Goal: Information Seeking & Learning: Learn about a topic

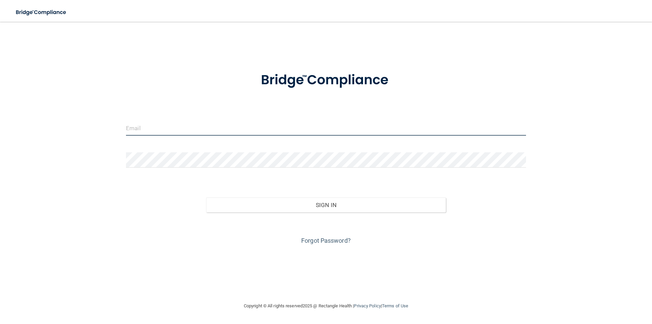
click at [166, 129] on input "email" at bounding box center [326, 127] width 400 height 15
type input "[PERSON_NAME][EMAIL_ADDRESS][DOMAIN_NAME]"
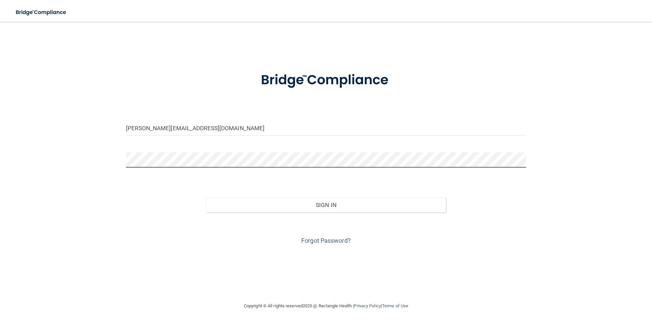
click at [206, 197] on button "Sign In" at bounding box center [326, 204] width 240 height 15
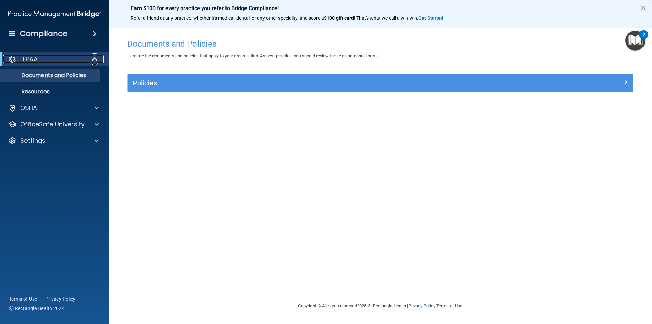
click at [93, 58] on span at bounding box center [96, 59] width 6 height 8
click at [100, 62] on div at bounding box center [95, 59] width 17 height 8
click at [73, 72] on p "Documents and Policies" at bounding box center [50, 75] width 93 height 7
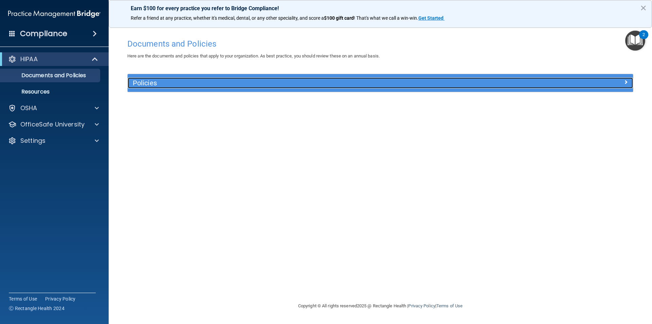
click at [160, 88] on div "Policies" at bounding box center [317, 82] width 379 height 11
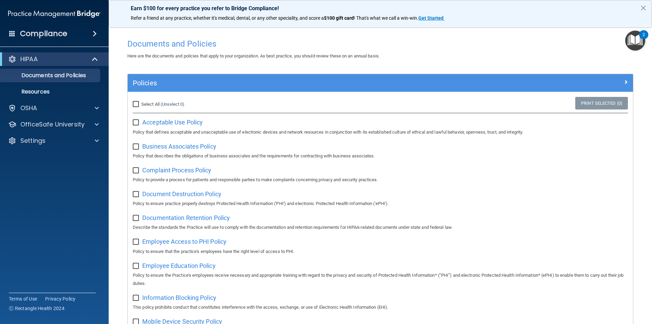
click at [138, 102] on input "Select All (Unselect 0) Unselect All" at bounding box center [137, 104] width 8 height 5
checkbox input "true"
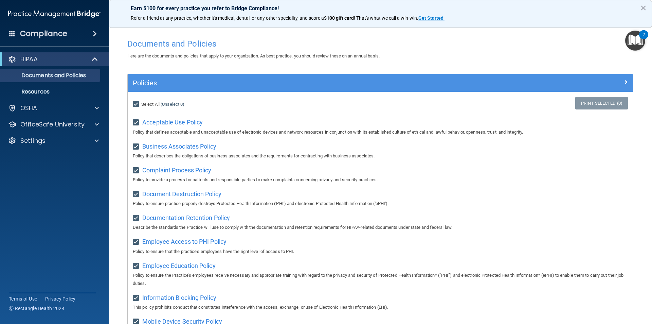
checkbox input "true"
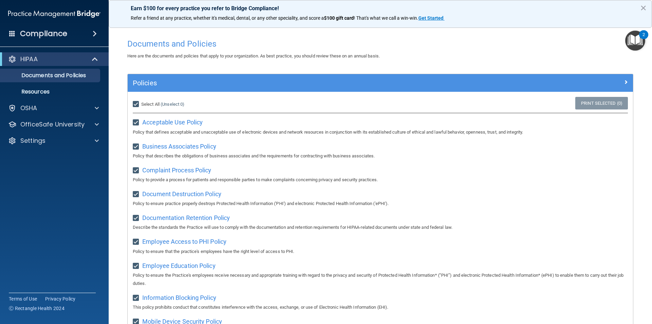
checkbox input "true"
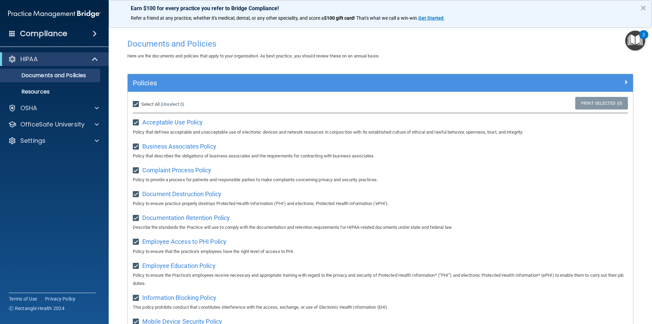
checkbox input "true"
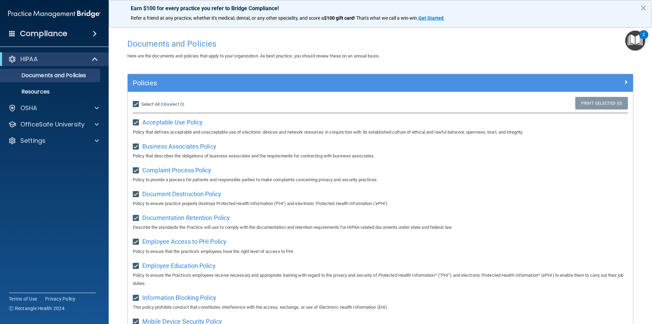
checkbox input "true"
click at [133, 102] on input "Select All (Unselect 21) Unselect All" at bounding box center [137, 104] width 8 height 5
checkbox input "false"
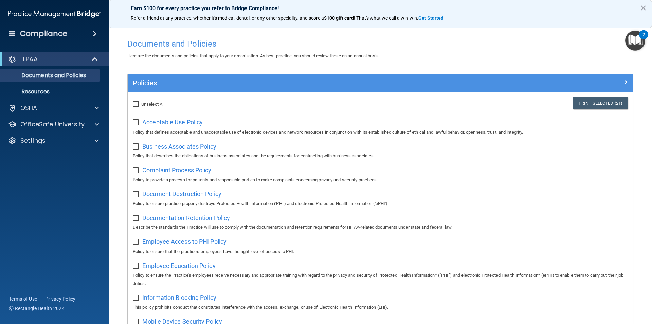
checkbox input "false"
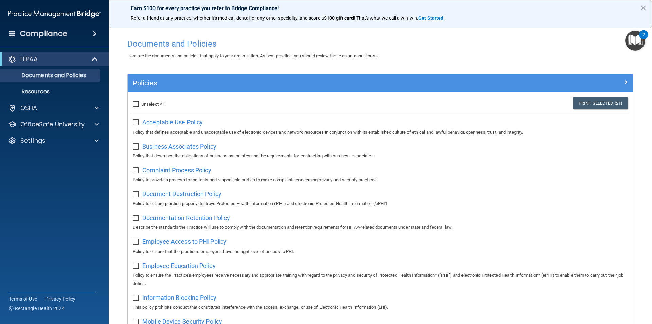
checkbox input "false"
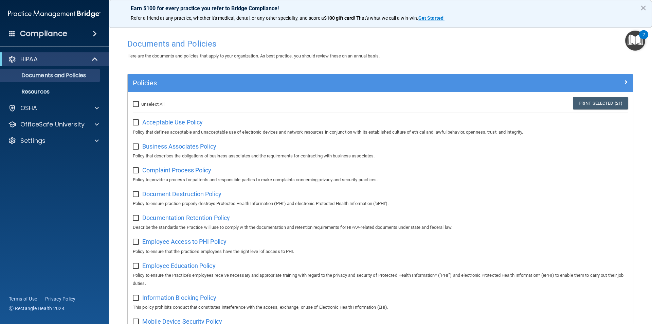
checkbox input "false"
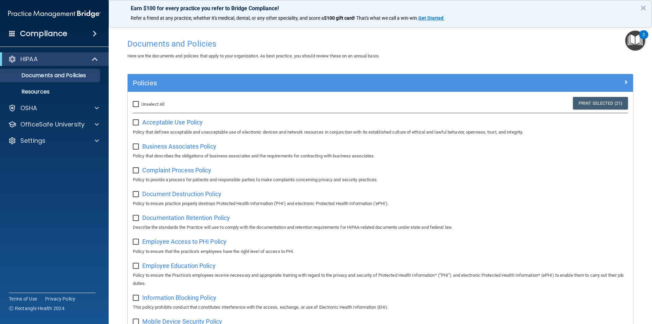
checkbox input "false"
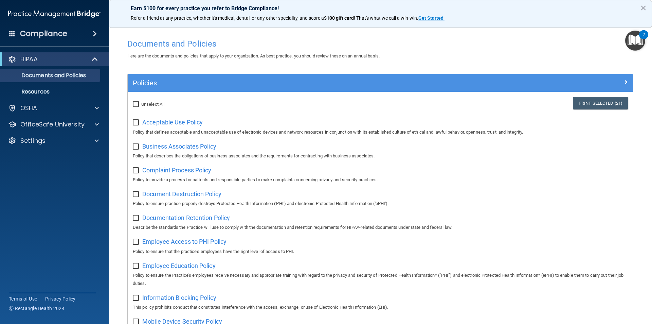
checkbox input "false"
click at [75, 95] on p "Resources" at bounding box center [50, 91] width 93 height 7
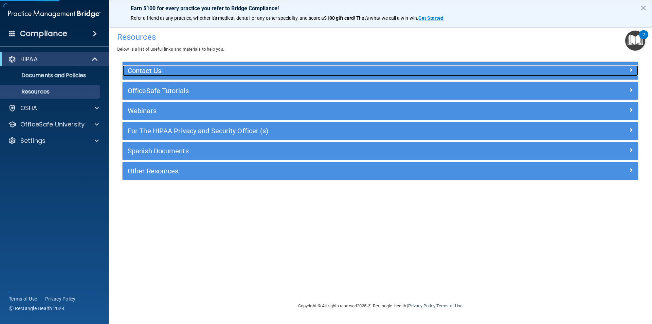
click at [157, 72] on h5 "Contact Us" at bounding box center [316, 70] width 377 height 7
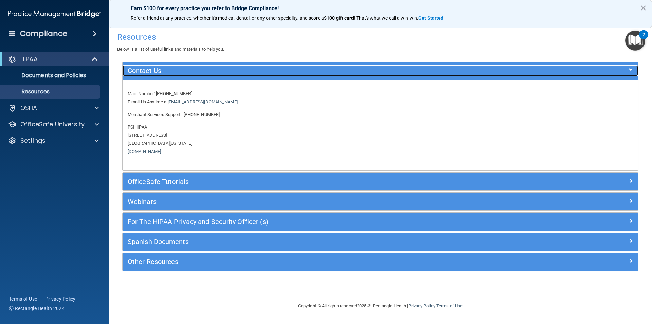
click at [163, 72] on h5 "Contact Us" at bounding box center [316, 70] width 377 height 7
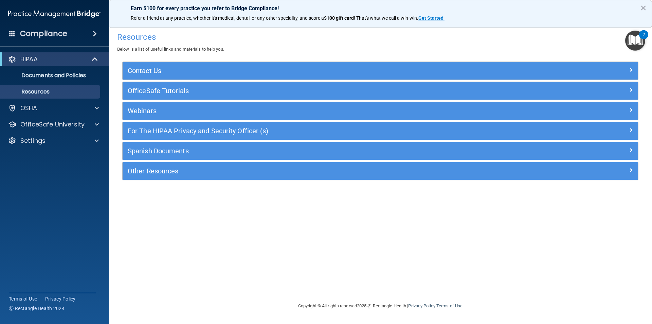
click at [188, 97] on div "OfficeSafe Tutorials" at bounding box center [381, 91] width 516 height 18
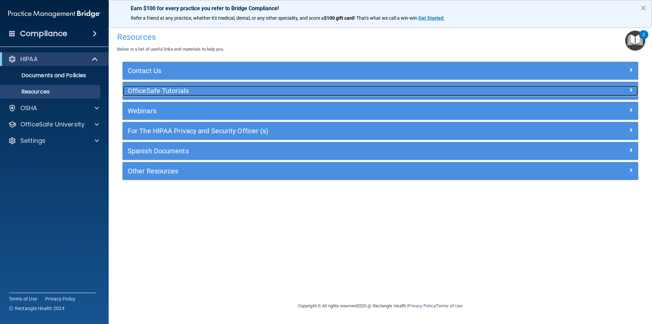
click at [192, 91] on h5 "OfficeSafe Tutorials" at bounding box center [316, 90] width 377 height 7
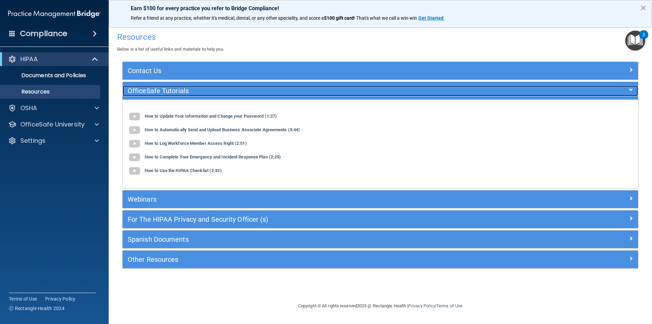
click at [192, 91] on h5 "OfficeSafe Tutorials" at bounding box center [316, 90] width 377 height 7
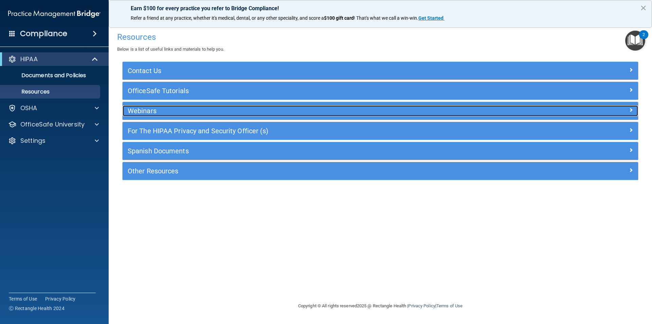
click at [187, 113] on h5 "Webinars" at bounding box center [316, 110] width 377 height 7
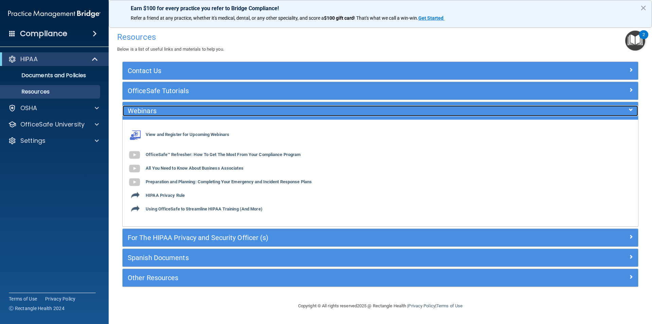
click at [187, 113] on h5 "Webinars" at bounding box center [316, 110] width 377 height 7
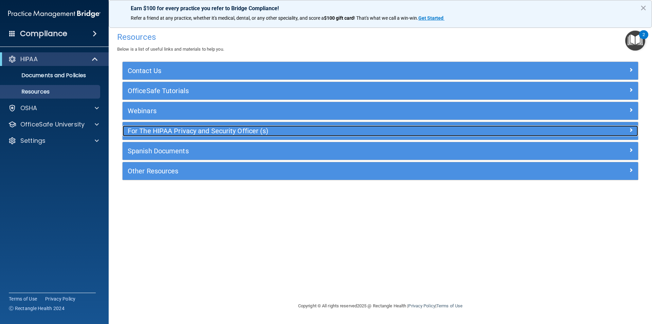
click at [189, 131] on h5 "For The HIPAA Privacy and Security Officer (s)" at bounding box center [316, 130] width 377 height 7
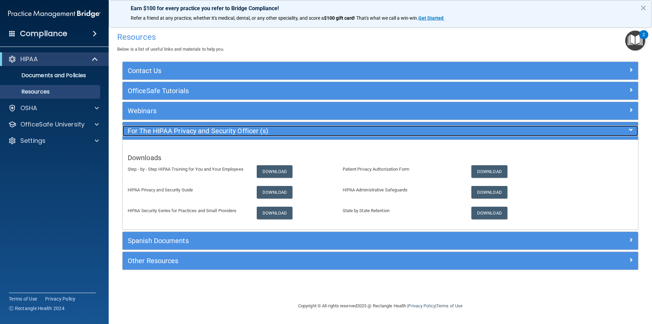
click at [189, 133] on h5 "For The HIPAA Privacy and Security Officer (s)" at bounding box center [316, 130] width 377 height 7
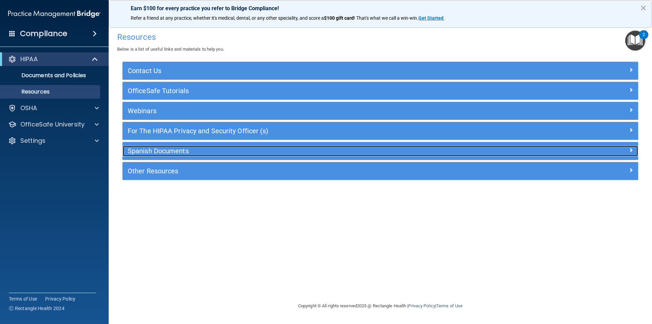
click at [189, 150] on h5 "Spanish Documents" at bounding box center [316, 150] width 377 height 7
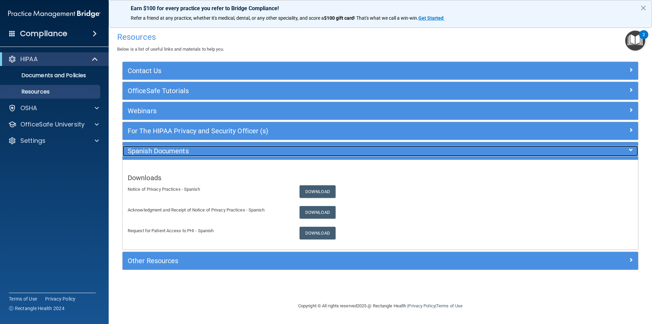
click at [191, 155] on div "Spanish Documents" at bounding box center [316, 150] width 387 height 11
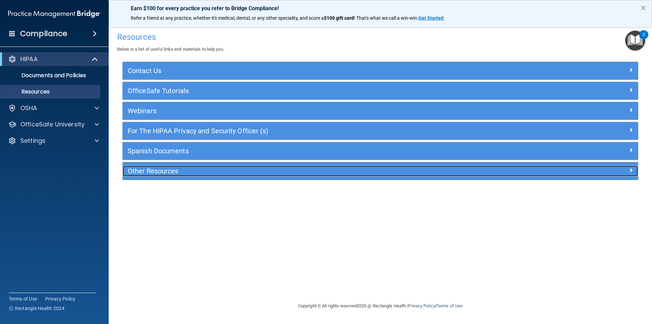
click at [189, 170] on h5 "Other Resources" at bounding box center [316, 170] width 377 height 7
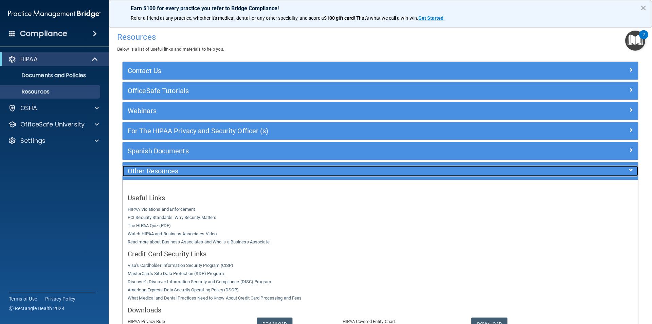
click at [193, 172] on h5 "Other Resources" at bounding box center [316, 170] width 377 height 7
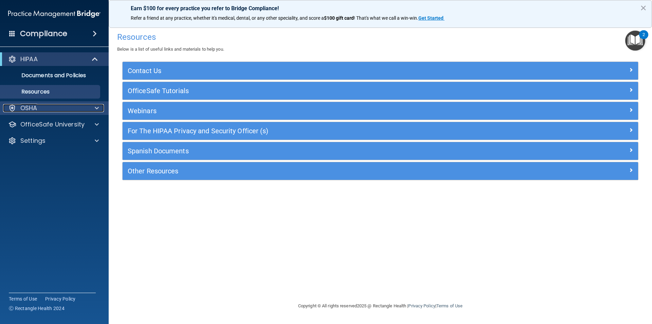
click at [61, 111] on div "OSHA" at bounding box center [45, 108] width 84 height 8
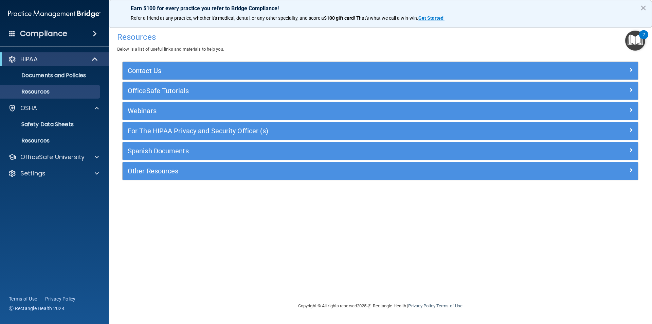
click at [82, 35] on div "Compliance" at bounding box center [54, 33] width 109 height 15
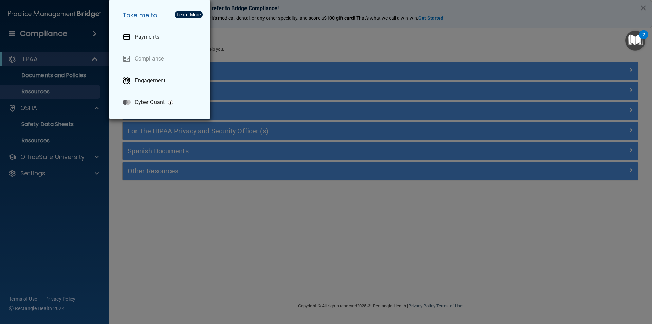
click at [91, 32] on div "Take me to: Payments Compliance Engagement Cyber Quant" at bounding box center [326, 162] width 652 height 324
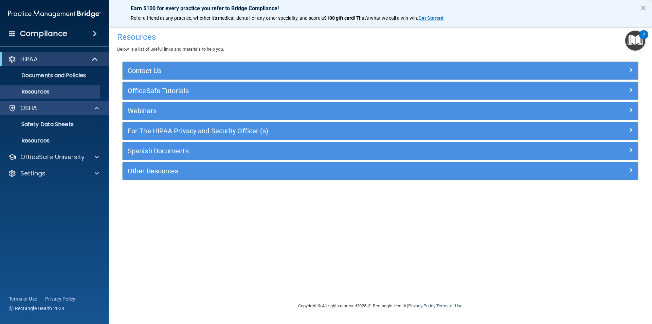
click at [51, 112] on div "OSHA" at bounding box center [54, 108] width 109 height 14
click at [93, 61] on span at bounding box center [96, 59] width 6 height 8
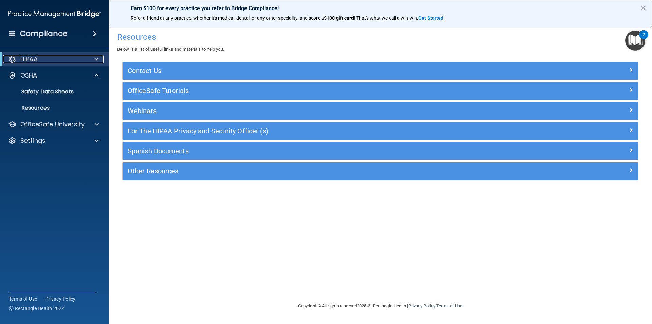
click at [97, 59] on span at bounding box center [96, 59] width 4 height 8
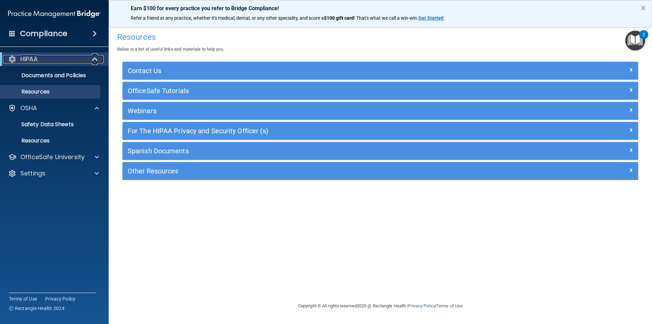
drag, startPoint x: 96, startPoint y: 59, endPoint x: 97, endPoint y: 68, distance: 8.6
click at [96, 60] on span at bounding box center [96, 59] width 6 height 8
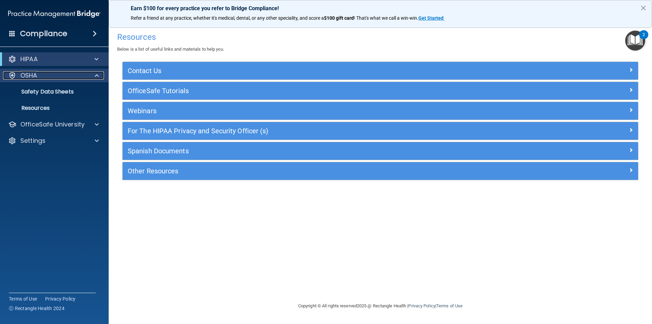
click at [96, 74] on span at bounding box center [97, 75] width 4 height 8
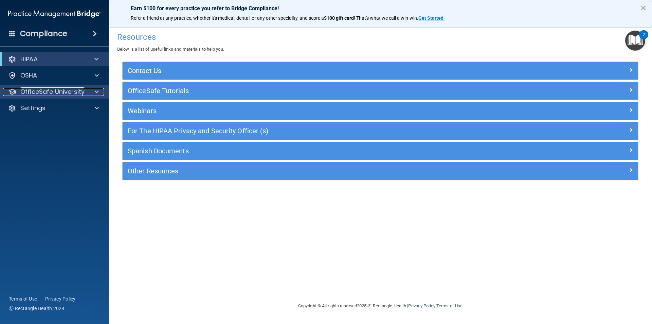
click at [92, 95] on div at bounding box center [95, 92] width 17 height 8
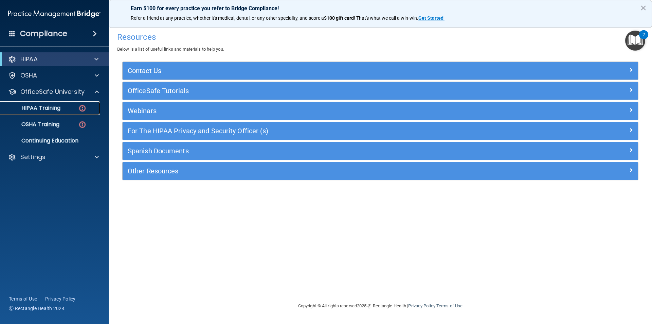
click at [68, 105] on div "HIPAA Training" at bounding box center [50, 108] width 93 height 7
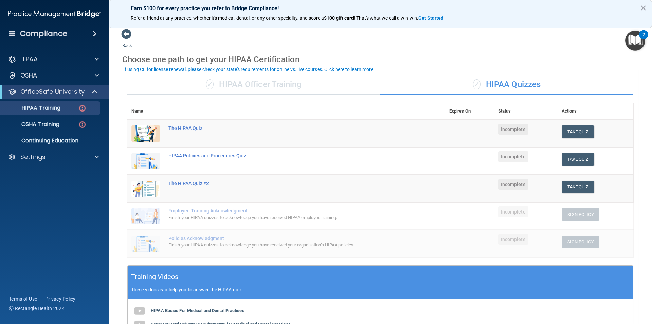
click at [227, 84] on div "✓ HIPAA Officer Training" at bounding box center [253, 84] width 253 height 20
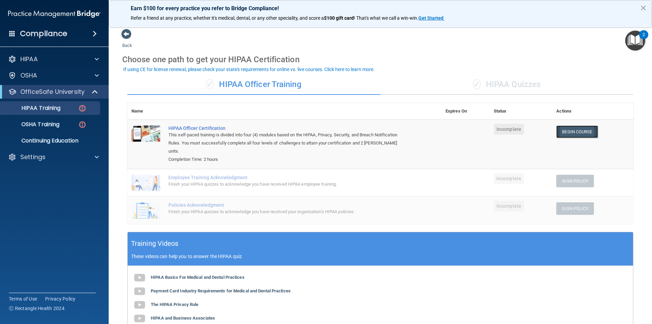
click at [563, 129] on link "Begin Course" at bounding box center [576, 131] width 41 height 13
click at [46, 93] on p "OfficeSafe University" at bounding box center [52, 92] width 64 height 8
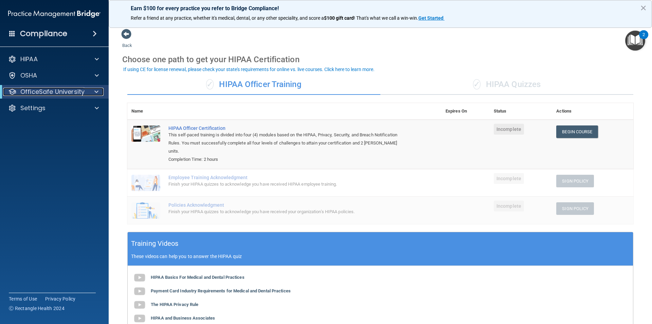
click at [43, 92] on p "OfficeSafe University" at bounding box center [52, 92] width 64 height 8
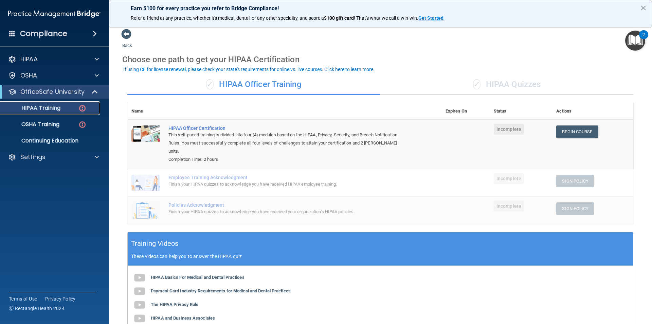
click at [44, 105] on p "HIPAA Training" at bounding box center [32, 108] width 56 height 7
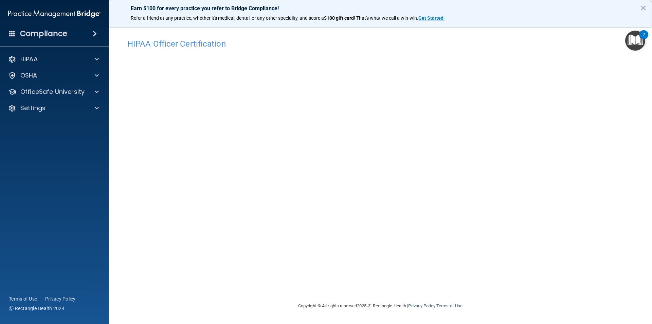
click at [636, 47] on img "Open Resource Center, 2 new notifications" at bounding box center [635, 41] width 20 height 20
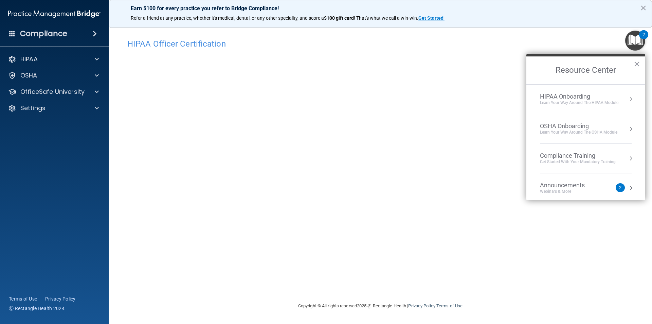
click at [623, 184] on div "Announcements Webinars & More 2" at bounding box center [586, 187] width 92 height 13
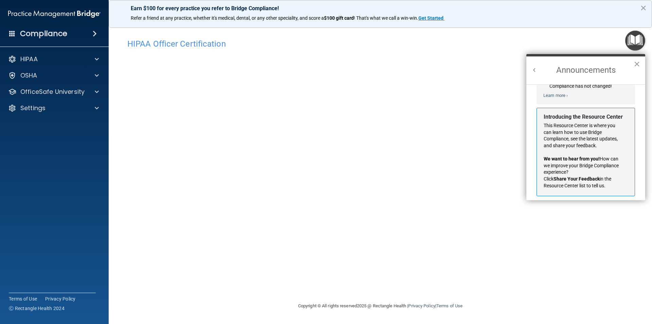
scroll to position [119, 0]
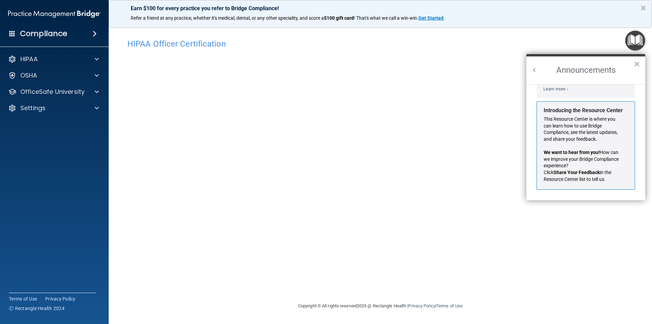
click at [537, 71] on button "Back to Resource Center Home" at bounding box center [534, 70] width 7 height 7
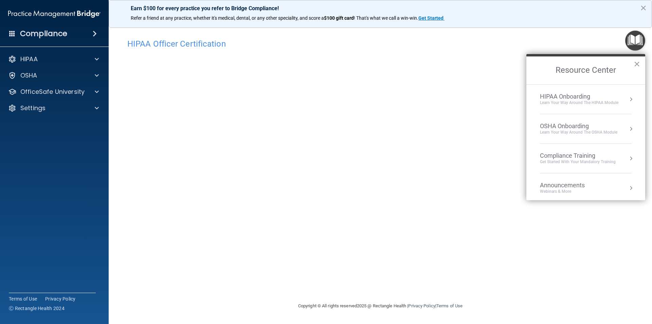
scroll to position [111, 0]
click at [635, 62] on button "×" at bounding box center [637, 63] width 6 height 11
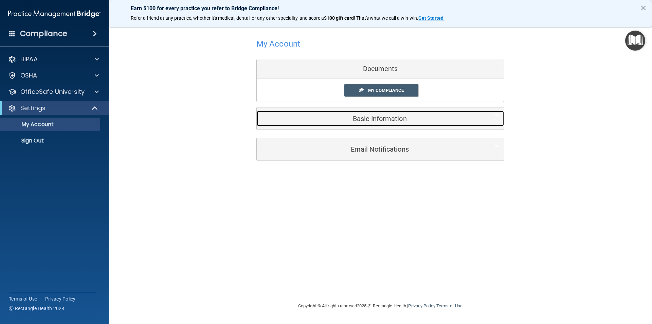
click at [386, 119] on h5 "Basic Information" at bounding box center [370, 118] width 216 height 7
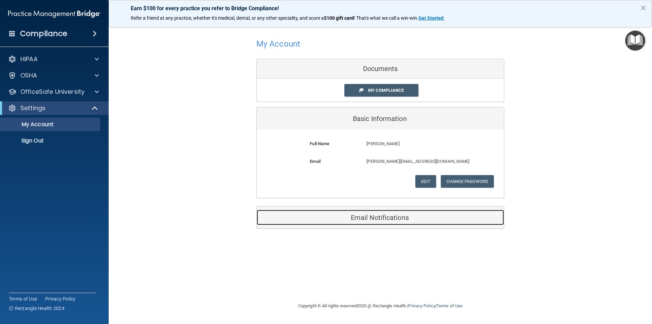
click at [391, 223] on div "Email Notifications" at bounding box center [370, 217] width 227 height 15
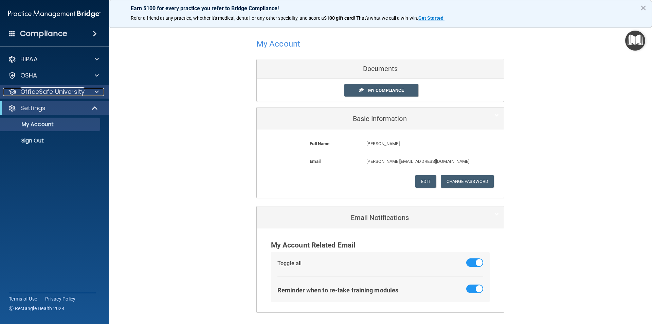
click at [50, 89] on p "OfficeSafe University" at bounding box center [52, 92] width 64 height 8
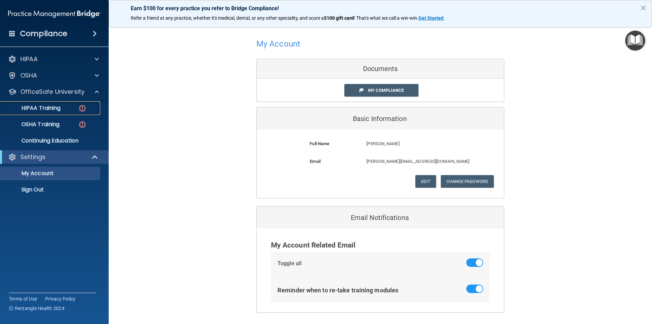
click at [55, 107] on p "HIPAA Training" at bounding box center [32, 108] width 56 height 7
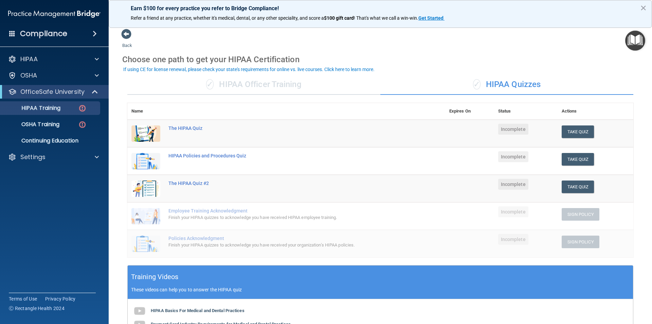
click at [284, 91] on div "✓ HIPAA Officer Training" at bounding box center [253, 84] width 253 height 20
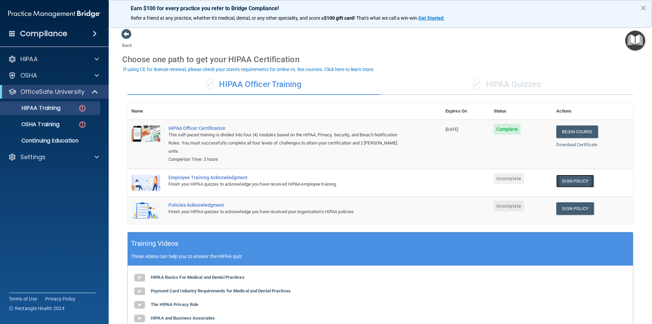
click at [568, 175] on link "Sign Policy" at bounding box center [575, 181] width 38 height 13
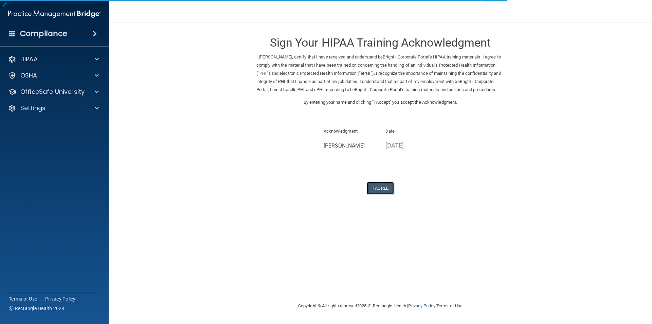
click at [378, 194] on button "I Agree" at bounding box center [380, 188] width 27 height 13
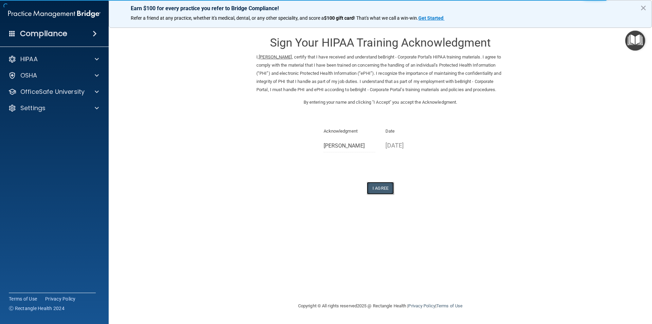
click at [382, 194] on button "I Agree" at bounding box center [380, 188] width 27 height 13
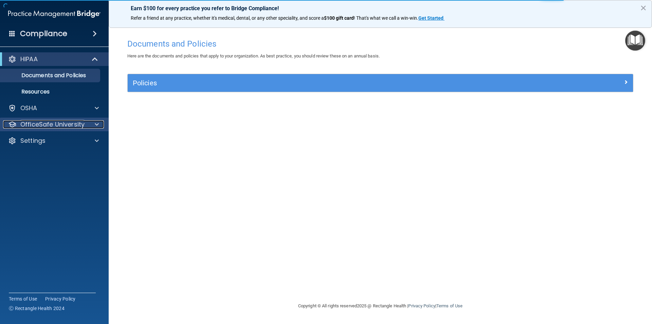
click at [94, 123] on div at bounding box center [95, 124] width 17 height 8
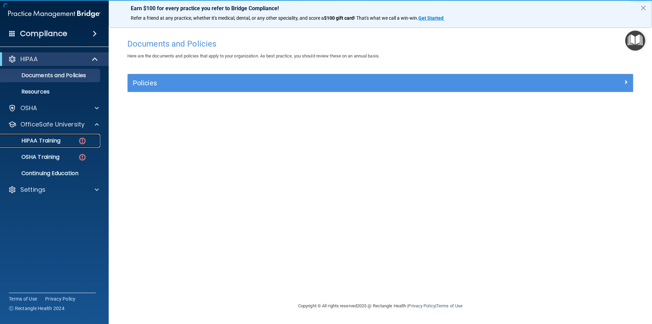
click at [52, 139] on p "HIPAA Training" at bounding box center [32, 140] width 56 height 7
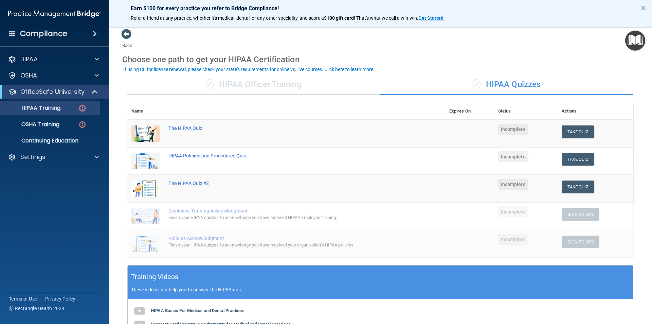
click at [290, 87] on div "✓ HIPAA Officer Training" at bounding box center [253, 84] width 253 height 20
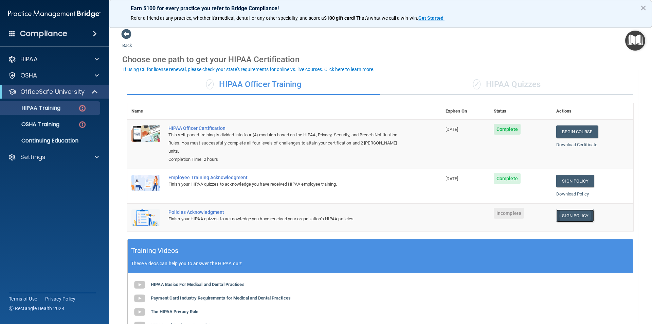
click at [578, 209] on link "Sign Policy" at bounding box center [575, 215] width 38 height 13
click at [231, 87] on div "✓ HIPAA Officer Training" at bounding box center [253, 84] width 253 height 20
click at [438, 85] on div "✓ HIPAA Quizzes" at bounding box center [506, 84] width 253 height 20
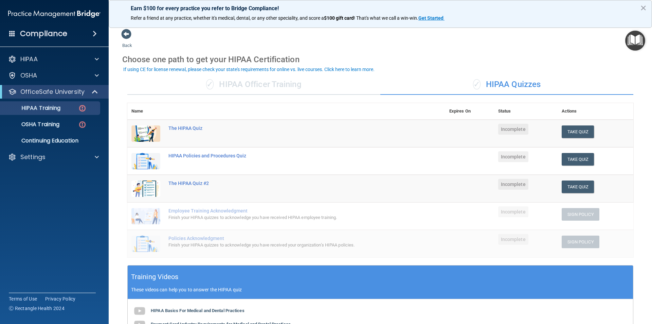
click at [278, 83] on div "✓ HIPAA Officer Training" at bounding box center [253, 84] width 253 height 20
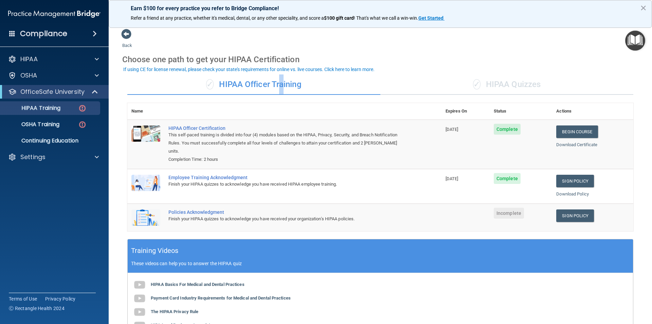
click at [280, 83] on div "✓ HIPAA Officer Training" at bounding box center [253, 84] width 253 height 20
click at [372, 225] on div "Name Expires On Status Actions HIPAA Officer Certification This self-paced trai…" at bounding box center [380, 171] width 506 height 136
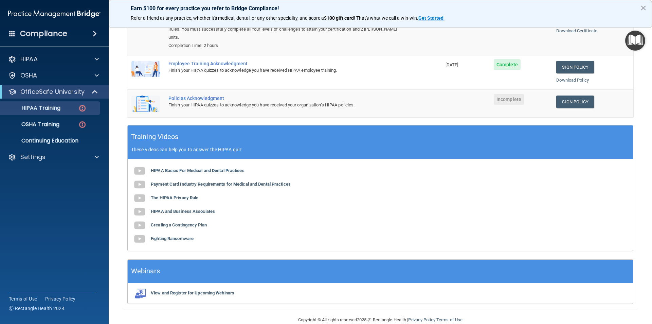
scroll to position [118, 0]
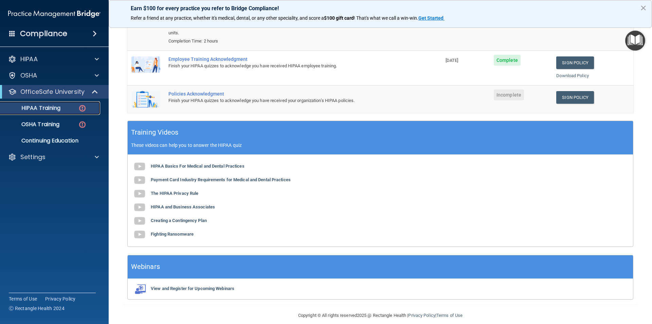
click at [71, 110] on div "HIPAA Training" at bounding box center [50, 108] width 93 height 7
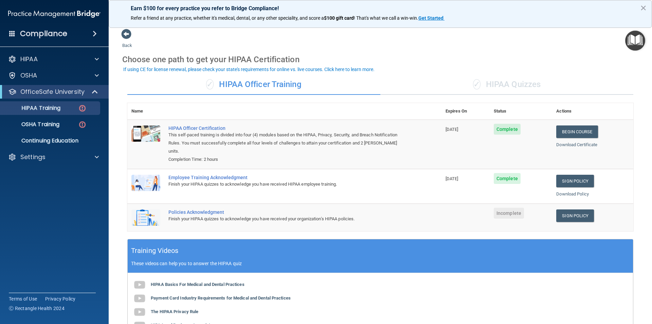
click at [535, 87] on div "✓ HIPAA Quizzes" at bounding box center [506, 84] width 253 height 20
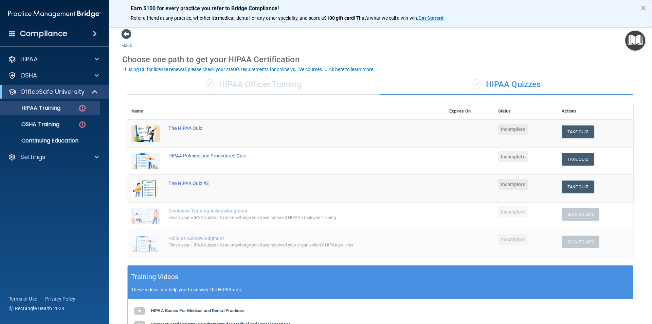
click at [301, 77] on div "✓ HIPAA Officer Training" at bounding box center [253, 84] width 253 height 20
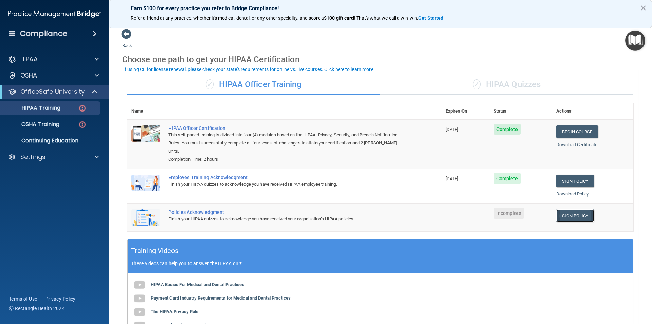
click at [575, 209] on link "Sign Policy" at bounding box center [575, 215] width 38 height 13
click at [73, 95] on p "OfficeSafe University" at bounding box center [52, 92] width 64 height 8
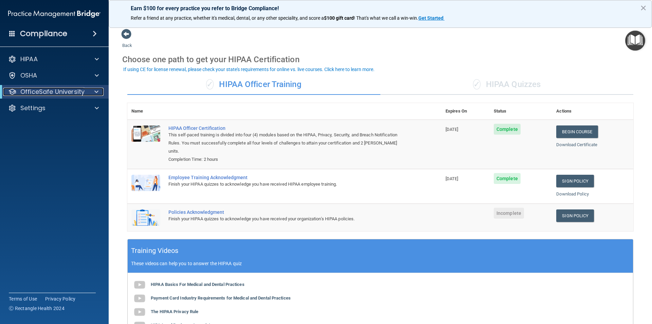
click at [73, 94] on p "OfficeSafe University" at bounding box center [52, 92] width 64 height 8
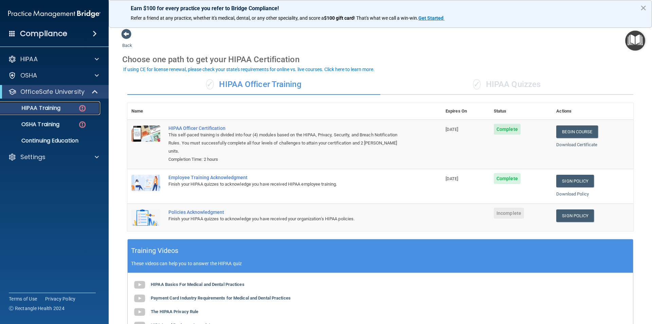
click at [55, 106] on p "HIPAA Training" at bounding box center [32, 108] width 56 height 7
click at [514, 87] on div "✓ HIPAA Quizzes" at bounding box center [506, 84] width 253 height 20
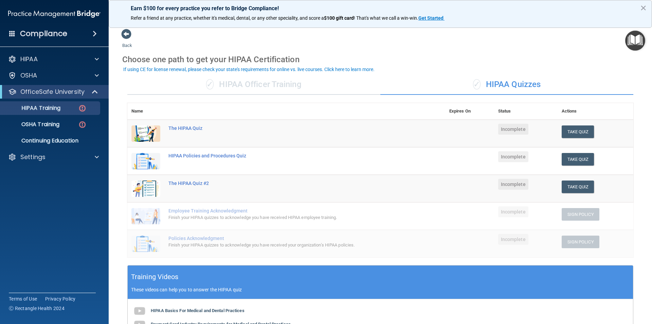
click at [348, 82] on div "✓ HIPAA Officer Training" at bounding box center [253, 84] width 253 height 20
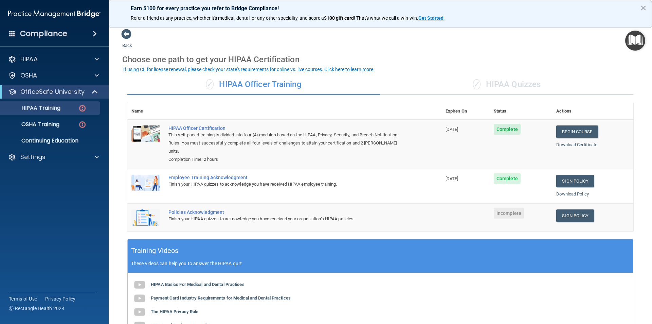
click at [184, 209] on div "Policies Acknowledgment" at bounding box center [287, 211] width 239 height 5
click at [152, 210] on img at bounding box center [145, 217] width 29 height 16
drag, startPoint x: 152, startPoint y: 210, endPoint x: 158, endPoint y: 210, distance: 6.1
click at [155, 210] on img at bounding box center [145, 217] width 29 height 16
click at [37, 57] on p "HIPAA" at bounding box center [28, 59] width 17 height 8
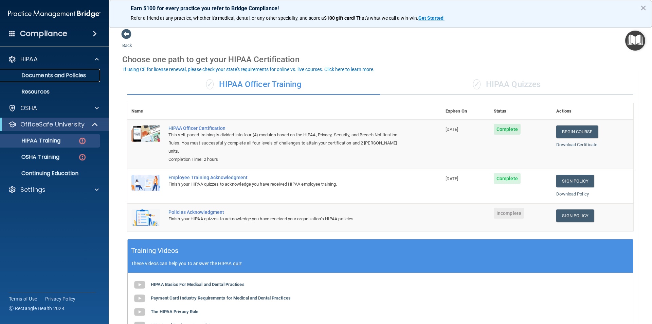
click at [48, 75] on p "Documents and Policies" at bounding box center [50, 75] width 93 height 7
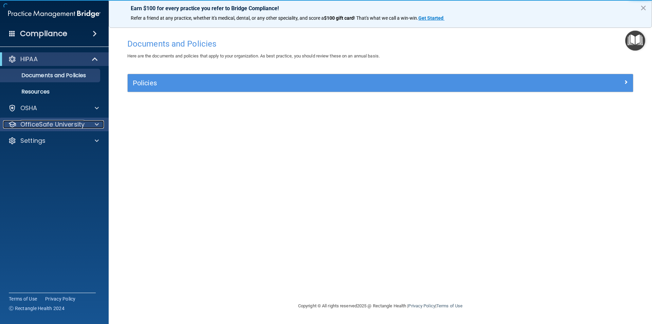
click at [81, 127] on p "OfficeSafe University" at bounding box center [52, 124] width 64 height 8
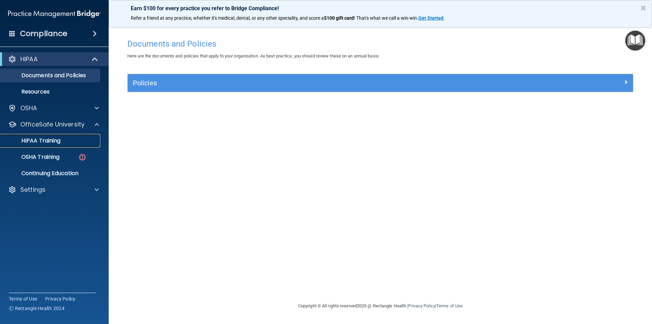
click at [56, 135] on link "HIPAA Training" at bounding box center [46, 141] width 107 height 14
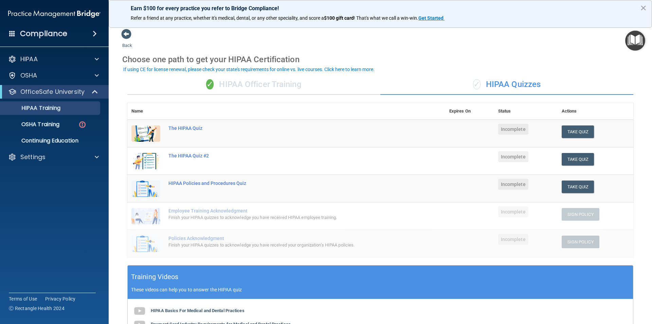
click at [305, 78] on div "✓ HIPAA Officer Training" at bounding box center [253, 84] width 253 height 20
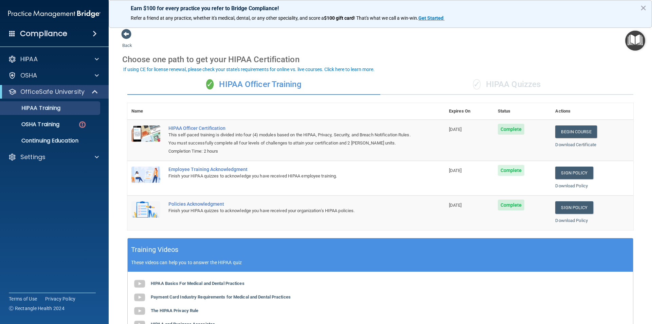
click at [489, 91] on div "✓ HIPAA Quizzes" at bounding box center [506, 84] width 253 height 20
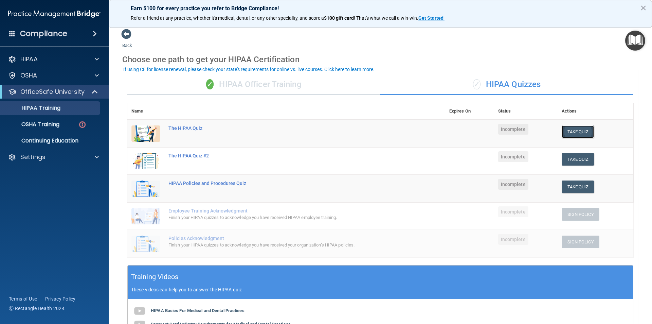
click at [567, 129] on button "Take Quiz" at bounding box center [578, 131] width 33 height 13
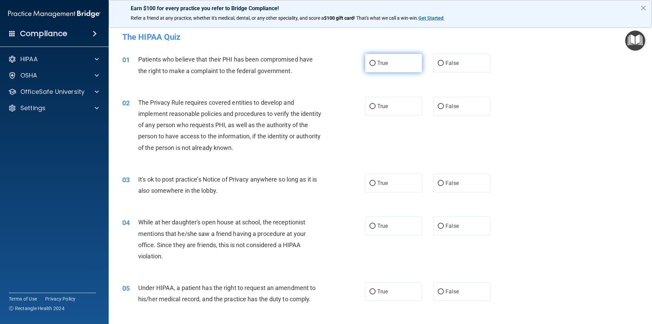
click at [375, 68] on label "True" at bounding box center [393, 63] width 57 height 19
click at [375, 66] on input "True" at bounding box center [373, 63] width 6 height 5
radio input "true"
click at [379, 104] on span "True" at bounding box center [382, 106] width 11 height 6
click at [376, 104] on input "True" at bounding box center [373, 106] width 6 height 5
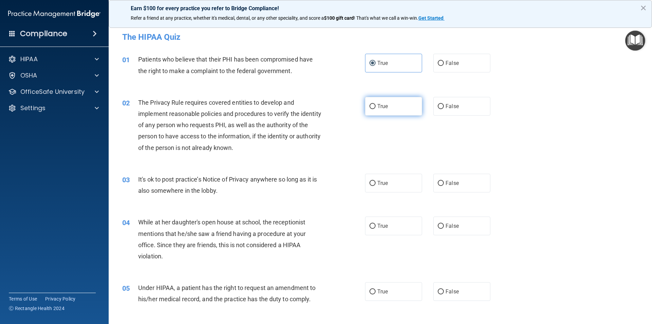
radio input "true"
click at [440, 185] on input "False" at bounding box center [441, 183] width 6 height 5
radio input "true"
click at [438, 227] on input "False" at bounding box center [441, 226] width 6 height 5
radio input "true"
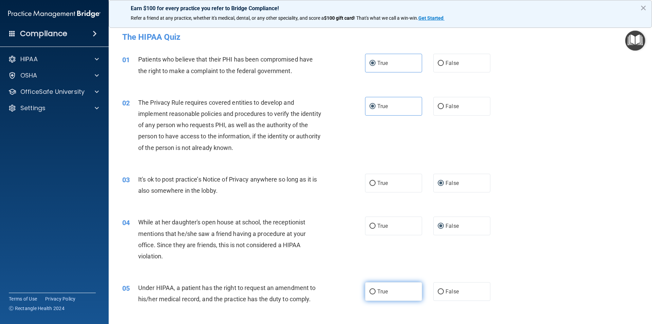
click at [370, 290] on input "True" at bounding box center [373, 291] width 6 height 5
radio input "true"
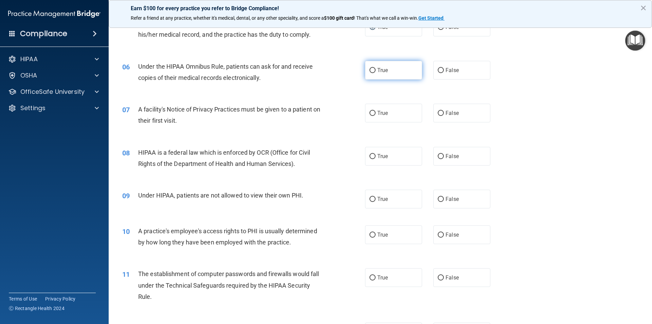
click at [376, 74] on label "True" at bounding box center [393, 70] width 57 height 19
click at [376, 73] on input "True" at bounding box center [373, 70] width 6 height 5
radio input "true"
click at [404, 117] on label "True" at bounding box center [393, 113] width 57 height 19
click at [376, 116] on input "True" at bounding box center [373, 113] width 6 height 5
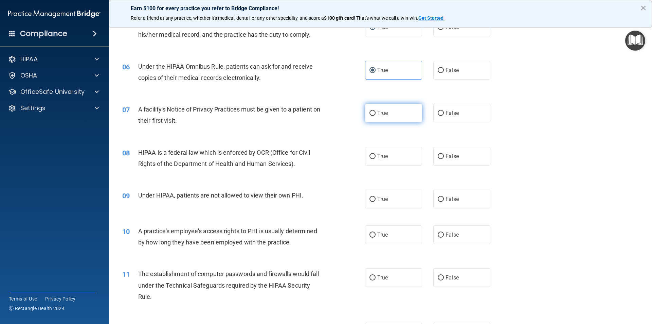
radio input "true"
click at [368, 152] on label "True" at bounding box center [393, 156] width 57 height 19
click at [370, 154] on input "True" at bounding box center [373, 156] width 6 height 5
radio input "true"
click at [446, 200] on span "False" at bounding box center [452, 199] width 13 height 6
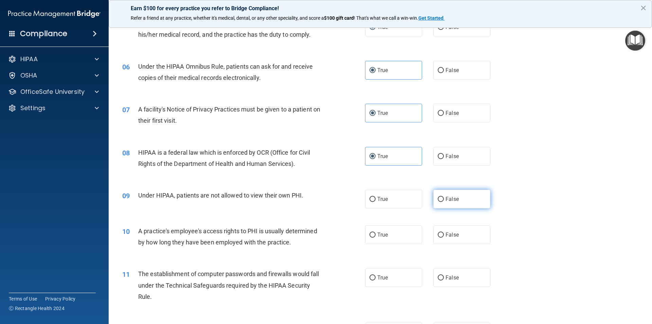
click at [444, 200] on input "False" at bounding box center [441, 199] width 6 height 5
radio input "true"
click at [446, 236] on span "False" at bounding box center [452, 234] width 13 height 6
click at [444, 236] on input "False" at bounding box center [441, 234] width 6 height 5
radio input "true"
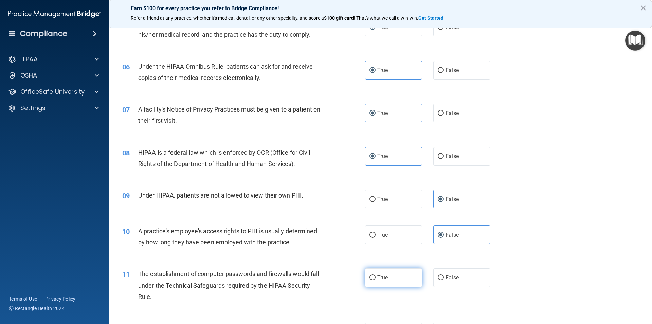
click at [379, 278] on span "True" at bounding box center [382, 277] width 11 height 6
click at [376, 278] on input "True" at bounding box center [373, 277] width 6 height 5
radio input "true"
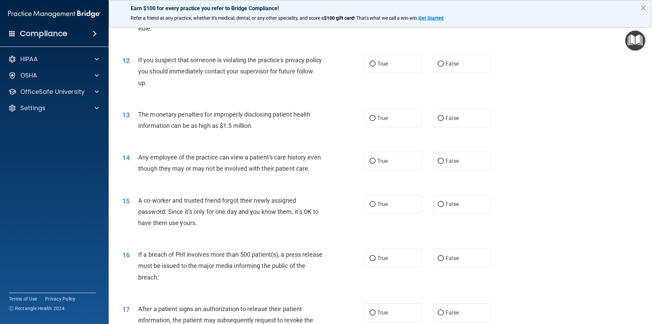
scroll to position [547, 0]
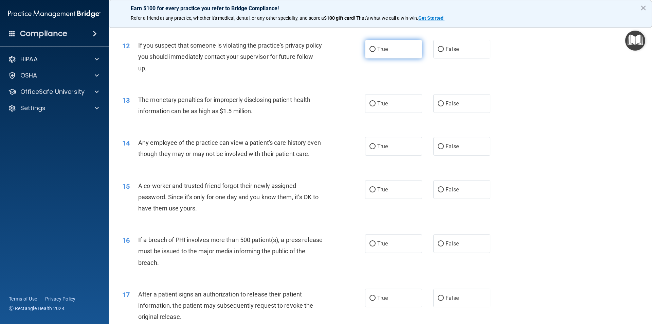
click at [377, 47] on span "True" at bounding box center [382, 49] width 11 height 6
click at [375, 47] on input "True" at bounding box center [373, 49] width 6 height 5
radio input "true"
click at [408, 98] on label "True" at bounding box center [393, 103] width 57 height 19
click at [376, 101] on input "True" at bounding box center [373, 103] width 6 height 5
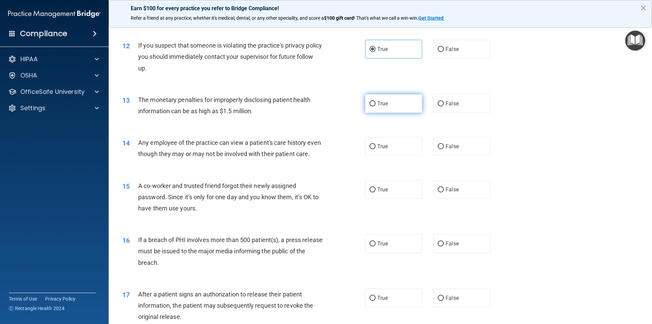
radio input "true"
click at [378, 143] on label "True" at bounding box center [393, 146] width 57 height 19
click at [376, 144] on input "True" at bounding box center [373, 146] width 6 height 5
radio input "true"
click at [453, 193] on span "False" at bounding box center [452, 189] width 13 height 6
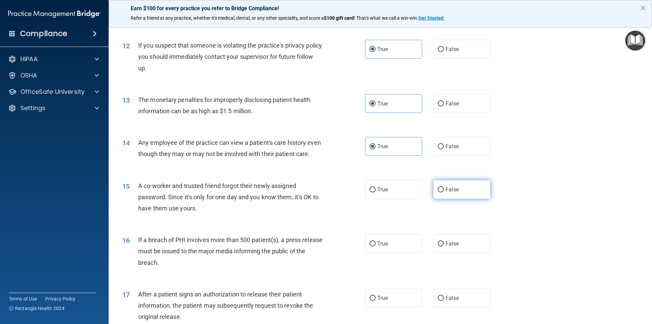
click at [444, 192] on input "False" at bounding box center [441, 189] width 6 height 5
radio input "true"
click at [378, 247] on span "True" at bounding box center [382, 243] width 11 height 6
click at [376, 246] on input "True" at bounding box center [373, 243] width 6 height 5
radio input "true"
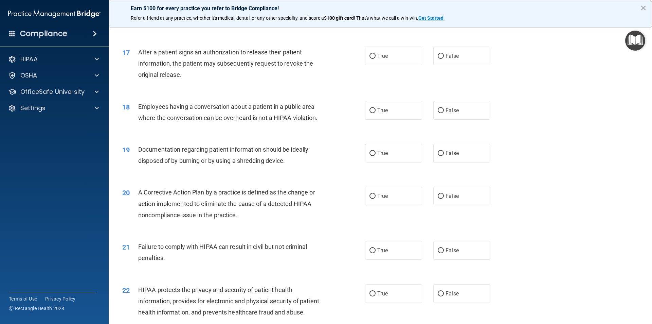
scroll to position [793, 0]
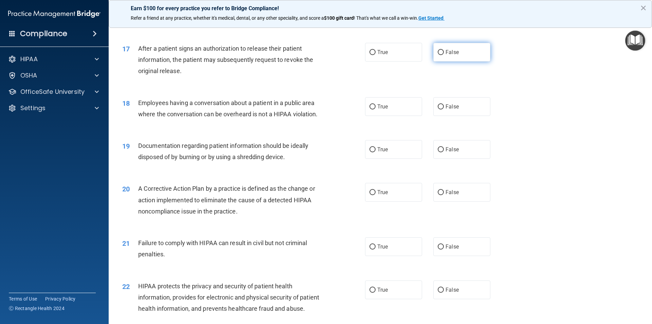
drag, startPoint x: 451, startPoint y: 63, endPoint x: 443, endPoint y: 64, distance: 8.2
click at [451, 55] on span "False" at bounding box center [452, 52] width 13 height 6
click at [444, 55] on input "False" at bounding box center [441, 52] width 6 height 5
radio input "true"
click at [435, 112] on label "False" at bounding box center [461, 106] width 57 height 19
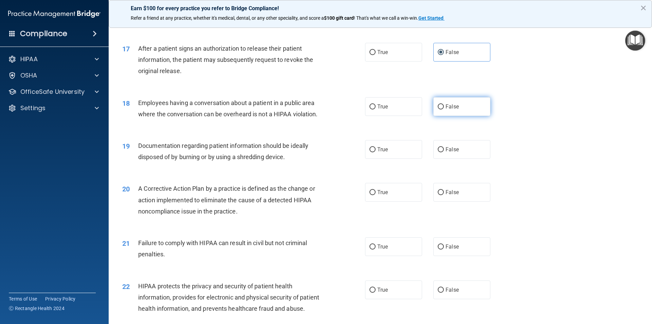
click at [438, 109] on input "False" at bounding box center [441, 106] width 6 height 5
radio input "true"
click at [371, 152] on input "True" at bounding box center [373, 149] width 6 height 5
radio input "true"
click at [370, 199] on label "True" at bounding box center [393, 192] width 57 height 19
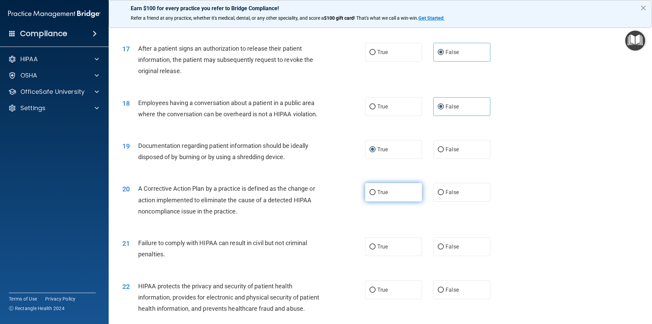
click at [370, 195] on input "True" at bounding box center [373, 192] width 6 height 5
radio input "true"
click at [438, 252] on label "False" at bounding box center [461, 246] width 57 height 19
click at [438, 249] on input "False" at bounding box center [441, 246] width 6 height 5
radio input "true"
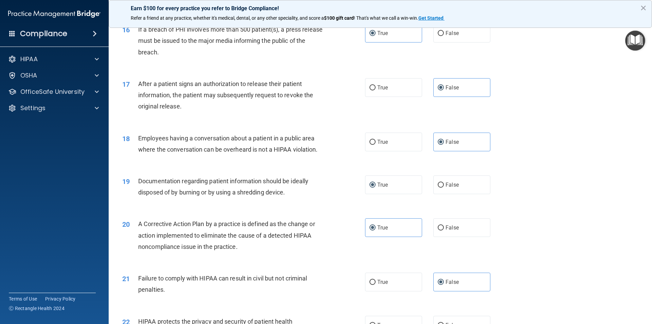
scroll to position [1020, 0]
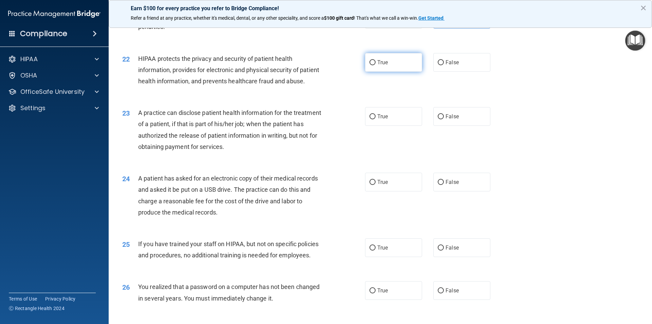
click at [390, 72] on label "True" at bounding box center [393, 62] width 57 height 19
click at [376, 65] on input "True" at bounding box center [373, 62] width 6 height 5
radio input "true"
click at [382, 126] on label "True" at bounding box center [393, 116] width 57 height 19
click at [376, 119] on input "True" at bounding box center [373, 116] width 6 height 5
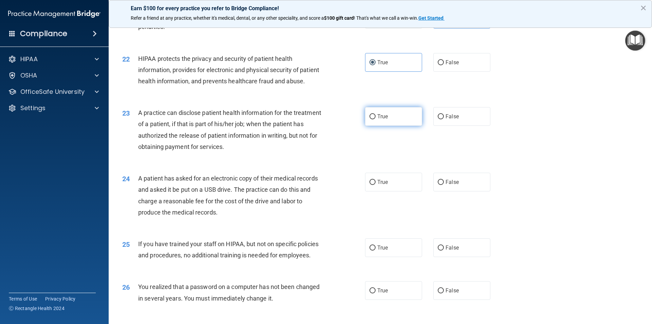
radio input "true"
click at [385, 191] on label "True" at bounding box center [393, 182] width 57 height 19
click at [376, 185] on input "True" at bounding box center [373, 182] width 6 height 5
radio input "true"
click at [450, 191] on label "False" at bounding box center [461, 182] width 57 height 19
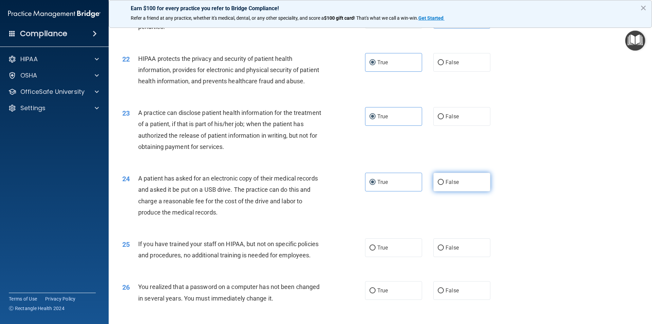
click at [444, 185] on input "False" at bounding box center [441, 182] width 6 height 5
radio input "true"
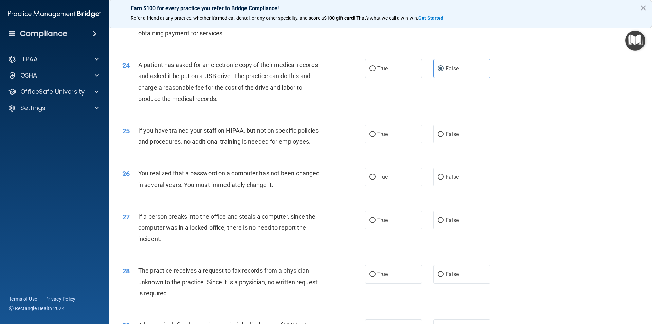
scroll to position [1142, 0]
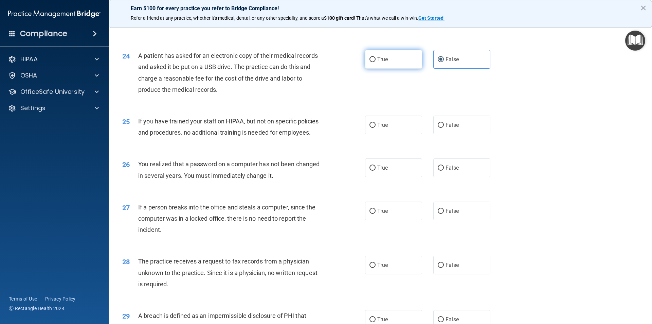
click at [379, 63] on span "True" at bounding box center [382, 59] width 11 height 6
click at [376, 62] on input "True" at bounding box center [373, 59] width 6 height 5
radio input "true"
radio input "false"
click at [439, 128] on input "False" at bounding box center [441, 125] width 6 height 5
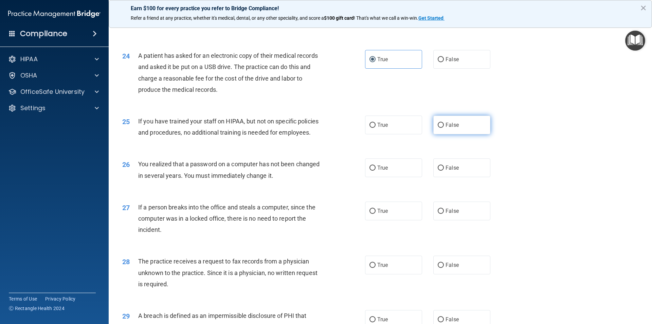
radio input "true"
click at [403, 177] on label "True" at bounding box center [393, 167] width 57 height 19
click at [376, 171] on input "True" at bounding box center [373, 167] width 6 height 5
radio input "true"
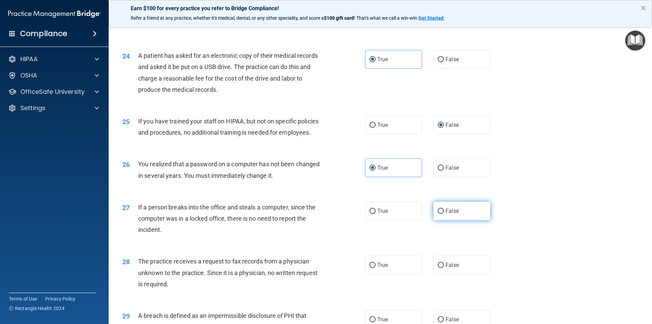
click at [440, 220] on label "False" at bounding box center [461, 210] width 57 height 19
click at [440, 214] on input "False" at bounding box center [441, 211] width 6 height 5
radio input "true"
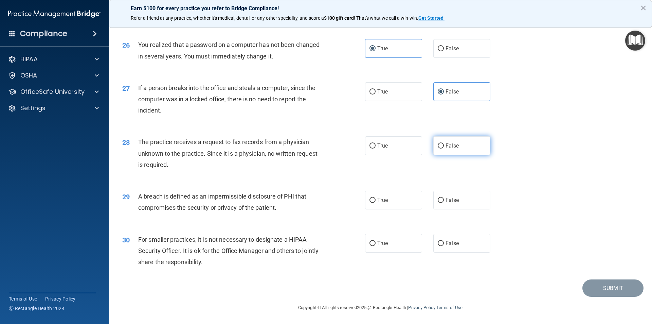
click at [440, 147] on input "False" at bounding box center [441, 145] width 6 height 5
radio input "true"
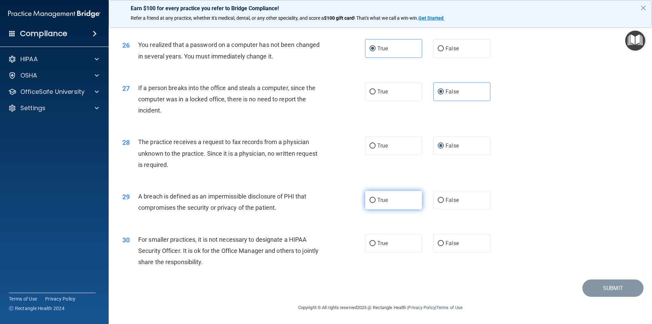
click at [383, 202] on span "True" at bounding box center [382, 200] width 11 height 6
click at [376, 202] on input "True" at bounding box center [373, 200] width 6 height 5
radio input "true"
click at [434, 239] on label "False" at bounding box center [461, 243] width 57 height 19
click at [438, 241] on input "False" at bounding box center [441, 243] width 6 height 5
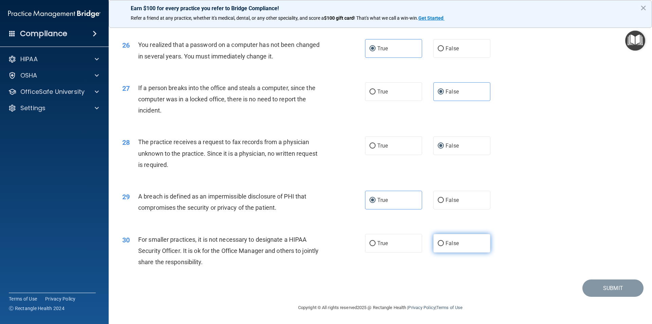
radio input "true"
click at [606, 283] on button "Submit" at bounding box center [613, 287] width 61 height 17
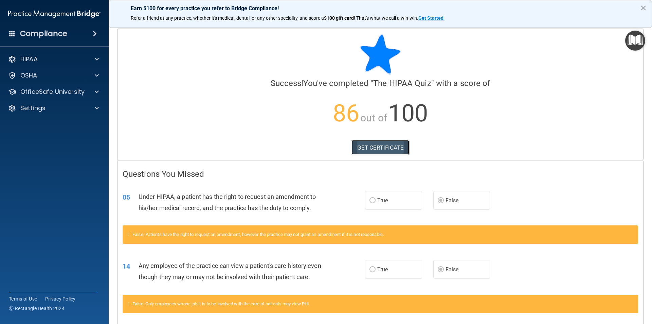
click at [383, 148] on link "GET CERTIFICATE" at bounding box center [381, 147] width 58 height 15
click at [80, 90] on p "OfficeSafe University" at bounding box center [52, 92] width 64 height 8
click at [45, 109] on p "HIPAA Training" at bounding box center [32, 108] width 56 height 7
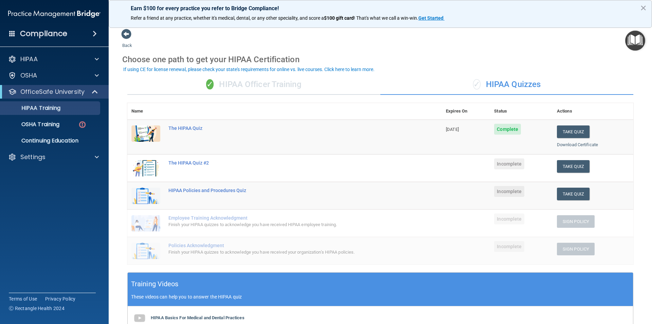
click at [234, 88] on div "✓ HIPAA Officer Training" at bounding box center [253, 84] width 253 height 20
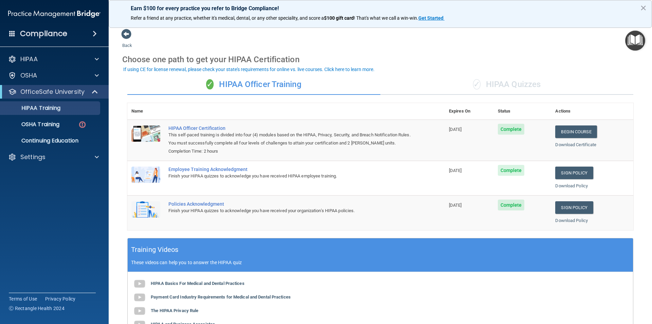
click at [526, 84] on div "✓ HIPAA Quizzes" at bounding box center [506, 84] width 253 height 20
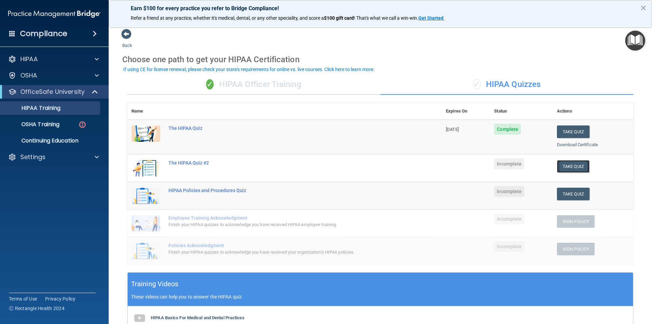
click at [557, 167] on button "Take Quiz" at bounding box center [573, 166] width 33 height 13
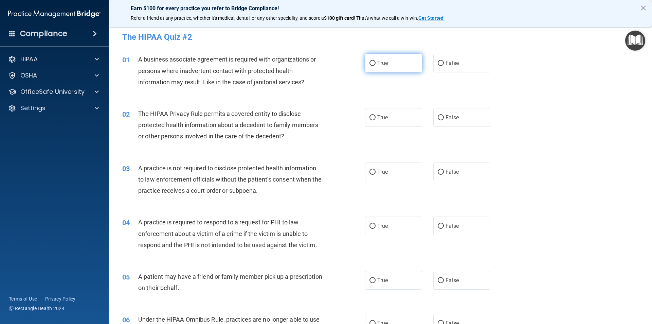
click at [373, 61] on input "True" at bounding box center [373, 63] width 6 height 5
radio input "true"
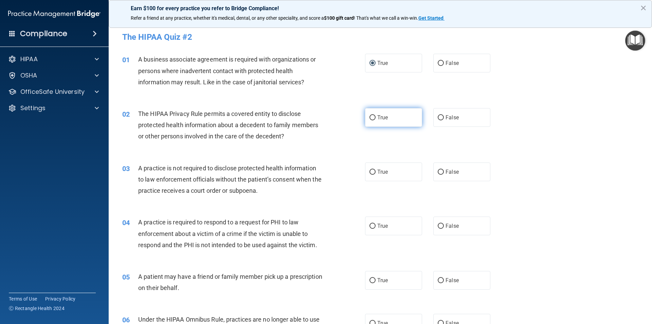
click at [388, 119] on label "True" at bounding box center [393, 117] width 57 height 19
click at [376, 119] on input "True" at bounding box center [373, 117] width 6 height 5
radio input "true"
click at [394, 173] on label "True" at bounding box center [393, 171] width 57 height 19
click at [376, 173] on input "True" at bounding box center [373, 172] width 6 height 5
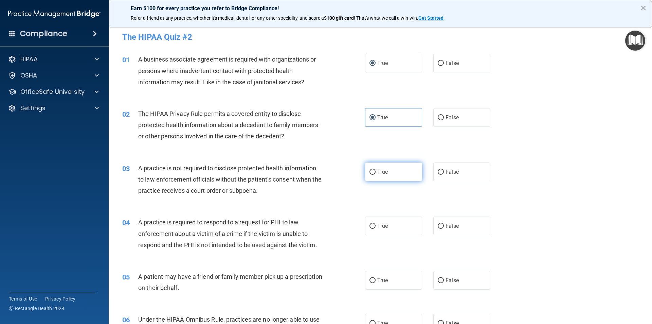
radio input "true"
click at [370, 226] on input "True" at bounding box center [373, 226] width 6 height 5
radio input "true"
click at [393, 284] on label "True" at bounding box center [393, 280] width 57 height 19
click at [376, 283] on input "True" at bounding box center [373, 280] width 6 height 5
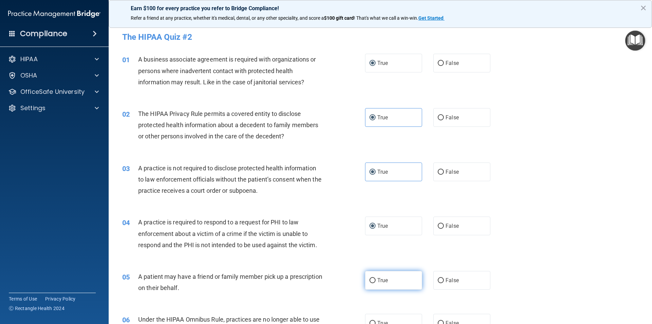
radio input "true"
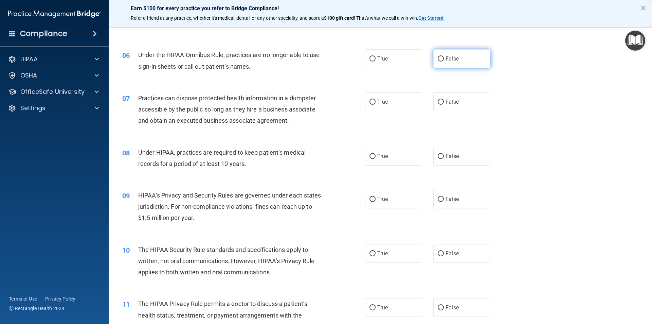
click at [446, 60] on span "False" at bounding box center [452, 58] width 13 height 6
click at [444, 60] on input "False" at bounding box center [441, 58] width 6 height 5
radio input "true"
click at [438, 100] on input "False" at bounding box center [441, 102] width 6 height 5
radio input "true"
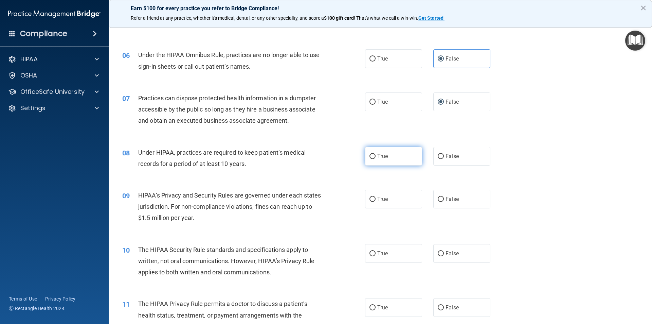
click at [395, 160] on label "True" at bounding box center [393, 156] width 57 height 19
click at [376, 159] on input "True" at bounding box center [373, 156] width 6 height 5
radio input "true"
click at [379, 194] on label "True" at bounding box center [393, 199] width 57 height 19
click at [376, 197] on input "True" at bounding box center [373, 199] width 6 height 5
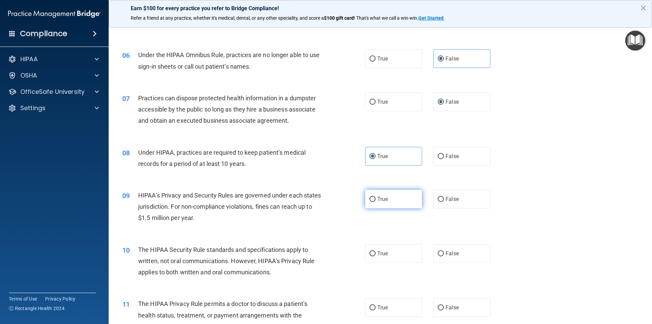
radio input "true"
click at [387, 249] on label "True" at bounding box center [393, 253] width 57 height 19
click at [376, 251] on input "True" at bounding box center [373, 253] width 6 height 5
radio input "true"
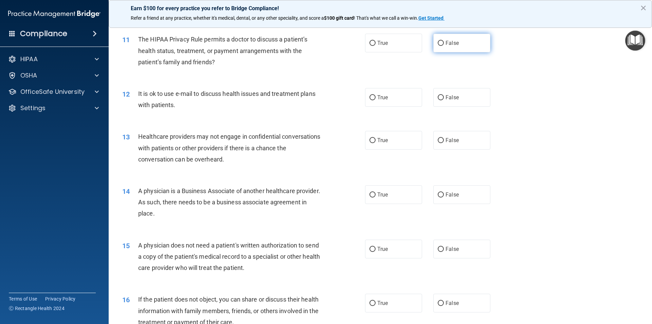
click at [441, 41] on input "False" at bounding box center [441, 43] width 6 height 5
radio input "true"
click at [396, 43] on label "True" at bounding box center [393, 43] width 57 height 19
click at [376, 43] on input "True" at bounding box center [373, 43] width 6 height 5
radio input "true"
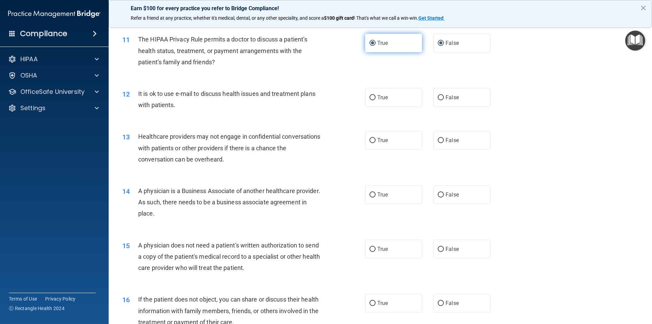
radio input "false"
click at [440, 96] on input "False" at bounding box center [441, 97] width 6 height 5
radio input "true"
click at [370, 138] on input "True" at bounding box center [373, 140] width 6 height 5
radio input "true"
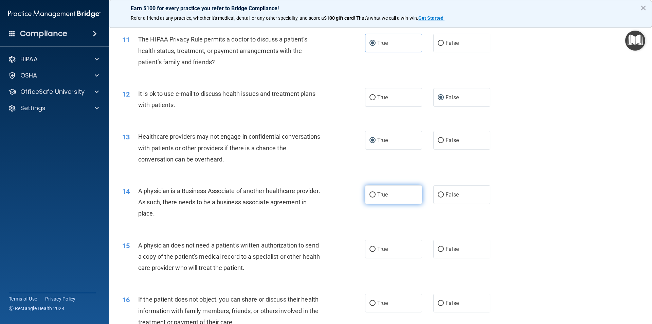
click at [404, 200] on label "True" at bounding box center [393, 194] width 57 height 19
click at [376, 197] on input "True" at bounding box center [373, 194] width 6 height 5
radio input "true"
click at [371, 247] on input "True" at bounding box center [373, 249] width 6 height 5
radio input "true"
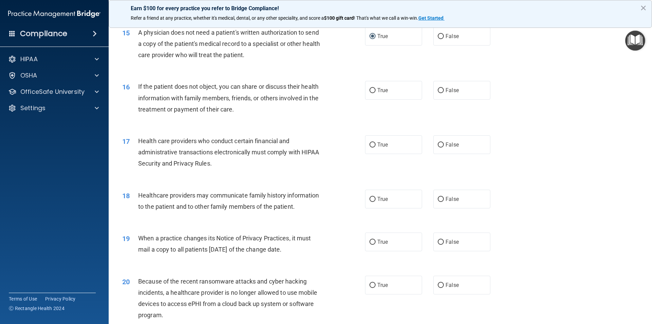
scroll to position [793, 0]
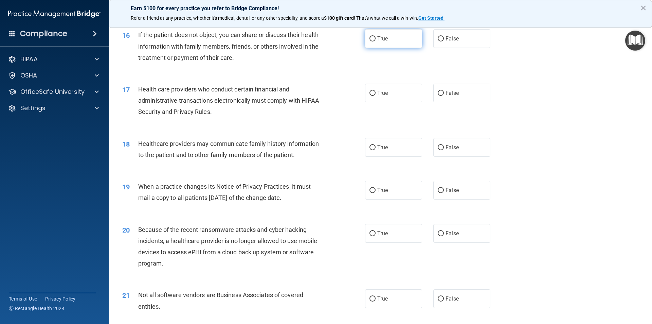
click at [410, 39] on label "True" at bounding box center [393, 38] width 57 height 19
click at [376, 39] on input "True" at bounding box center [373, 38] width 6 height 5
radio input "true"
click at [382, 91] on span "True" at bounding box center [382, 93] width 11 height 6
click at [376, 91] on input "True" at bounding box center [373, 93] width 6 height 5
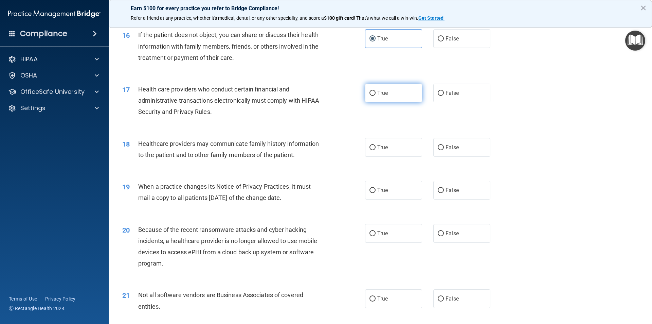
radio input "true"
click at [433, 142] on label "False" at bounding box center [461, 147] width 57 height 19
click at [438, 145] on input "False" at bounding box center [441, 147] width 6 height 5
radio input "true"
click at [402, 186] on label "True" at bounding box center [393, 190] width 57 height 19
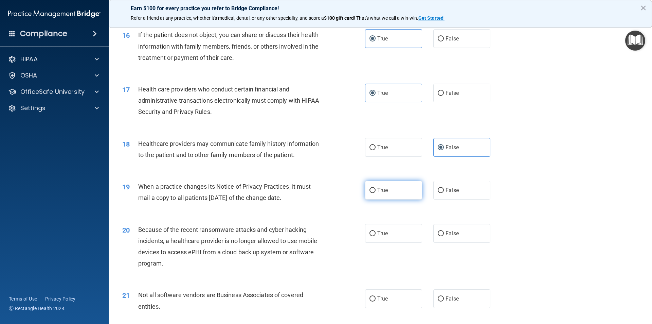
click at [376, 188] on input "True" at bounding box center [373, 190] width 6 height 5
radio input "true"
click at [401, 239] on label "True" at bounding box center [393, 233] width 57 height 19
click at [376, 236] on input "True" at bounding box center [373, 233] width 6 height 5
radio input "true"
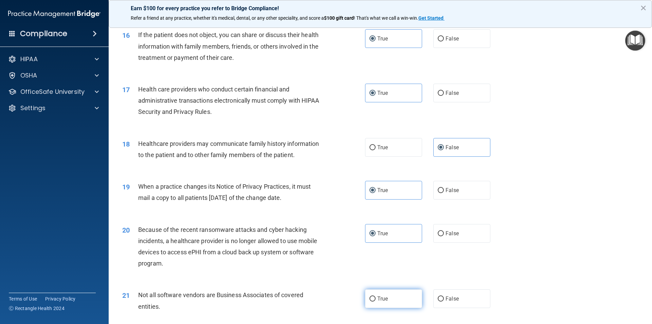
click at [375, 293] on label "True" at bounding box center [393, 298] width 57 height 19
click at [375, 296] on input "True" at bounding box center [373, 298] width 6 height 5
radio input "true"
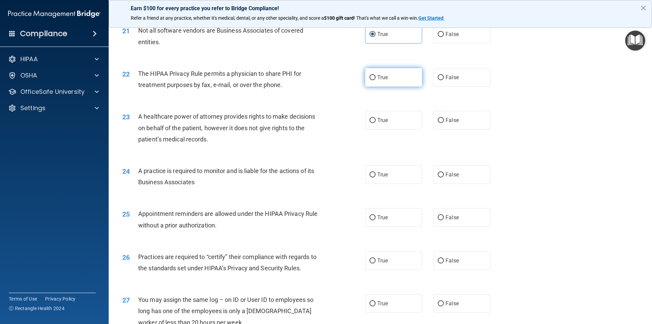
click at [385, 80] on span "True" at bounding box center [382, 77] width 11 height 6
click at [376, 80] on input "True" at bounding box center [373, 77] width 6 height 5
radio input "true"
click at [446, 121] on span "False" at bounding box center [452, 120] width 13 height 6
click at [443, 121] on input "False" at bounding box center [441, 120] width 6 height 5
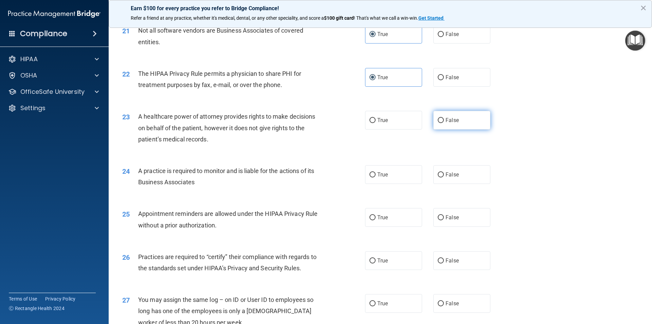
radio input "true"
click at [388, 175] on label "True" at bounding box center [393, 174] width 57 height 19
click at [376, 175] on input "True" at bounding box center [373, 174] width 6 height 5
radio input "true"
click at [446, 215] on span "False" at bounding box center [452, 217] width 13 height 6
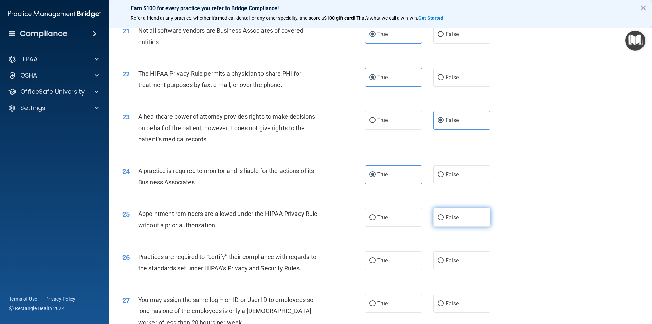
click at [444, 215] on input "False" at bounding box center [441, 217] width 6 height 5
radio input "true"
click at [383, 264] on label "True" at bounding box center [393, 260] width 57 height 19
click at [376, 263] on input "True" at bounding box center [373, 260] width 6 height 5
radio input "true"
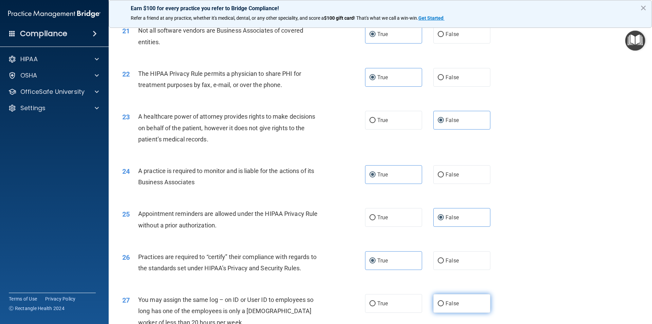
click at [447, 303] on span "False" at bounding box center [452, 303] width 13 height 6
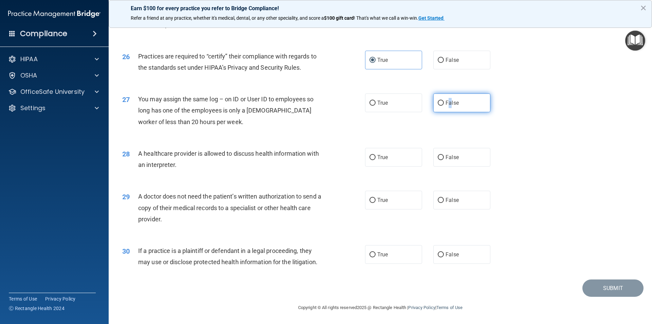
click at [439, 101] on input "False" at bounding box center [441, 103] width 6 height 5
radio input "true"
click at [399, 128] on div "27 You may assign the same log – on ID or User ID to employees so long has one …" at bounding box center [380, 112] width 527 height 54
click at [409, 155] on label "True" at bounding box center [393, 157] width 57 height 19
click at [376, 155] on input "True" at bounding box center [373, 157] width 6 height 5
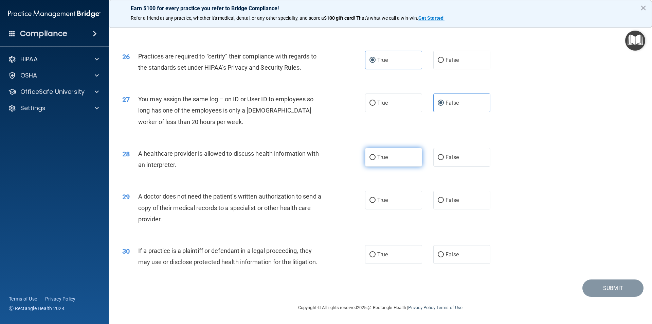
radio input "true"
click at [383, 199] on span "True" at bounding box center [382, 200] width 11 height 6
click at [376, 199] on input "True" at bounding box center [373, 200] width 6 height 5
radio input "true"
click at [446, 254] on span "False" at bounding box center [452, 254] width 13 height 6
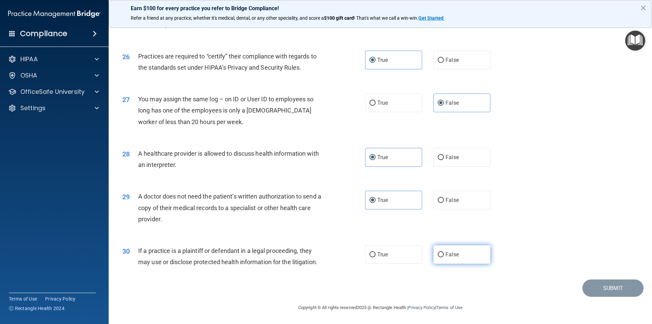
click at [444, 254] on input "False" at bounding box center [441, 254] width 6 height 5
radio input "true"
click at [596, 284] on button "Submit" at bounding box center [613, 287] width 61 height 17
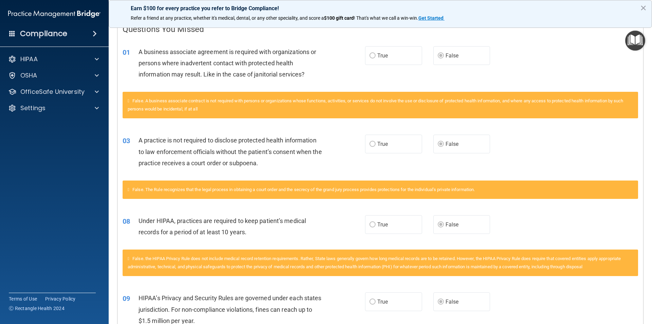
scroll to position [142, 0]
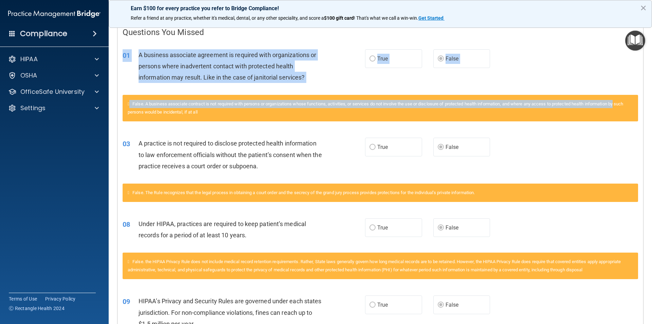
click at [644, 95] on main "Calculating your score.... You did not pass the " The HIPAA Quiz #2 ". 56 out o…" at bounding box center [381, 173] width 544 height 302
click at [599, 104] on span "False. A business associate contract is not required with persons or organizati…" at bounding box center [376, 107] width 496 height 13
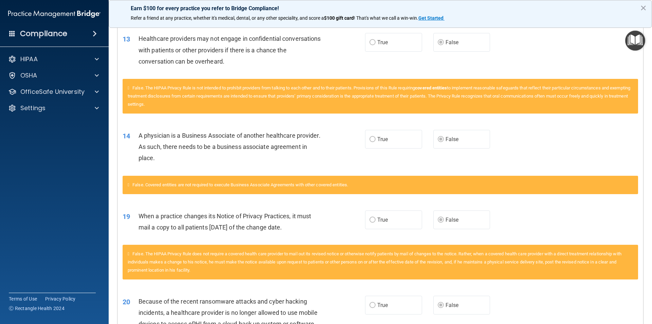
scroll to position [0, 0]
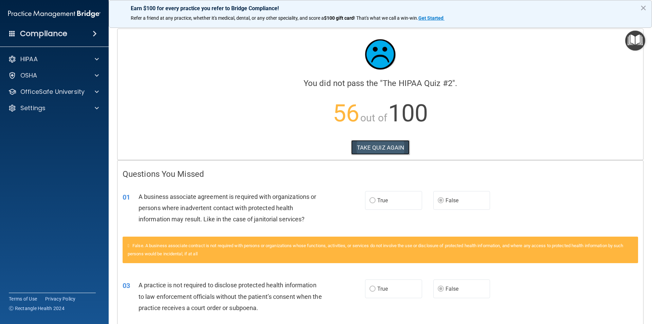
click at [392, 150] on button "TAKE QUIZ AGAIN" at bounding box center [380, 147] width 59 height 15
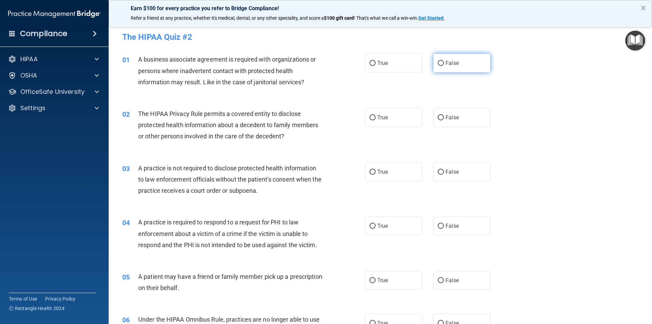
click at [447, 68] on label "False" at bounding box center [461, 63] width 57 height 19
click at [444, 66] on input "False" at bounding box center [441, 63] width 6 height 5
radio input "true"
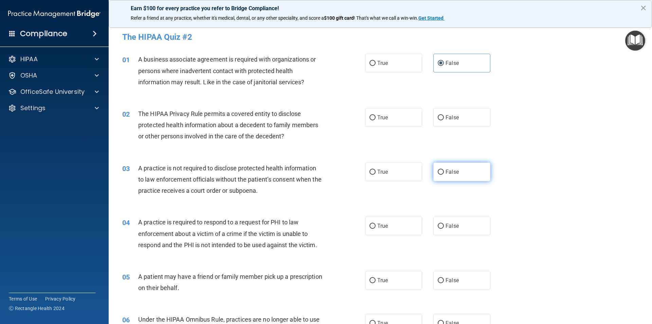
click at [438, 170] on input "False" at bounding box center [441, 172] width 6 height 5
radio input "true"
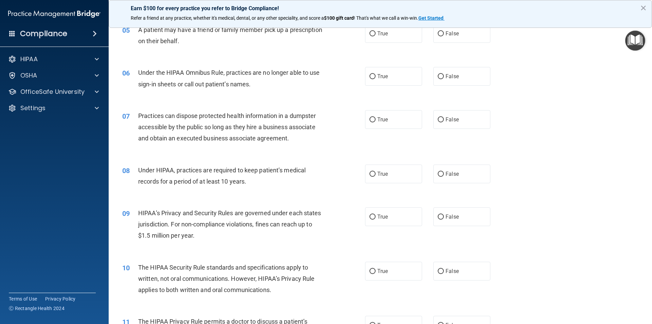
scroll to position [260, 0]
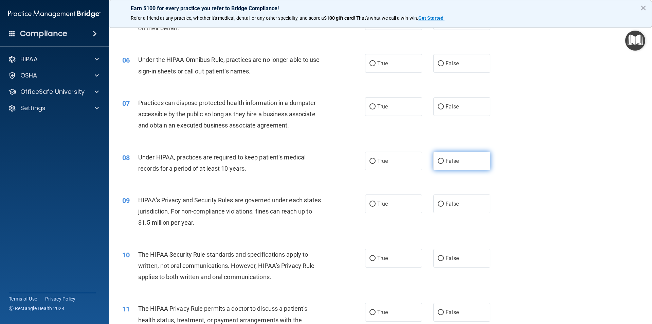
click at [455, 161] on span "False" at bounding box center [452, 161] width 13 height 6
click at [444, 161] on input "False" at bounding box center [441, 161] width 6 height 5
radio input "true"
click at [453, 201] on span "False" at bounding box center [452, 203] width 13 height 6
click at [444, 201] on input "False" at bounding box center [441, 203] width 6 height 5
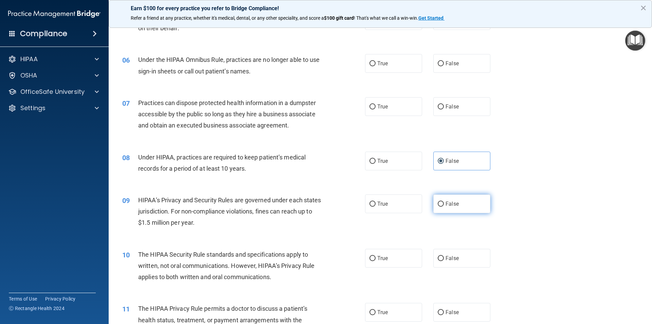
radio input "true"
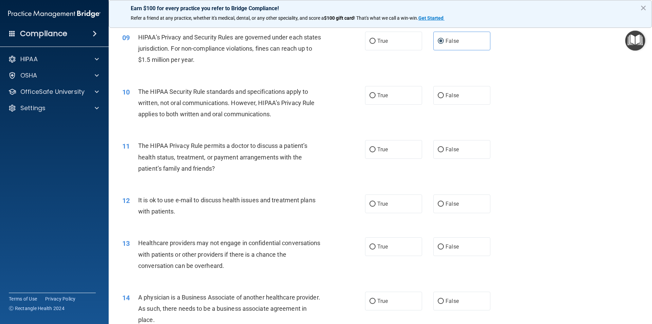
scroll to position [446, 0]
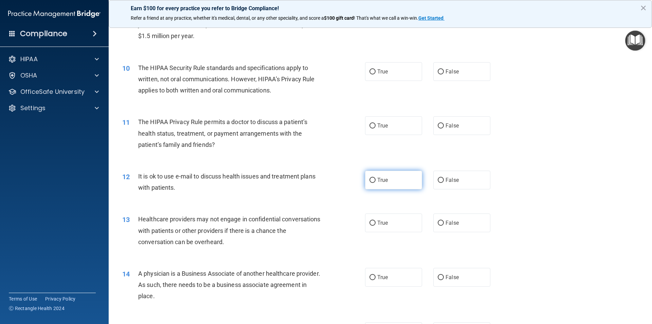
click at [391, 182] on label "True" at bounding box center [393, 180] width 57 height 19
click at [376, 182] on input "True" at bounding box center [373, 180] width 6 height 5
radio input "true"
click at [445, 219] on label "False" at bounding box center [461, 222] width 57 height 19
click at [444, 220] on input "False" at bounding box center [441, 222] width 6 height 5
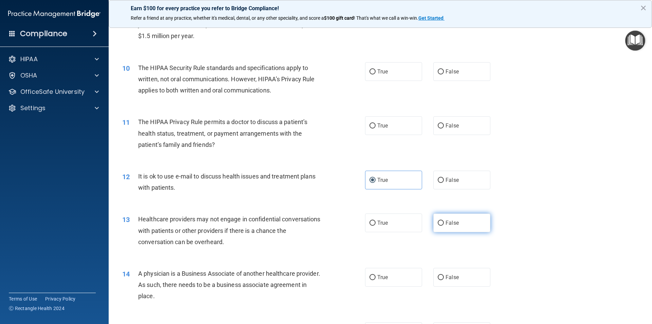
radio input "true"
click at [449, 276] on span "False" at bounding box center [452, 277] width 13 height 6
click at [444, 276] on input "False" at bounding box center [441, 277] width 6 height 5
radio input "true"
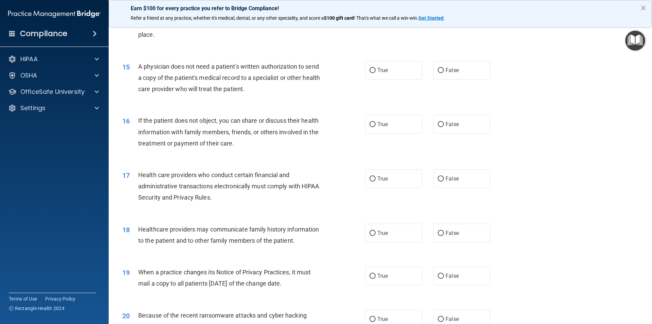
scroll to position [709, 0]
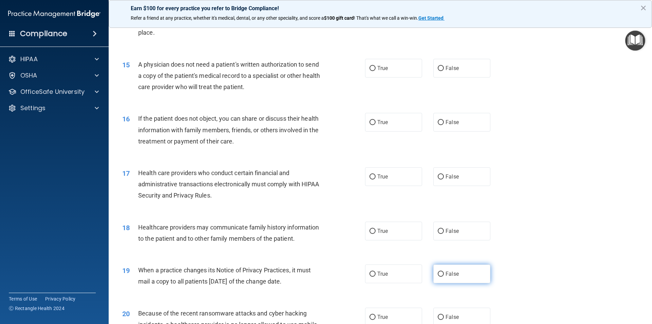
click at [475, 271] on label "False" at bounding box center [461, 273] width 57 height 19
click at [444, 271] on input "False" at bounding box center [441, 273] width 6 height 5
radio input "true"
click at [446, 316] on span "False" at bounding box center [452, 317] width 13 height 6
click at [444, 316] on input "False" at bounding box center [441, 317] width 6 height 5
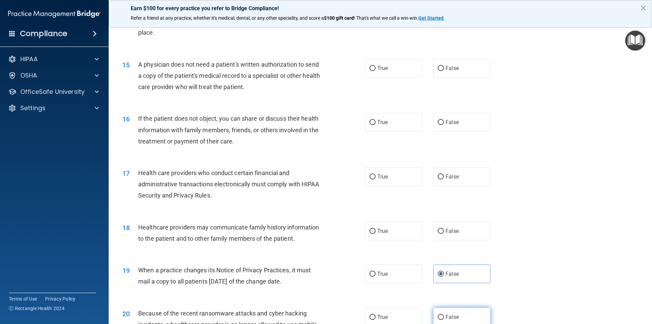
radio input "true"
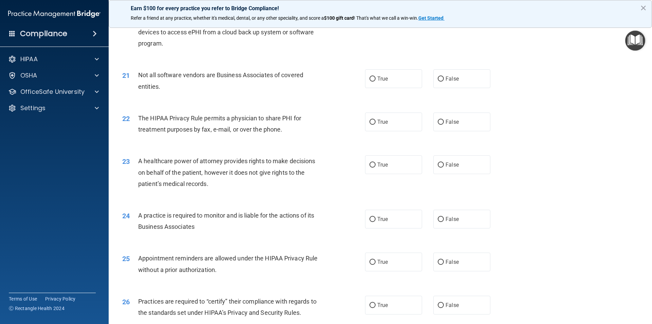
scroll to position [1014, 0]
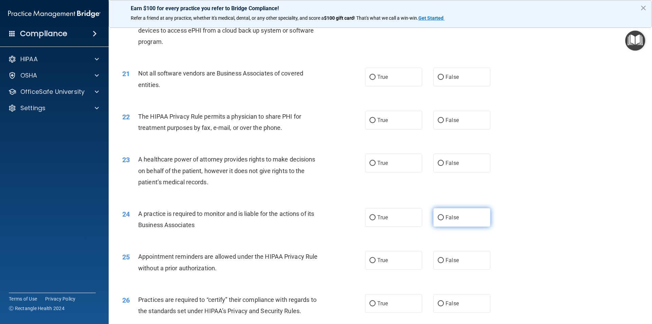
click at [456, 213] on label "False" at bounding box center [461, 217] width 57 height 19
click at [444, 215] on input "False" at bounding box center [441, 217] width 6 height 5
radio input "true"
click at [380, 261] on span "True" at bounding box center [382, 260] width 11 height 6
click at [376, 261] on input "True" at bounding box center [373, 260] width 6 height 5
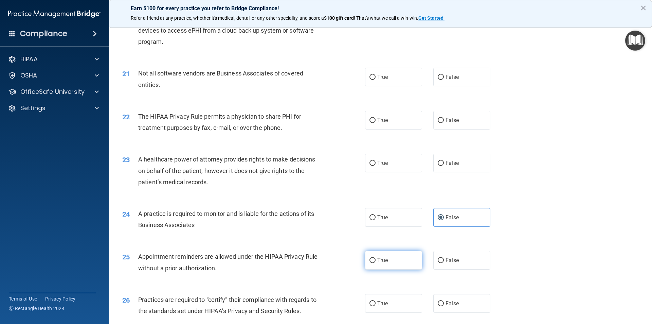
radio input "true"
click at [441, 297] on label "False" at bounding box center [461, 303] width 57 height 19
click at [441, 301] on input "False" at bounding box center [441, 303] width 6 height 5
radio input "true"
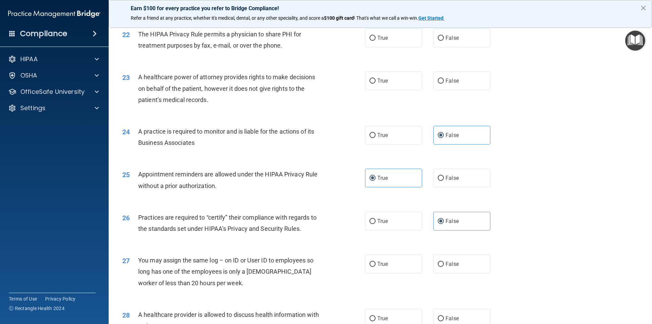
scroll to position [1168, 0]
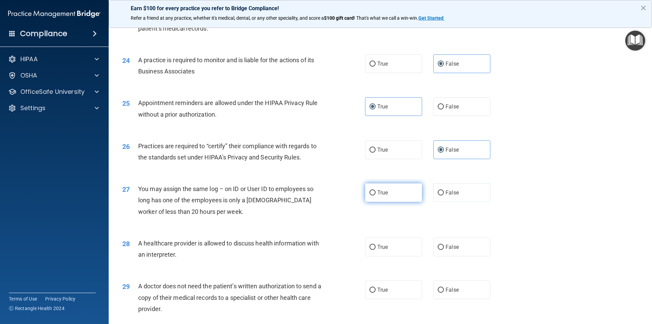
click at [390, 193] on label "True" at bounding box center [393, 192] width 57 height 19
click at [376, 193] on input "True" at bounding box center [373, 192] width 6 height 5
radio input "true"
click at [408, 191] on label "True" at bounding box center [393, 192] width 57 height 19
click at [376, 191] on input "True" at bounding box center [373, 192] width 6 height 5
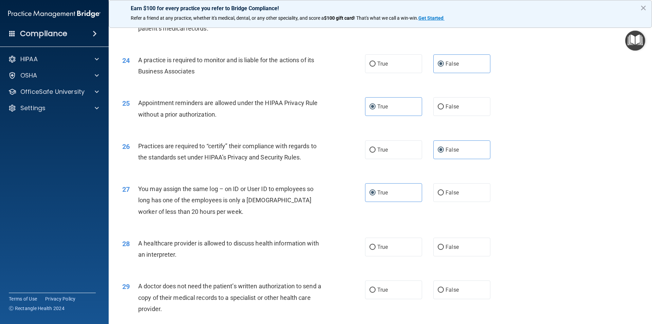
drag, startPoint x: 446, startPoint y: 195, endPoint x: 445, endPoint y: 206, distance: 10.6
click at [446, 196] on label "False" at bounding box center [461, 192] width 57 height 19
click at [444, 195] on input "False" at bounding box center [441, 192] width 6 height 5
radio input "true"
radio input "false"
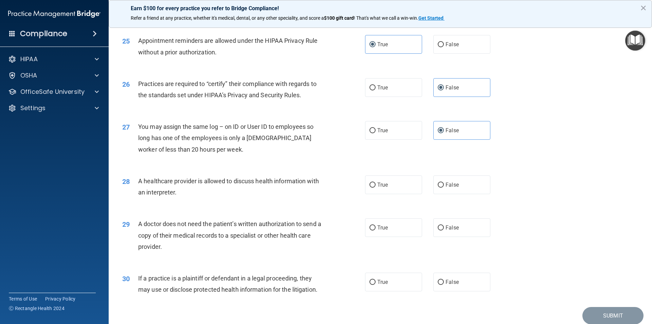
scroll to position [1258, 0]
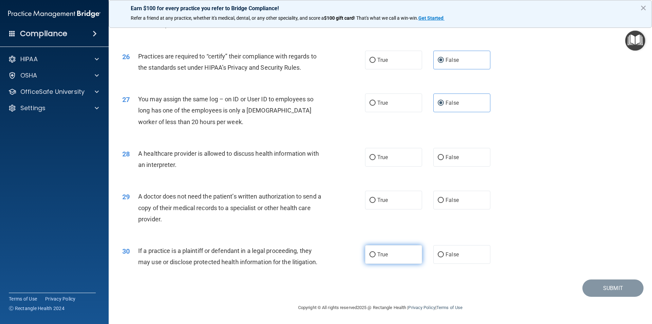
click at [388, 258] on label "True" at bounding box center [393, 254] width 57 height 19
click at [376, 257] on input "True" at bounding box center [373, 254] width 6 height 5
radio input "true"
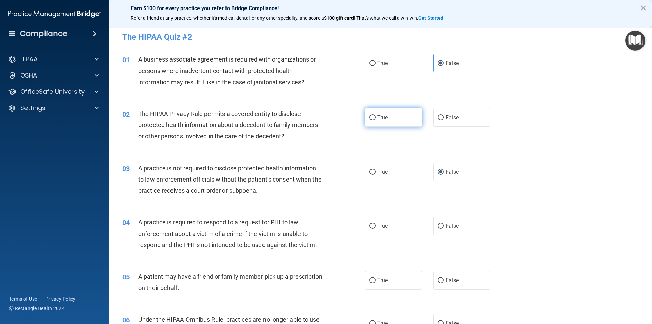
click at [376, 123] on label "True" at bounding box center [393, 117] width 57 height 19
click at [376, 120] on input "True" at bounding box center [373, 117] width 6 height 5
radio input "true"
click at [384, 230] on label "True" at bounding box center [393, 225] width 57 height 19
click at [376, 229] on input "True" at bounding box center [373, 226] width 6 height 5
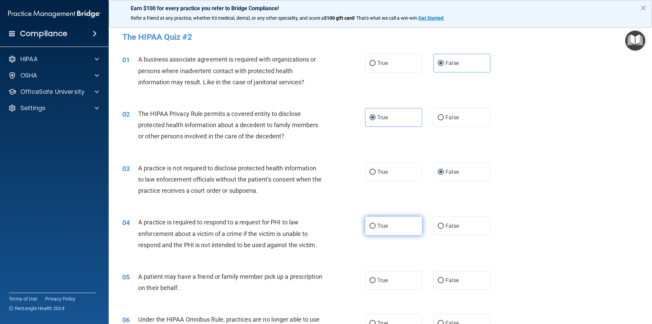
radio input "true"
click at [381, 277] on span "True" at bounding box center [382, 280] width 11 height 6
click at [376, 278] on input "True" at bounding box center [373, 280] width 6 height 5
radio input "true"
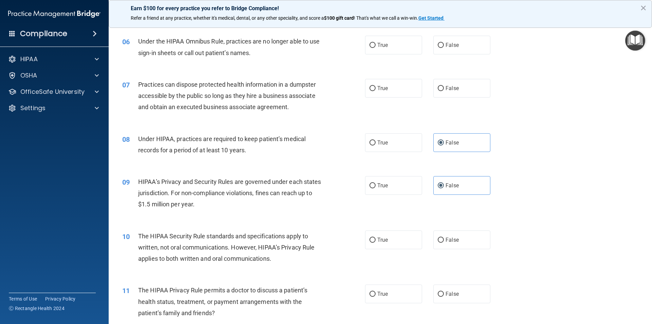
scroll to position [276, 0]
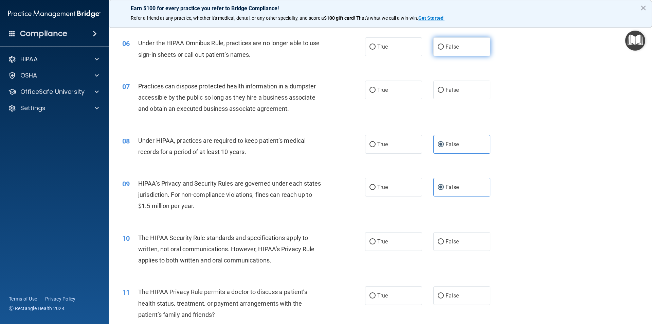
click at [442, 47] on label "False" at bounding box center [461, 46] width 57 height 19
click at [442, 47] on input "False" at bounding box center [441, 47] width 6 height 5
radio input "true"
click at [446, 92] on span "False" at bounding box center [452, 90] width 13 height 6
click at [444, 92] on input "False" at bounding box center [441, 90] width 6 height 5
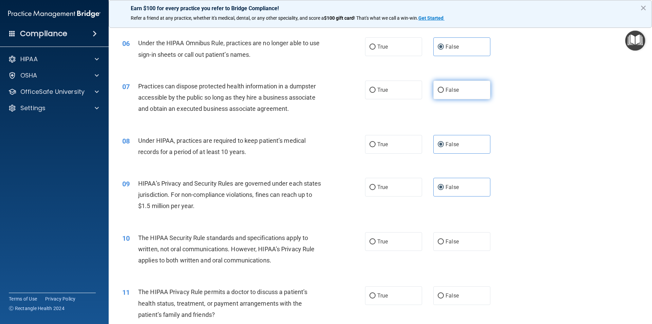
radio input "true"
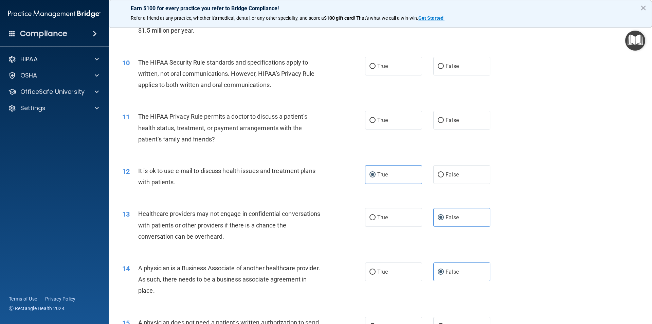
scroll to position [470, 0]
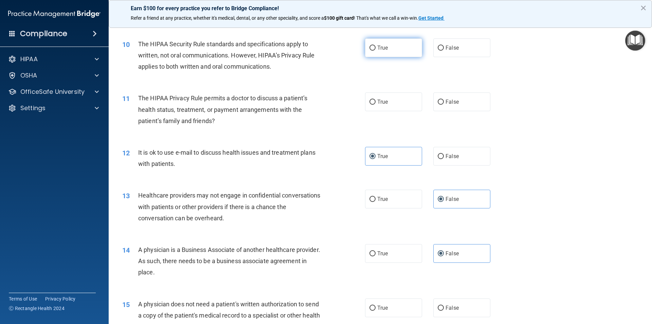
click at [402, 51] on label "True" at bounding box center [393, 47] width 57 height 19
click at [376, 51] on input "True" at bounding box center [373, 48] width 6 height 5
radio input "true"
click at [399, 104] on label "True" at bounding box center [393, 101] width 57 height 19
click at [376, 104] on input "True" at bounding box center [373, 102] width 6 height 5
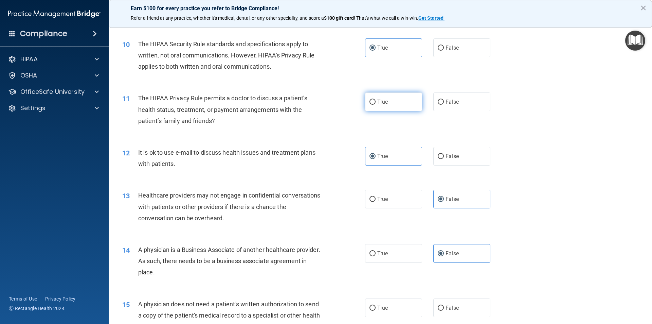
radio input "true"
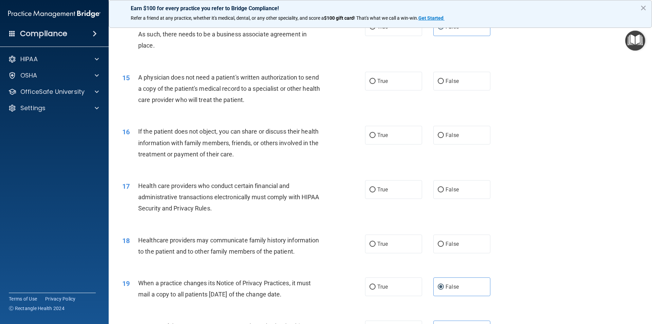
scroll to position [698, 0]
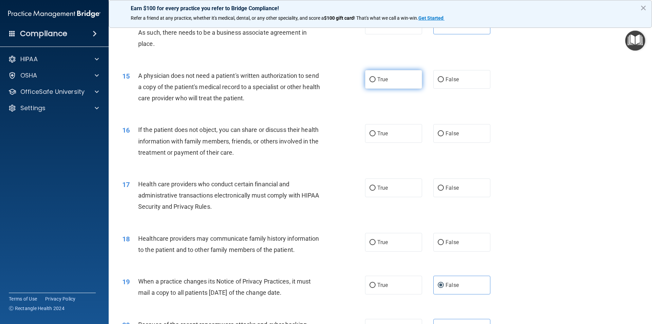
click at [410, 87] on label "True" at bounding box center [393, 79] width 57 height 19
click at [376, 82] on input "True" at bounding box center [373, 79] width 6 height 5
radio input "true"
click at [450, 135] on span "False" at bounding box center [452, 133] width 13 height 6
click at [444, 135] on input "False" at bounding box center [441, 133] width 6 height 5
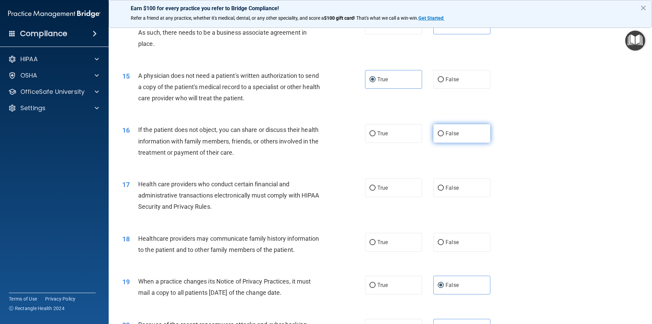
radio input "true"
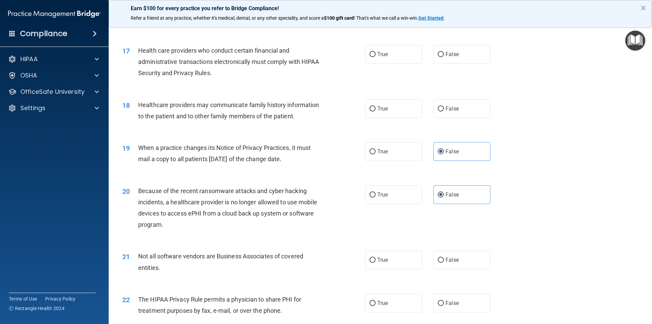
scroll to position [830, 0]
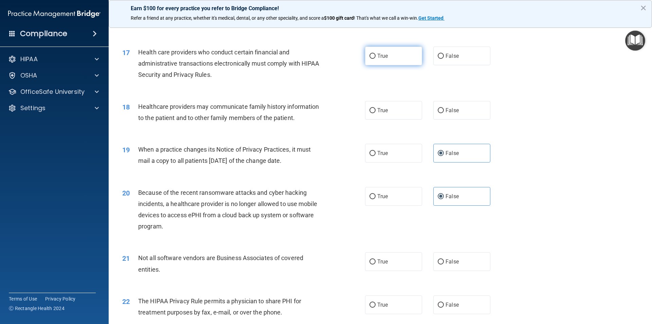
click at [372, 57] on input "True" at bounding box center [373, 56] width 6 height 5
radio input "true"
drag, startPoint x: 398, startPoint y: 113, endPoint x: 411, endPoint y: 114, distance: 12.9
click at [398, 113] on label "True" at bounding box center [393, 110] width 57 height 19
click at [376, 113] on input "True" at bounding box center [373, 110] width 6 height 5
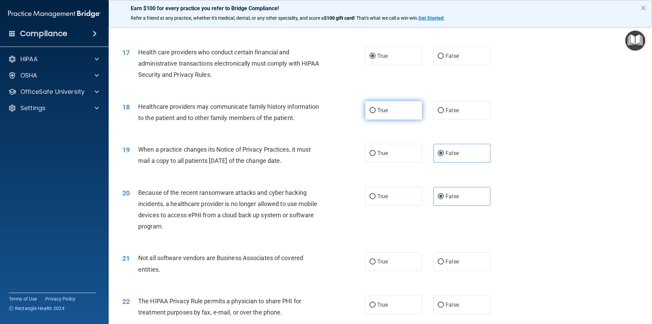
radio input "true"
click at [401, 264] on label "True" at bounding box center [393, 261] width 57 height 19
click at [376, 264] on input "True" at bounding box center [373, 261] width 6 height 5
radio input "true"
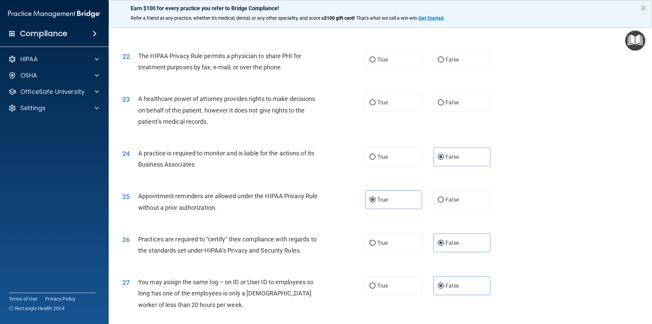
scroll to position [1089, 0]
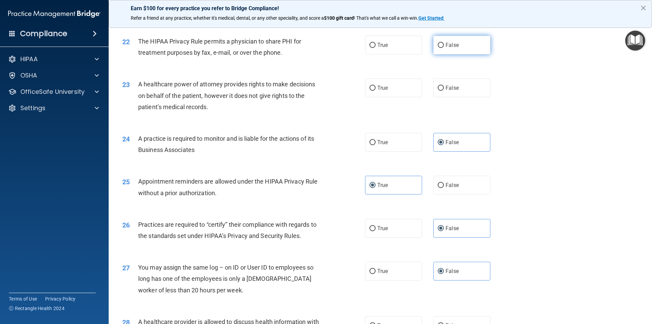
click at [439, 49] on label "False" at bounding box center [461, 45] width 57 height 19
click at [439, 48] on input "False" at bounding box center [441, 45] width 6 height 5
radio input "true"
click at [410, 89] on label "True" at bounding box center [393, 87] width 57 height 19
click at [376, 89] on input "True" at bounding box center [373, 88] width 6 height 5
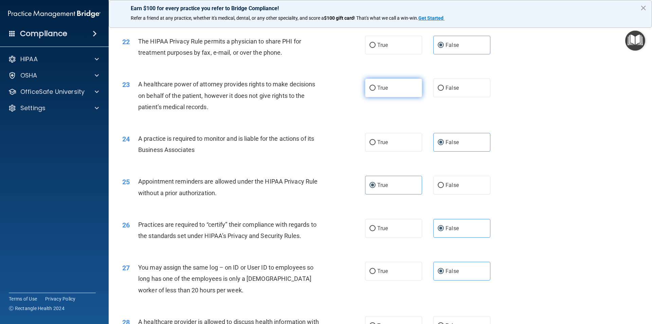
radio input "true"
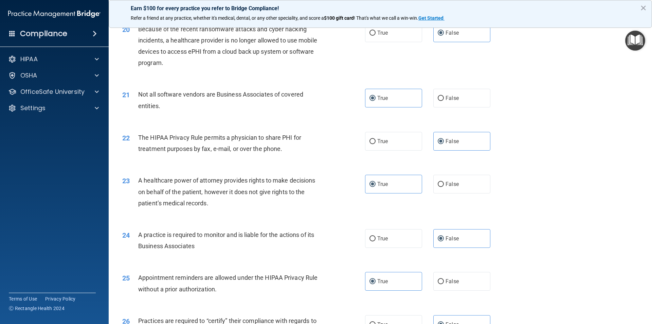
scroll to position [1258, 0]
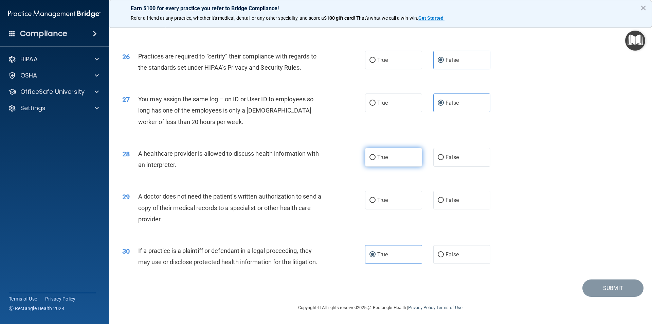
click at [381, 158] on span "True" at bounding box center [382, 157] width 11 height 6
click at [376, 158] on input "True" at bounding box center [373, 157] width 6 height 5
radio input "true"
click at [385, 204] on label "True" at bounding box center [393, 200] width 57 height 19
click at [376, 203] on input "True" at bounding box center [373, 200] width 6 height 5
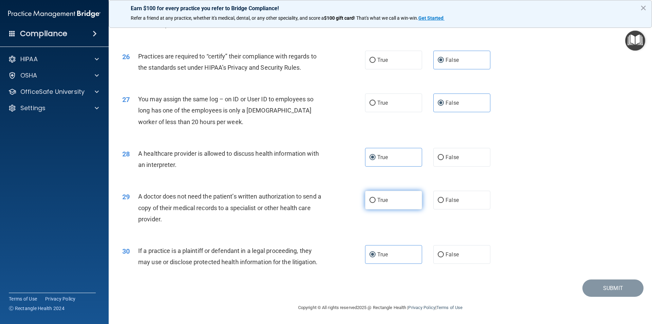
radio input "true"
click at [627, 285] on button "Submit" at bounding box center [613, 287] width 61 height 17
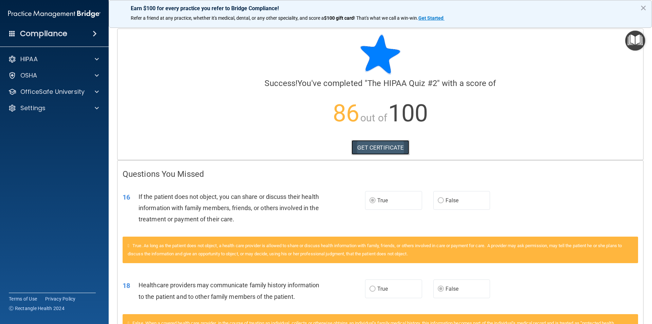
click at [374, 151] on link "GET CERTIFICATE" at bounding box center [381, 147] width 58 height 15
click at [87, 94] on div "OfficeSafe University" at bounding box center [45, 92] width 84 height 8
click at [55, 111] on p "HIPAA Training" at bounding box center [32, 108] width 56 height 7
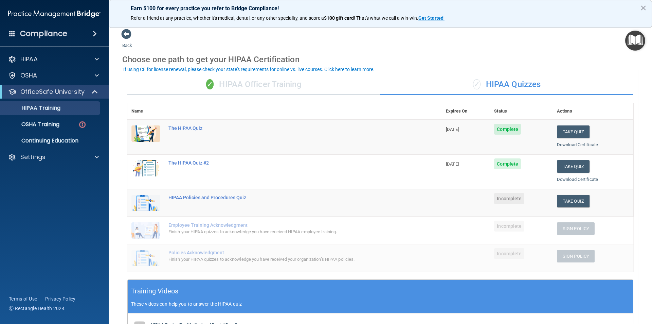
click at [281, 78] on div "✓ HIPAA Officer Training" at bounding box center [253, 84] width 253 height 20
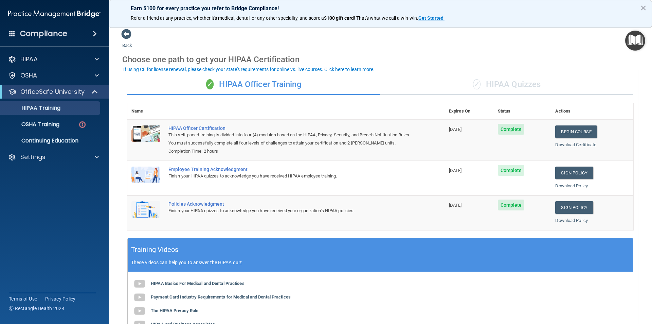
click at [524, 92] on div "✓ HIPAA Quizzes" at bounding box center [506, 84] width 253 height 20
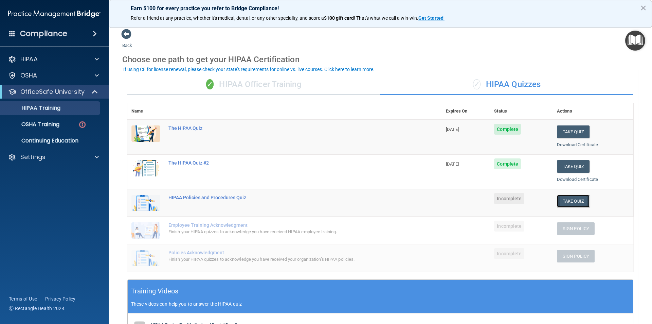
click at [566, 200] on button "Take Quiz" at bounding box center [573, 201] width 33 height 13
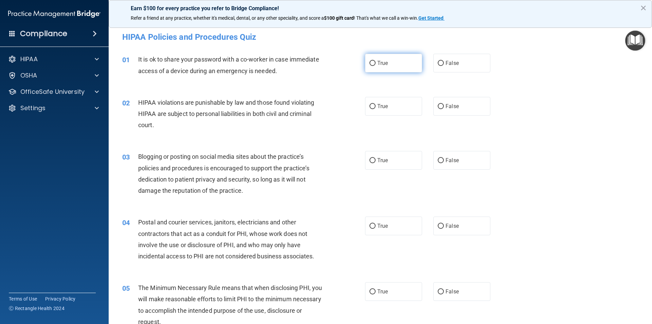
click at [390, 69] on label "True" at bounding box center [393, 63] width 57 height 19
click at [376, 66] on input "True" at bounding box center [373, 63] width 6 height 5
radio input "true"
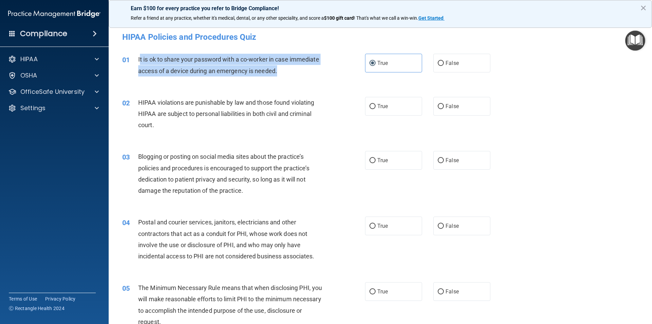
copy span "t is ok to share your password with a co-worker in case immediate access of a d…"
drag, startPoint x: 294, startPoint y: 70, endPoint x: 139, endPoint y: 54, distance: 155.7
click at [139, 54] on div "It is ok to share your password with a co-worker in case immediate access of a …" at bounding box center [233, 65] width 190 height 22
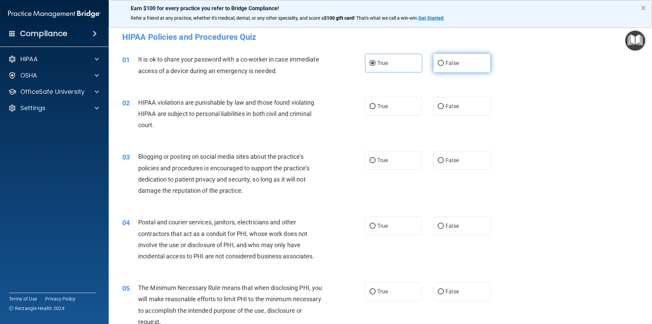
click at [447, 63] on span "False" at bounding box center [452, 63] width 13 height 6
click at [444, 63] on input "False" at bounding box center [441, 63] width 6 height 5
radio input "true"
radio input "false"
click at [381, 111] on label "True" at bounding box center [393, 106] width 57 height 19
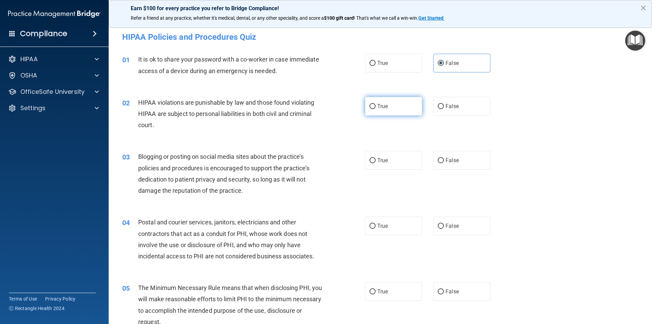
click at [376, 109] on input "True" at bounding box center [373, 106] width 6 height 5
radio input "true"
click at [377, 164] on label "True" at bounding box center [393, 160] width 57 height 19
click at [376, 163] on input "True" at bounding box center [373, 160] width 6 height 5
radio input "true"
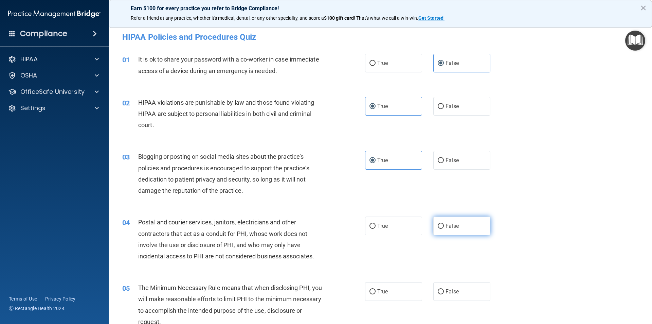
click at [446, 225] on span "False" at bounding box center [452, 226] width 13 height 6
click at [444, 225] on input "False" at bounding box center [441, 226] width 6 height 5
radio input "true"
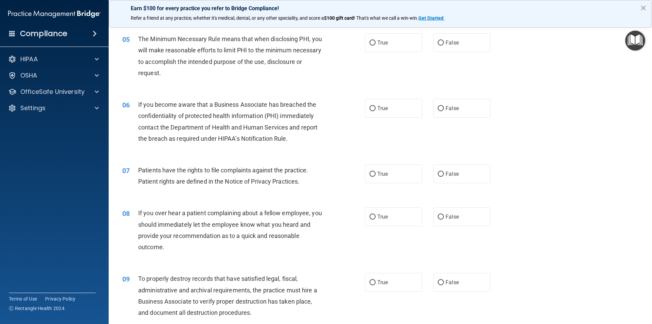
scroll to position [245, 0]
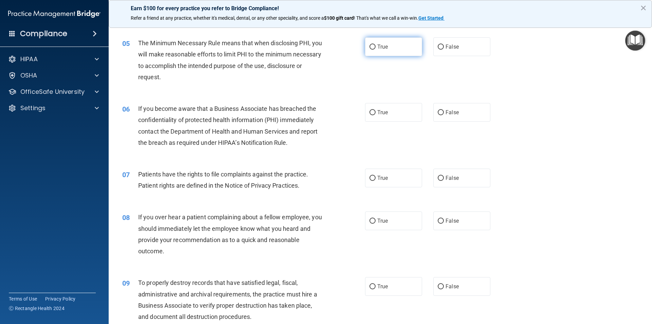
click at [388, 46] on label "True" at bounding box center [393, 46] width 57 height 19
click at [376, 46] on input "True" at bounding box center [373, 47] width 6 height 5
radio input "true"
click at [382, 115] on label "True" at bounding box center [393, 112] width 57 height 19
click at [376, 115] on input "True" at bounding box center [373, 112] width 6 height 5
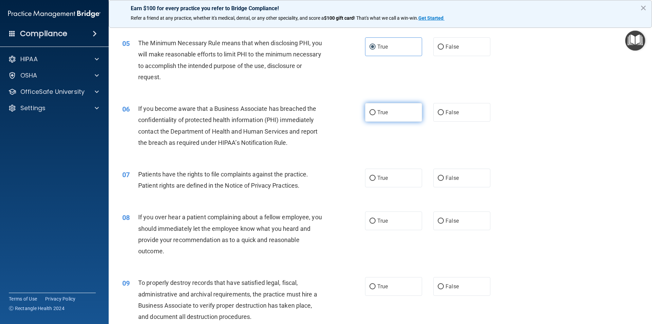
radio input "true"
click at [392, 178] on label "True" at bounding box center [393, 177] width 57 height 19
click at [376, 178] on input "True" at bounding box center [373, 178] width 6 height 5
radio input "true"
click at [386, 223] on span "True" at bounding box center [382, 220] width 11 height 6
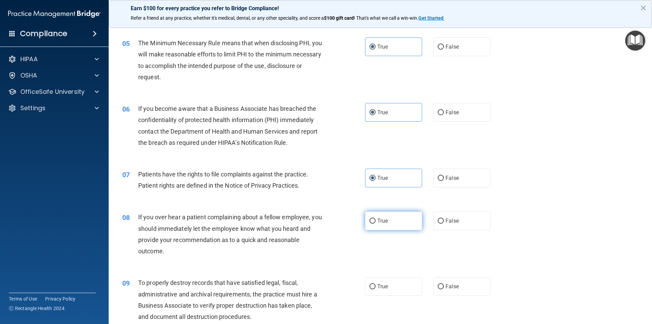
click at [376, 223] on input "True" at bounding box center [373, 220] width 6 height 5
radio input "true"
click at [374, 293] on label "True" at bounding box center [393, 286] width 57 height 19
click at [374, 289] on input "True" at bounding box center [373, 286] width 6 height 5
radio input "true"
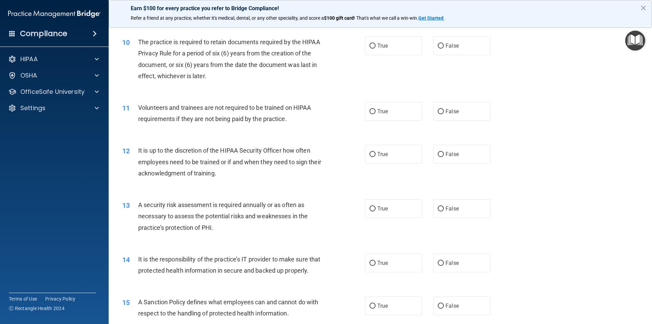
scroll to position [553, 0]
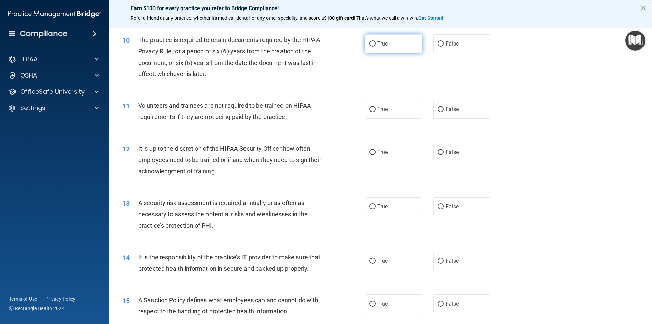
click at [382, 50] on label "True" at bounding box center [393, 43] width 57 height 19
click at [376, 47] on input "True" at bounding box center [373, 43] width 6 height 5
radio input "true"
click at [463, 111] on label "False" at bounding box center [461, 109] width 57 height 19
click at [444, 111] on input "False" at bounding box center [441, 109] width 6 height 5
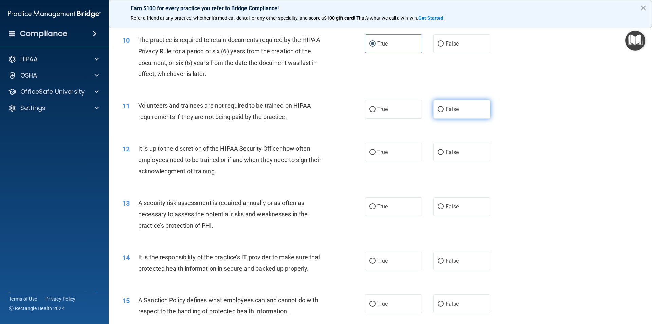
radio input "true"
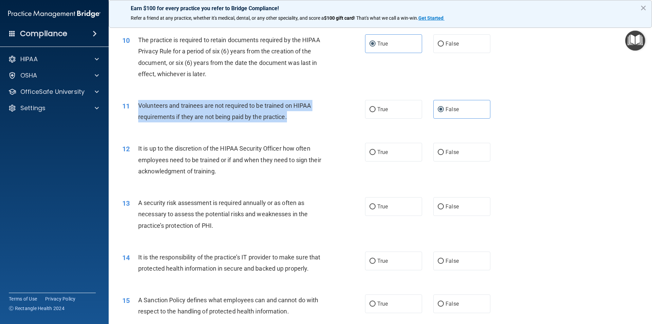
copy span "Volunteers and trainees are not required to be trained on HIPAA requirements if…"
drag, startPoint x: 292, startPoint y: 114, endPoint x: 139, endPoint y: 109, distance: 152.6
click at [139, 109] on div "Volunteers and trainees are not required to be trained on HIPAA requirements if…" at bounding box center [233, 111] width 190 height 22
click at [288, 100] on div "Volunteers and trainees are not required to be trained on HIPAA requirements if…" at bounding box center [233, 111] width 190 height 22
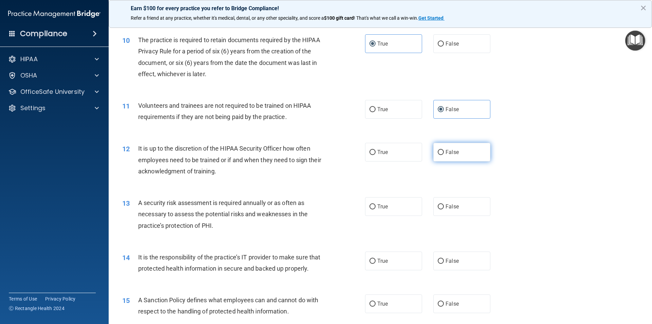
click at [433, 151] on label "False" at bounding box center [461, 152] width 57 height 19
click at [438, 151] on input "False" at bounding box center [441, 152] width 6 height 5
radio input "true"
click at [391, 152] on label "True" at bounding box center [393, 152] width 57 height 19
click at [376, 152] on input "True" at bounding box center [373, 152] width 6 height 5
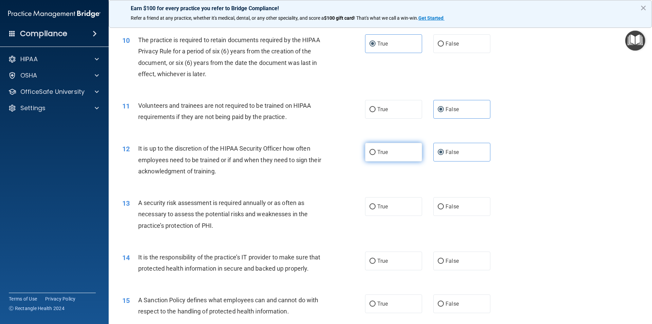
radio input "true"
radio input "false"
click at [406, 210] on label "True" at bounding box center [393, 206] width 57 height 19
click at [376, 209] on input "True" at bounding box center [373, 206] width 6 height 5
radio input "true"
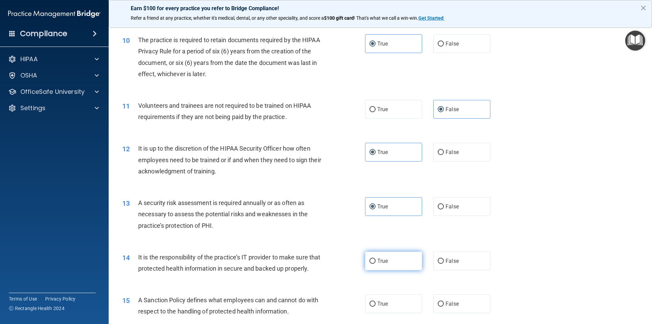
click at [392, 258] on label "True" at bounding box center [393, 260] width 57 height 19
click at [376, 259] on input "True" at bounding box center [373, 261] width 6 height 5
radio input "true"
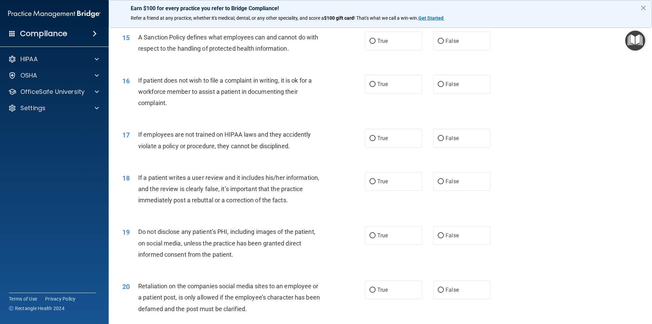
scroll to position [813, 0]
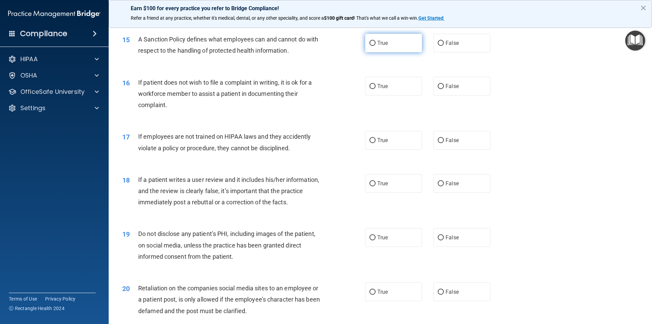
click at [406, 52] on label "True" at bounding box center [393, 43] width 57 height 19
click at [376, 46] on input "True" at bounding box center [373, 43] width 6 height 5
radio input "true"
click at [377, 89] on span "True" at bounding box center [382, 86] width 11 height 6
click at [376, 89] on input "True" at bounding box center [373, 86] width 6 height 5
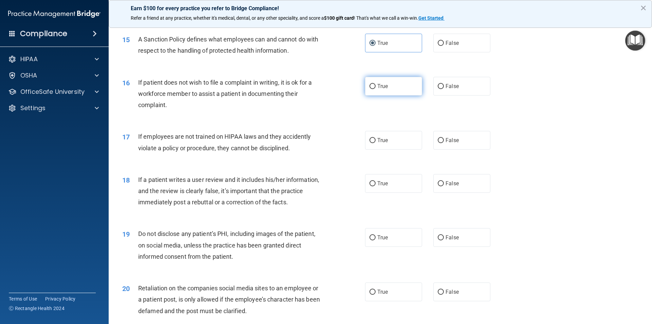
radio input "true"
click at [454, 89] on span "False" at bounding box center [452, 86] width 13 height 6
click at [444, 89] on input "False" at bounding box center [441, 86] width 6 height 5
radio input "true"
radio input "false"
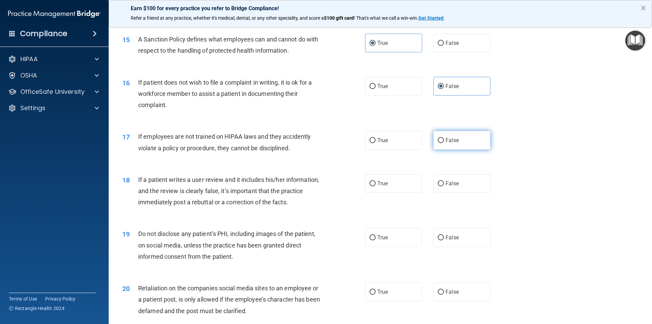
click at [438, 143] on input "False" at bounding box center [441, 140] width 6 height 5
radio input "true"
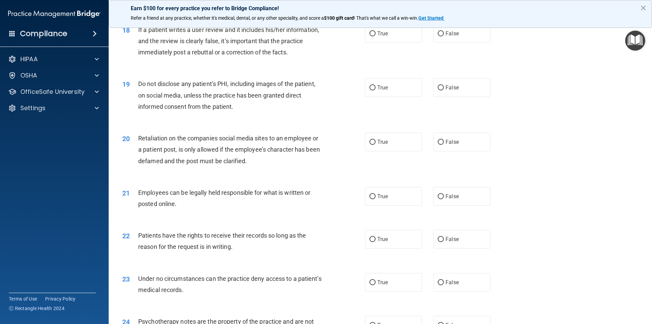
scroll to position [965, 0]
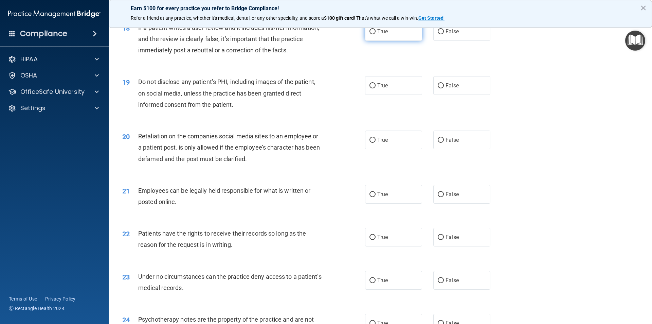
click at [386, 35] on span "True" at bounding box center [382, 31] width 11 height 6
click at [376, 34] on input "True" at bounding box center [373, 31] width 6 height 5
radio input "true"
click at [383, 89] on span "True" at bounding box center [382, 85] width 11 height 6
click at [376, 88] on input "True" at bounding box center [373, 85] width 6 height 5
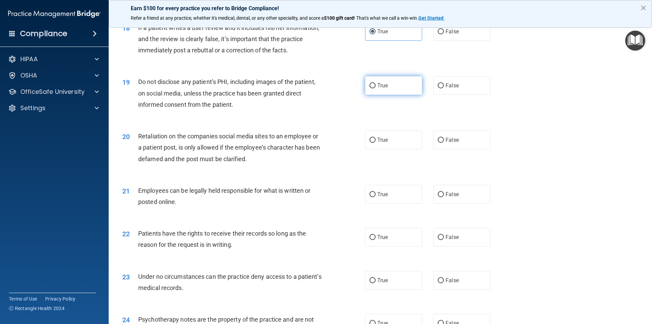
radio input "true"
click at [377, 143] on span "True" at bounding box center [382, 140] width 11 height 6
click at [376, 143] on input "True" at bounding box center [373, 140] width 6 height 5
radio input "true"
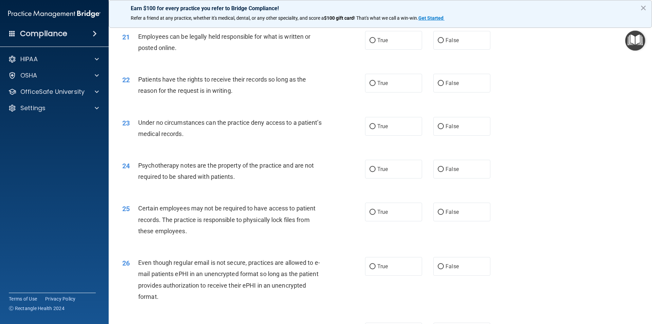
scroll to position [1135, 0]
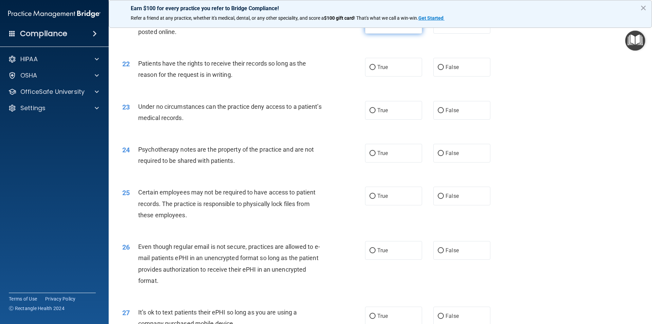
click at [409, 34] on label "True" at bounding box center [393, 24] width 57 height 19
click at [376, 27] on input "True" at bounding box center [373, 24] width 6 height 5
radio input "true"
click at [379, 73] on label "True" at bounding box center [393, 67] width 57 height 19
click at [376, 70] on input "True" at bounding box center [373, 67] width 6 height 5
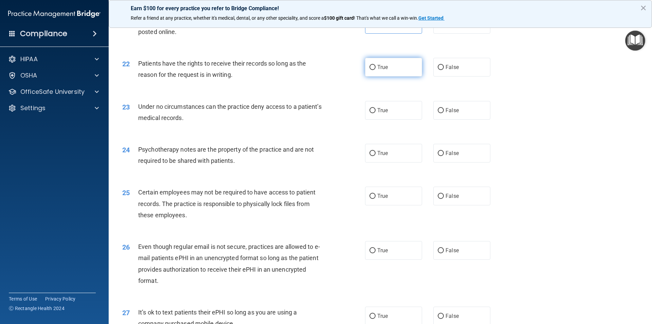
radio input "true"
drag, startPoint x: 467, startPoint y: 74, endPoint x: 449, endPoint y: 78, distance: 18.5
click at [466, 74] on label "False" at bounding box center [461, 67] width 57 height 19
click at [444, 70] on input "False" at bounding box center [441, 67] width 6 height 5
radio input "true"
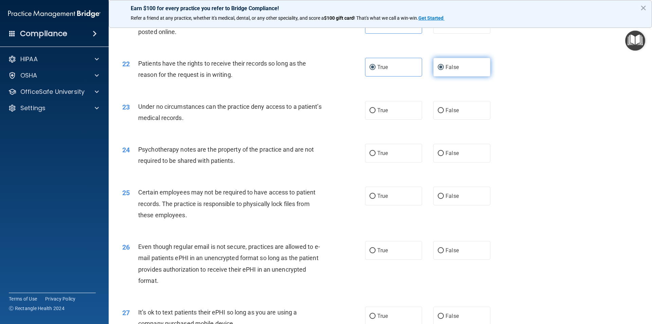
radio input "false"
click at [380, 117] on label "True" at bounding box center [393, 110] width 57 height 19
click at [376, 113] on input "True" at bounding box center [373, 110] width 6 height 5
radio input "true"
click at [450, 162] on label "False" at bounding box center [461, 153] width 57 height 19
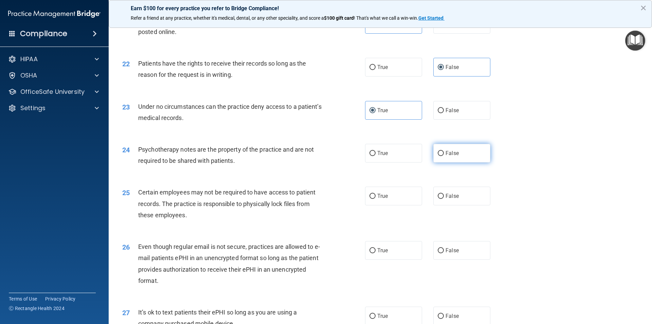
click at [444, 156] on input "False" at bounding box center [441, 153] width 6 height 5
radio input "true"
click at [378, 205] on label "True" at bounding box center [393, 195] width 57 height 19
click at [376, 199] on input "True" at bounding box center [373, 196] width 6 height 5
radio input "true"
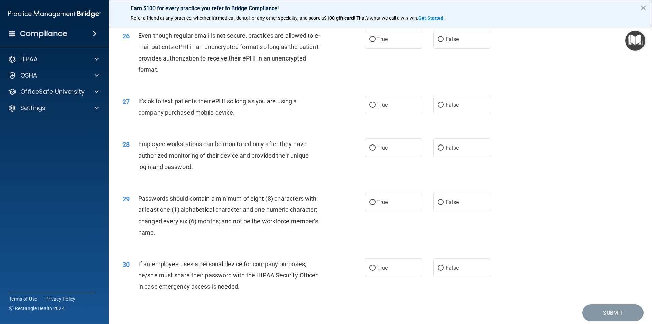
scroll to position [1352, 0]
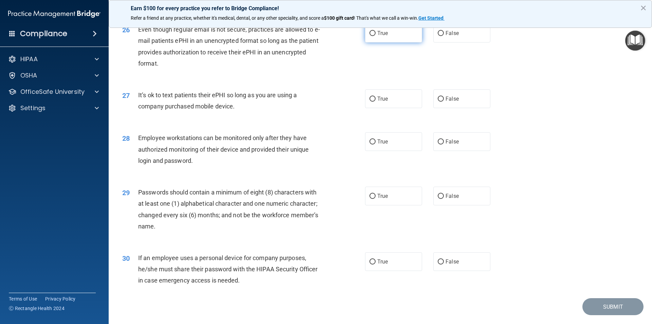
click at [382, 36] on span "True" at bounding box center [382, 33] width 11 height 6
click at [376, 36] on input "True" at bounding box center [373, 33] width 6 height 5
radio input "true"
click at [449, 102] on span "False" at bounding box center [452, 98] width 13 height 6
click at [444, 102] on input "False" at bounding box center [441, 98] width 6 height 5
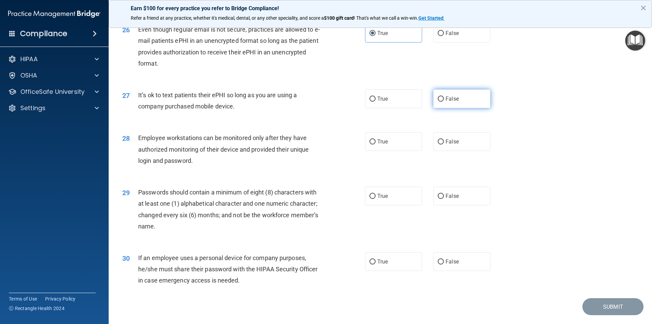
radio input "true"
click at [385, 151] on label "True" at bounding box center [393, 141] width 57 height 19
click at [376, 144] on input "True" at bounding box center [373, 141] width 6 height 5
radio input "true"
click at [382, 203] on label "True" at bounding box center [393, 195] width 57 height 19
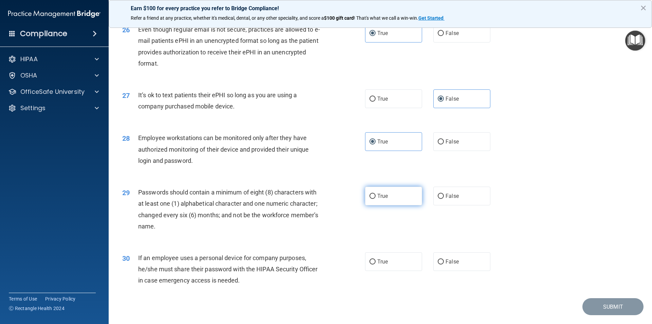
click at [376, 199] on input "True" at bounding box center [373, 196] width 6 height 5
radio input "true"
click at [392, 271] on label "True" at bounding box center [393, 261] width 57 height 19
click at [376, 264] on input "True" at bounding box center [373, 261] width 6 height 5
radio input "true"
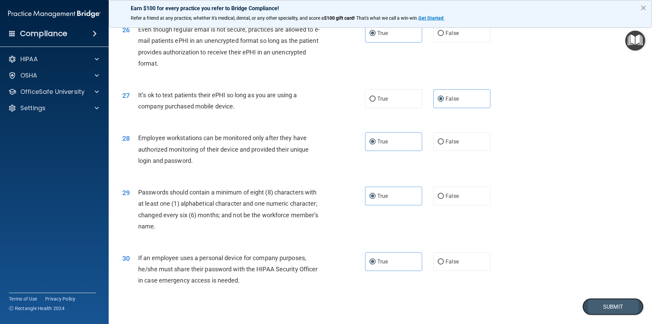
click at [618, 312] on button "Submit" at bounding box center [613, 306] width 61 height 17
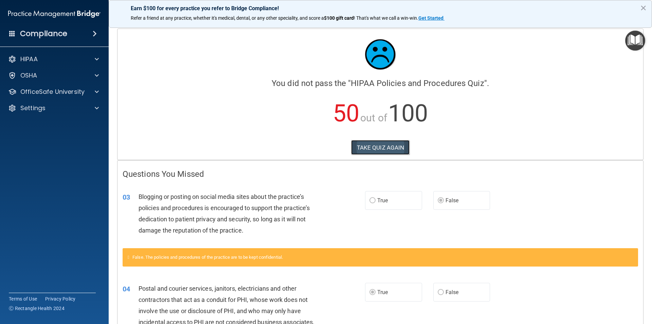
click at [395, 149] on button "TAKE QUIZ AGAIN" at bounding box center [380, 147] width 59 height 15
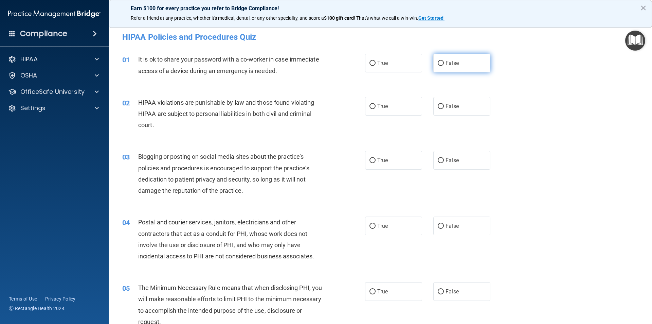
click at [442, 67] on label "False" at bounding box center [461, 63] width 57 height 19
click at [442, 66] on input "False" at bounding box center [441, 63] width 6 height 5
radio input "true"
click at [406, 111] on label "True" at bounding box center [393, 106] width 57 height 19
click at [376, 109] on input "True" at bounding box center [373, 106] width 6 height 5
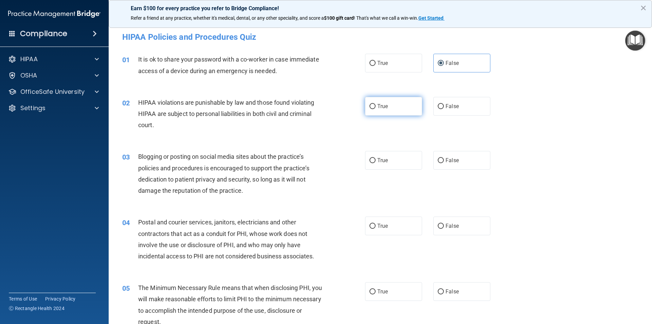
radio input "true"
click at [446, 161] on span "False" at bounding box center [452, 160] width 13 height 6
click at [444, 161] on input "False" at bounding box center [441, 160] width 6 height 5
radio input "true"
click at [377, 225] on span "True" at bounding box center [382, 226] width 11 height 6
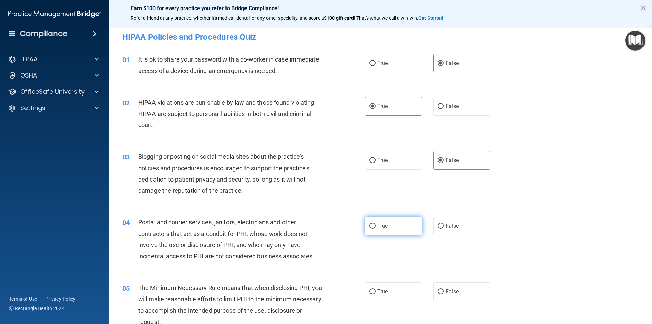
click at [376, 225] on input "True" at bounding box center [373, 226] width 6 height 5
radio input "true"
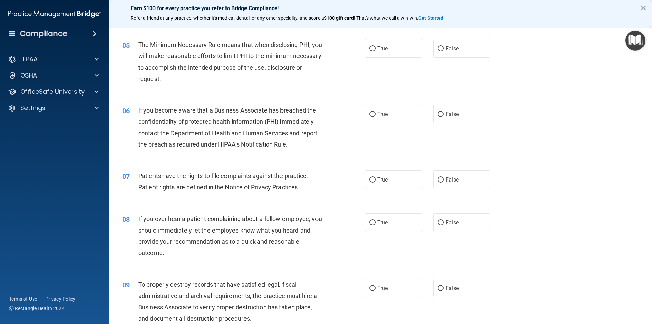
scroll to position [235, 0]
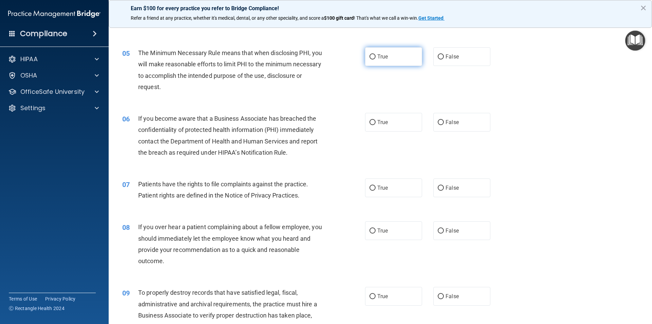
click at [397, 60] on label "True" at bounding box center [393, 56] width 57 height 19
click at [376, 59] on input "True" at bounding box center [373, 56] width 6 height 5
radio input "true"
click at [446, 123] on span "False" at bounding box center [452, 122] width 13 height 6
click at [443, 123] on input "False" at bounding box center [441, 122] width 6 height 5
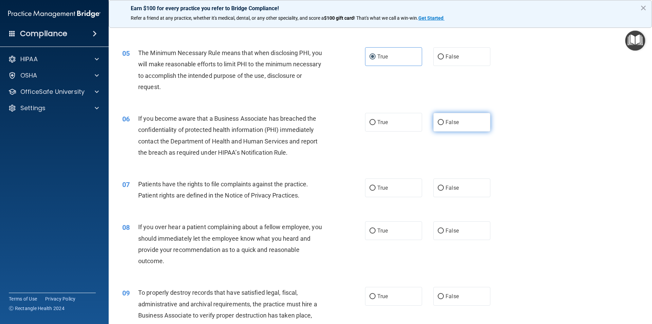
radio input "true"
click at [448, 227] on label "False" at bounding box center [461, 230] width 57 height 19
click at [444, 228] on input "False" at bounding box center [441, 230] width 6 height 5
radio input "true"
click at [403, 189] on label "True" at bounding box center [393, 187] width 57 height 19
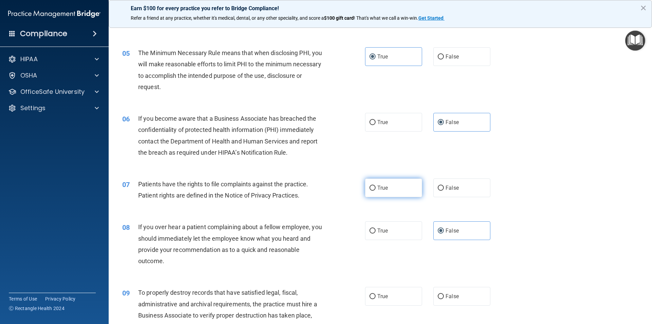
click at [376, 189] on input "True" at bounding box center [373, 187] width 6 height 5
radio input "true"
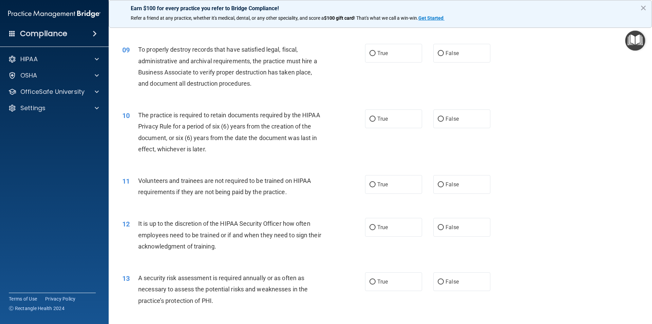
scroll to position [480, 0]
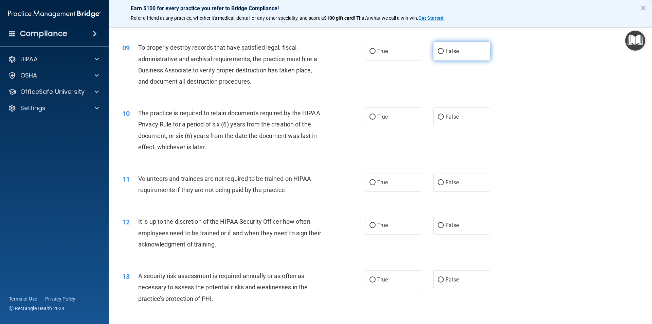
click at [474, 57] on label "False" at bounding box center [461, 51] width 57 height 19
click at [444, 54] on input "False" at bounding box center [441, 51] width 6 height 5
radio input "true"
click at [385, 111] on label "True" at bounding box center [393, 116] width 57 height 19
click at [376, 114] on input "True" at bounding box center [373, 116] width 6 height 5
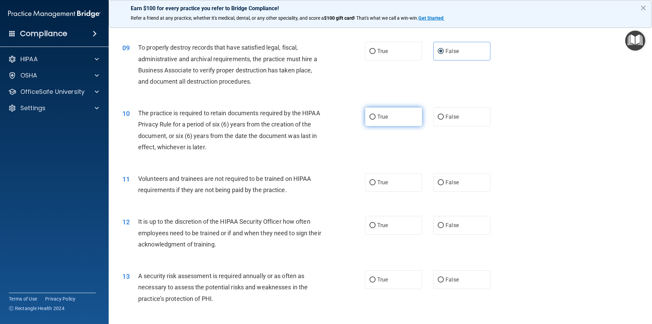
radio input "true"
click at [460, 183] on label "False" at bounding box center [461, 182] width 57 height 19
click at [444, 183] on input "False" at bounding box center [441, 182] width 6 height 5
radio input "true"
click at [460, 225] on label "False" at bounding box center [461, 225] width 57 height 19
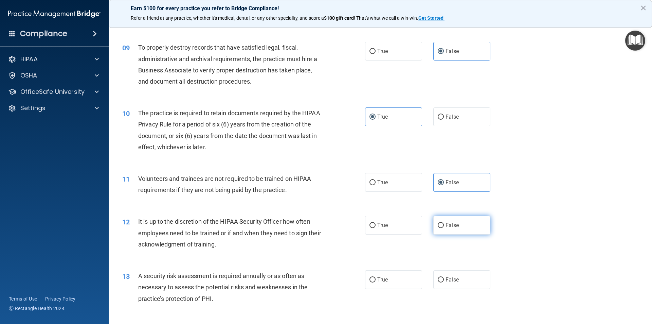
click at [444, 225] on input "False" at bounding box center [441, 225] width 6 height 5
radio input "true"
click at [378, 283] on label "True" at bounding box center [393, 279] width 57 height 19
click at [376, 282] on input "True" at bounding box center [373, 279] width 6 height 5
radio input "true"
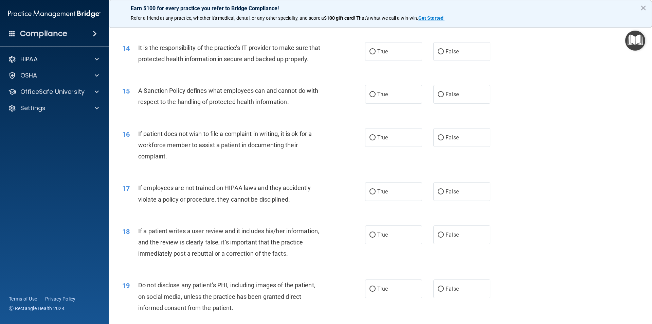
scroll to position [764, 0]
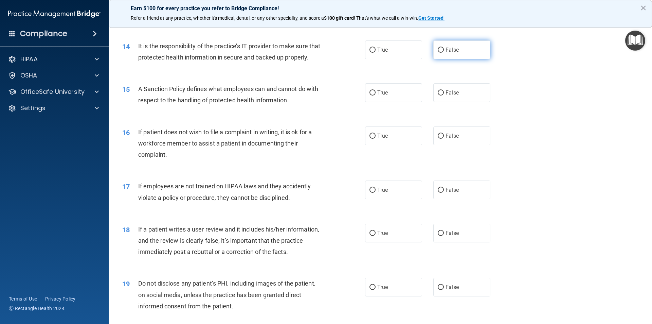
click at [460, 48] on label "False" at bounding box center [461, 49] width 57 height 19
click at [444, 48] on input "False" at bounding box center [441, 50] width 6 height 5
radio input "true"
click at [456, 102] on label "False" at bounding box center [461, 92] width 57 height 19
click at [444, 95] on input "False" at bounding box center [441, 92] width 6 height 5
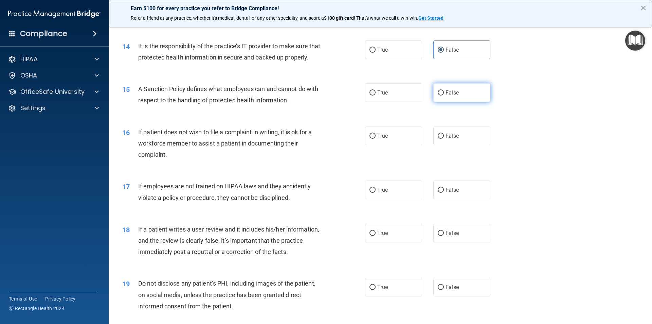
radio input "true"
click at [379, 143] on label "True" at bounding box center [393, 135] width 57 height 19
click at [376, 139] on input "True" at bounding box center [373, 136] width 6 height 5
radio input "true"
click at [448, 193] on span "False" at bounding box center [452, 189] width 13 height 6
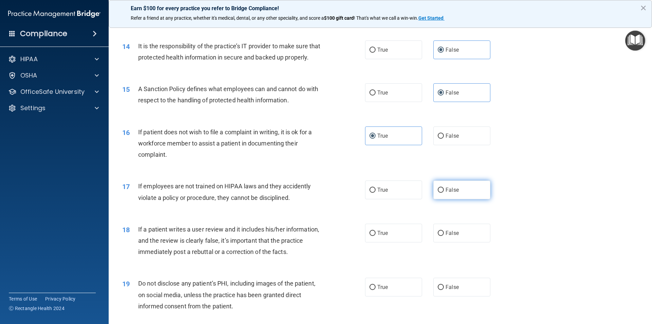
click at [444, 193] on input "False" at bounding box center [441, 190] width 6 height 5
radio input "true"
click at [442, 240] on label "False" at bounding box center [461, 233] width 57 height 19
click at [442, 236] on input "False" at bounding box center [441, 233] width 6 height 5
radio input "true"
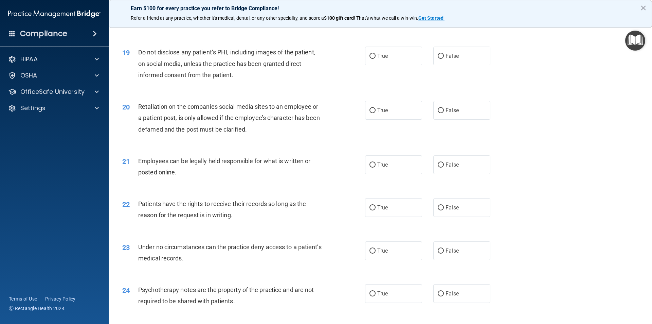
scroll to position [997, 0]
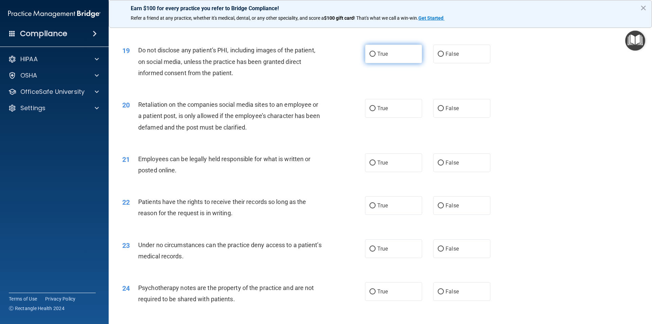
click at [405, 63] on label "True" at bounding box center [393, 54] width 57 height 19
click at [376, 57] on input "True" at bounding box center [373, 54] width 6 height 5
radio input "true"
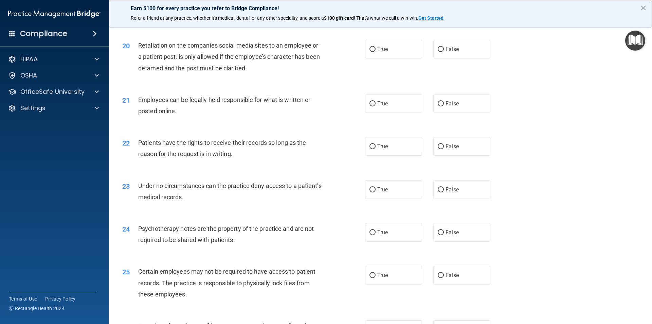
scroll to position [1062, 0]
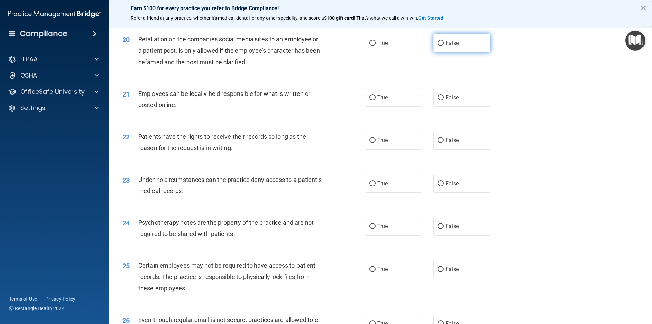
drag, startPoint x: 452, startPoint y: 55, endPoint x: 460, endPoint y: 72, distance: 18.7
click at [452, 46] on span "False" at bounding box center [452, 43] width 13 height 6
click at [444, 46] on input "False" at bounding box center [441, 43] width 6 height 5
radio input "true"
click at [456, 191] on label "False" at bounding box center [461, 183] width 57 height 19
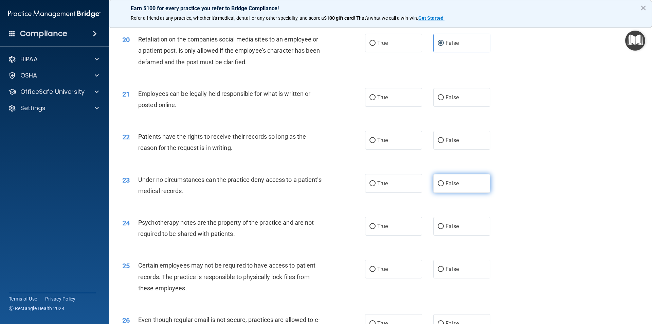
click at [444, 186] on input "False" at bounding box center [441, 183] width 6 height 5
radio input "true"
click at [389, 235] on label "True" at bounding box center [393, 226] width 57 height 19
click at [376, 229] on input "True" at bounding box center [373, 226] width 6 height 5
radio input "true"
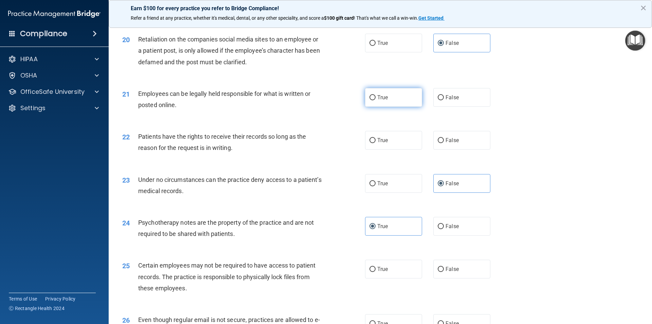
click at [391, 107] on label "True" at bounding box center [393, 97] width 57 height 19
click at [376, 100] on input "True" at bounding box center [373, 97] width 6 height 5
radio input "true"
click at [384, 143] on span "True" at bounding box center [382, 140] width 11 height 6
click at [376, 143] on input "True" at bounding box center [373, 140] width 6 height 5
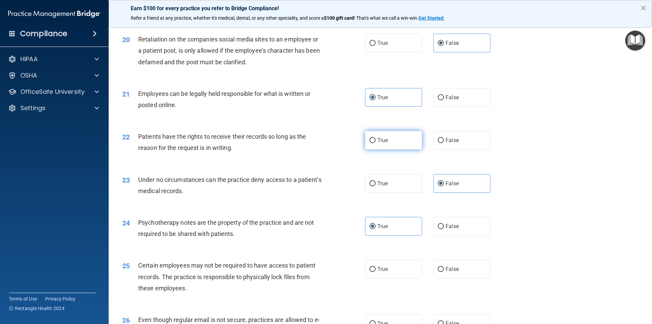
radio input "true"
click at [384, 272] on span "True" at bounding box center [382, 269] width 11 height 6
click at [376, 272] on input "True" at bounding box center [373, 269] width 6 height 5
radio input "true"
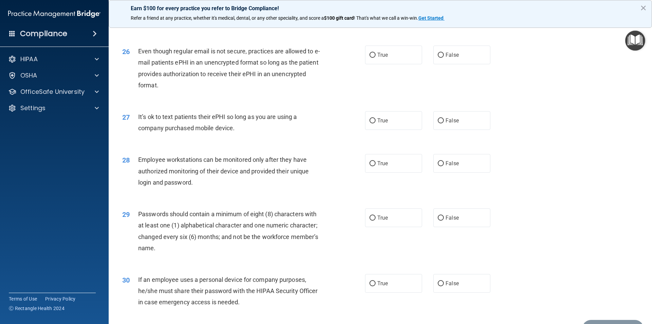
scroll to position [1348, 0]
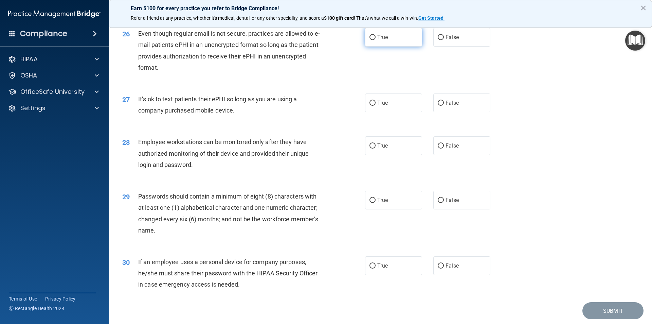
click at [403, 47] on label "True" at bounding box center [393, 37] width 57 height 19
click at [376, 40] on input "True" at bounding box center [373, 37] width 6 height 5
radio input "true"
click at [446, 106] on span "False" at bounding box center [452, 103] width 13 height 6
click at [444, 106] on input "False" at bounding box center [441, 103] width 6 height 5
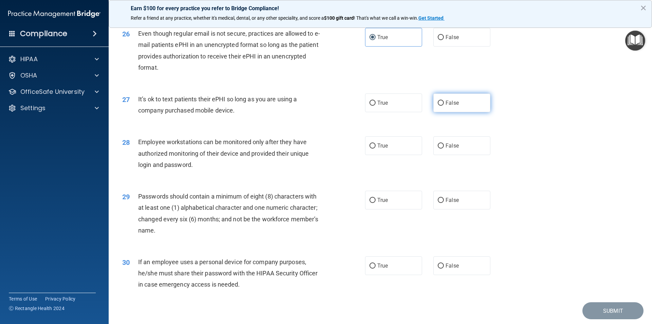
radio input "true"
click at [451, 149] on span "False" at bounding box center [452, 145] width 13 height 6
click at [444, 148] on input "False" at bounding box center [441, 145] width 6 height 5
radio input "true"
click at [374, 209] on label "True" at bounding box center [393, 200] width 57 height 19
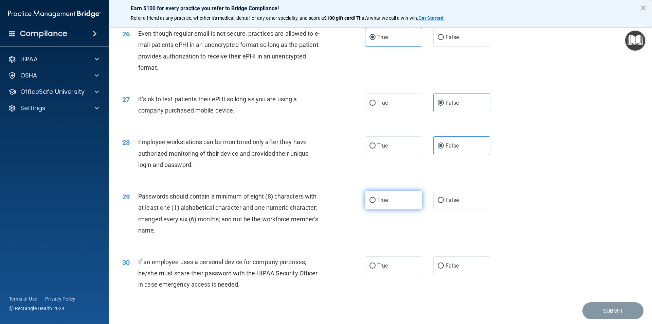
click at [374, 203] on input "True" at bounding box center [373, 200] width 6 height 5
radio input "true"
click at [462, 275] on label "False" at bounding box center [461, 265] width 57 height 19
click at [444, 268] on input "False" at bounding box center [441, 265] width 6 height 5
radio input "true"
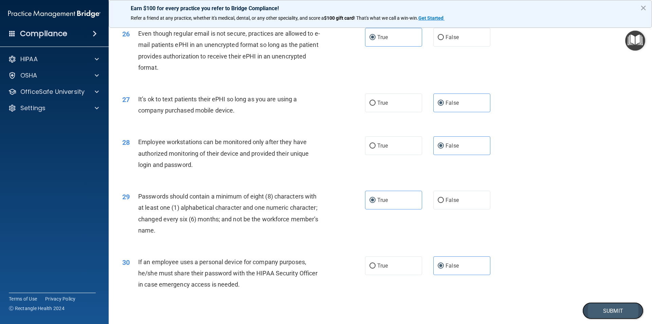
click at [620, 315] on button "Submit" at bounding box center [613, 310] width 61 height 17
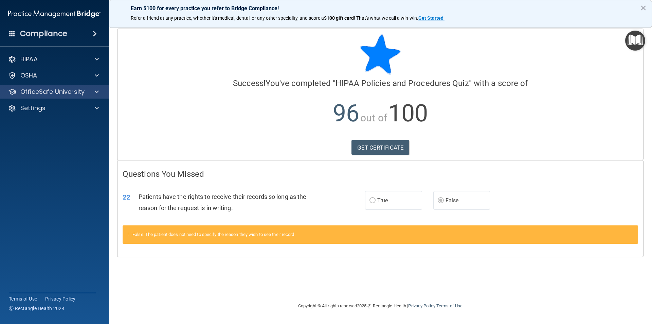
click at [47, 86] on div "OfficeSafe University" at bounding box center [54, 92] width 109 height 14
click at [103, 94] on div at bounding box center [95, 92] width 17 height 8
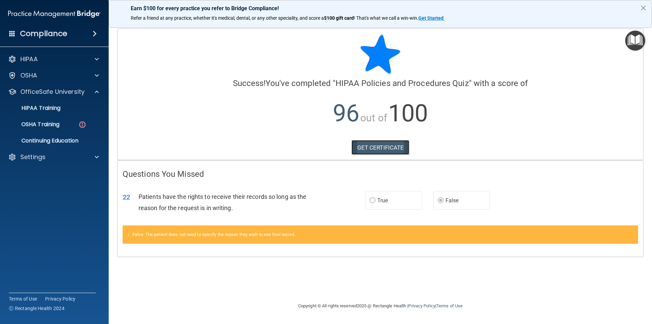
click at [388, 146] on link "GET CERTIFICATE" at bounding box center [381, 147] width 58 height 15
click at [51, 108] on p "HIPAA Training" at bounding box center [32, 108] width 56 height 7
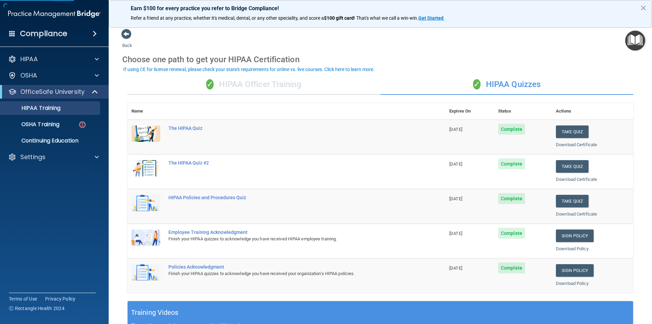
click at [276, 75] on div "✓ HIPAA Officer Training" at bounding box center [253, 84] width 253 height 20
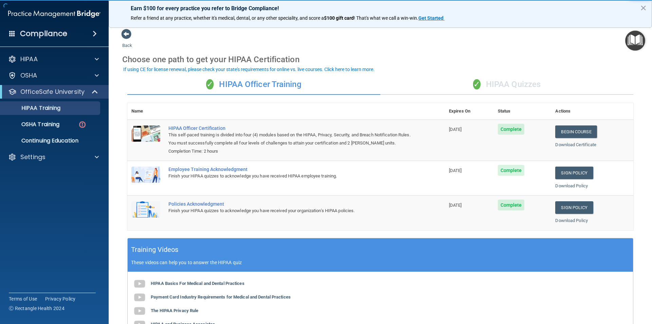
click at [445, 79] on div "✓ HIPAA Quizzes" at bounding box center [506, 84] width 253 height 20
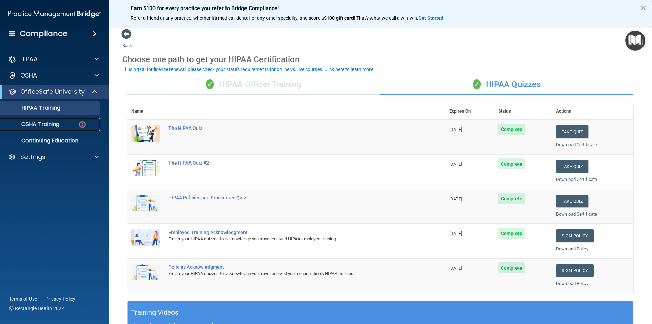
click at [39, 121] on p "OSHA Training" at bounding box center [31, 124] width 55 height 7
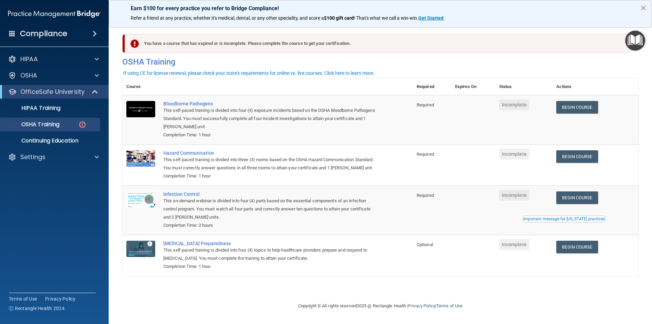
click at [638, 111] on td "Begin Course Download Certificate" at bounding box center [595, 119] width 86 height 49
click at [72, 111] on div "HIPAA Training" at bounding box center [50, 108] width 93 height 7
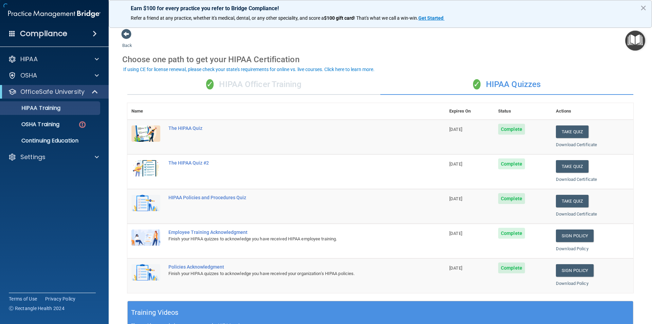
drag, startPoint x: 317, startPoint y: 94, endPoint x: 355, endPoint y: 87, distance: 38.6
click at [319, 92] on div "✓ HIPAA Officer Training" at bounding box center [253, 84] width 253 height 20
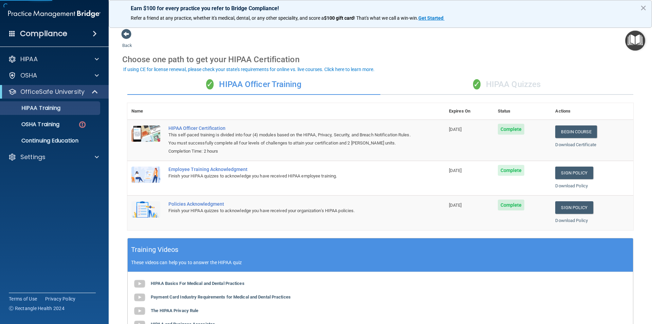
click at [460, 93] on div "✓ HIPAA Quizzes" at bounding box center [506, 84] width 253 height 20
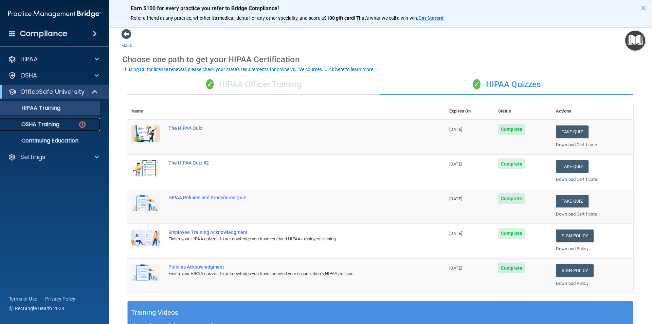
click at [53, 121] on p "OSHA Training" at bounding box center [31, 124] width 55 height 7
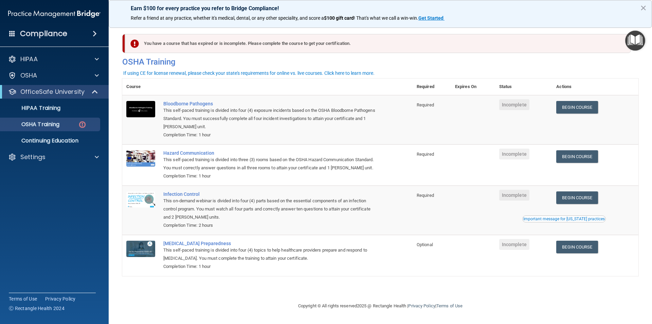
click at [580, 219] on div "Important message for California practices" at bounding box center [564, 219] width 82 height 4
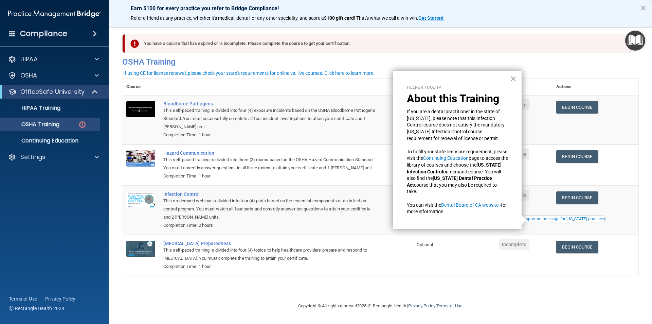
click at [513, 78] on button "×" at bounding box center [513, 78] width 6 height 11
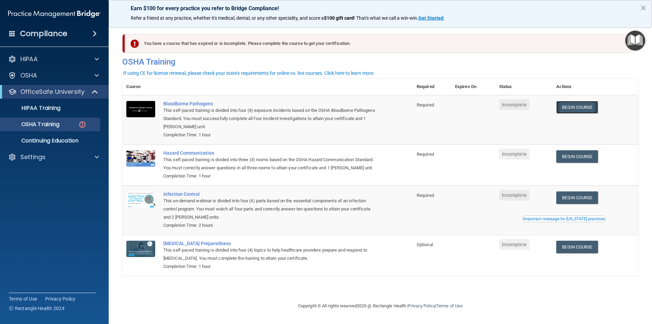
click at [598, 108] on link "Begin Course" at bounding box center [576, 107] width 41 height 13
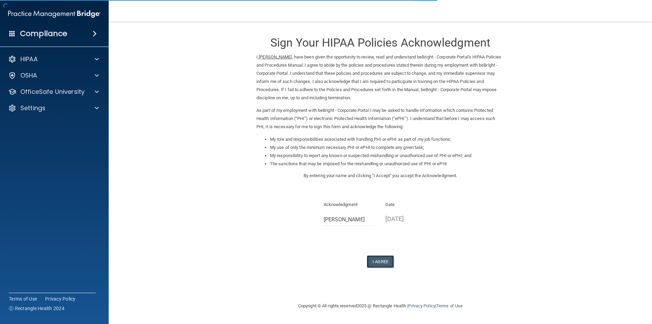
click at [387, 263] on button "I Agree" at bounding box center [380, 261] width 27 height 13
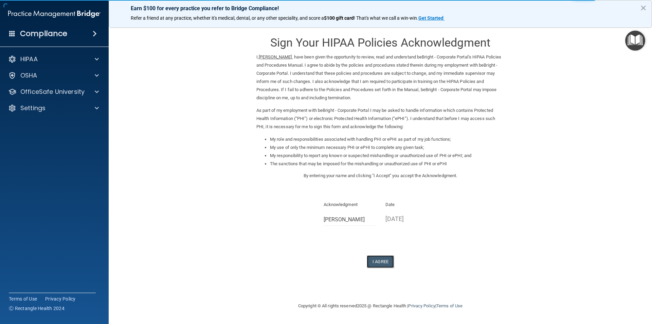
drag, startPoint x: 383, startPoint y: 259, endPoint x: 375, endPoint y: 257, distance: 8.1
click at [382, 259] on button "I Agree" at bounding box center [380, 261] width 27 height 13
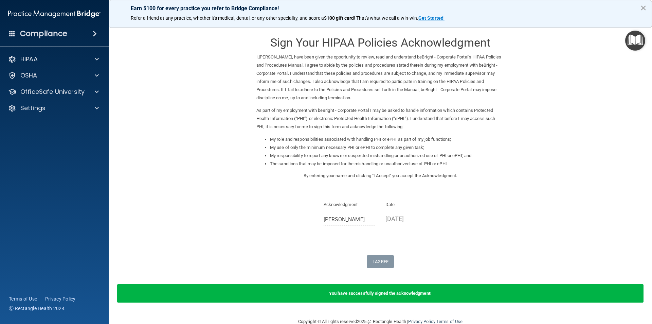
click at [645, 8] on button "×" at bounding box center [643, 7] width 6 height 11
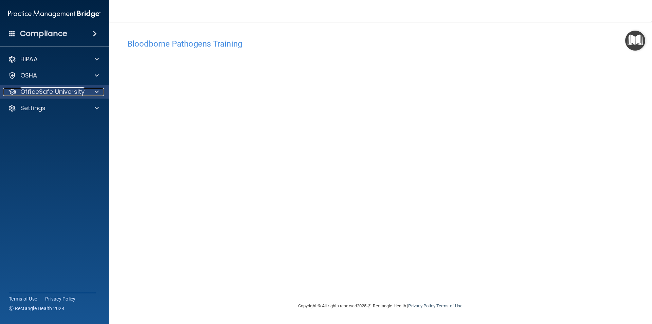
click at [87, 90] on div "OfficeSafe University" at bounding box center [45, 92] width 84 height 8
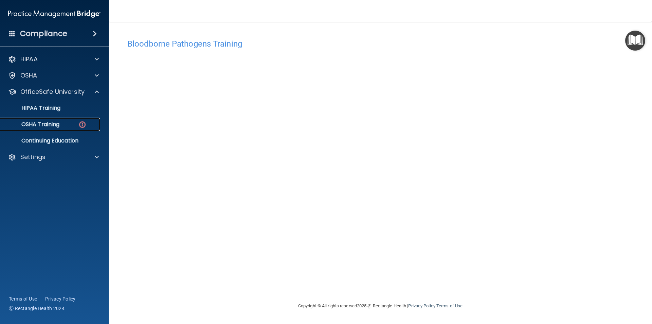
click at [58, 123] on p "OSHA Training" at bounding box center [31, 124] width 55 height 7
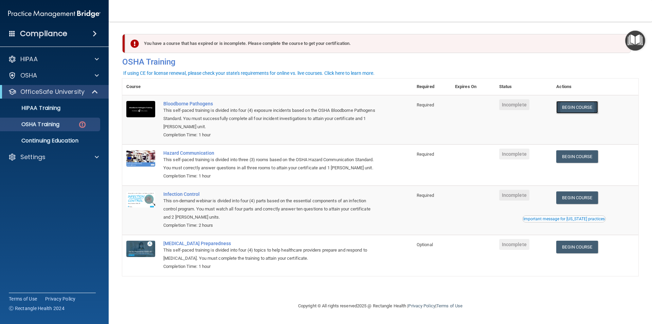
click at [576, 109] on link "Begin Course" at bounding box center [576, 107] width 41 height 13
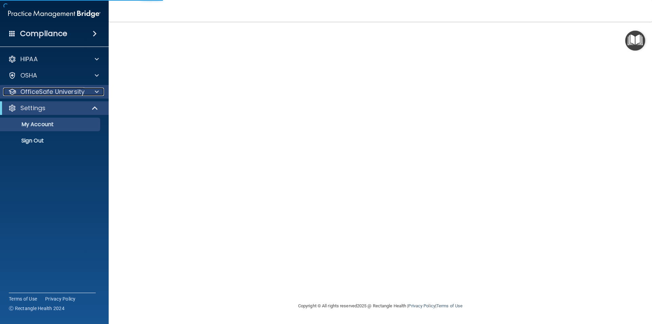
click at [93, 90] on div at bounding box center [95, 92] width 17 height 8
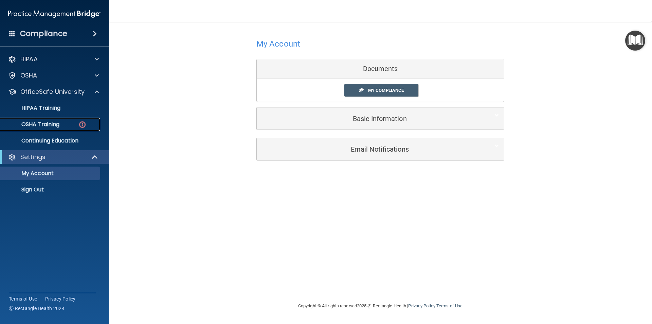
click at [58, 121] on p "OSHA Training" at bounding box center [31, 124] width 55 height 7
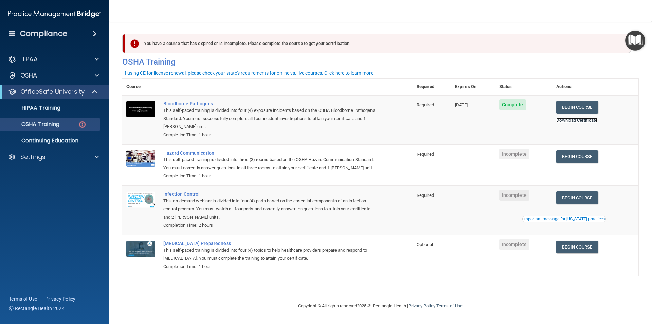
click at [579, 120] on link "Download Certificate" at bounding box center [576, 120] width 41 height 5
click at [592, 157] on link "Begin Course" at bounding box center [576, 156] width 41 height 13
click at [55, 89] on p "OfficeSafe University" at bounding box center [52, 92] width 64 height 8
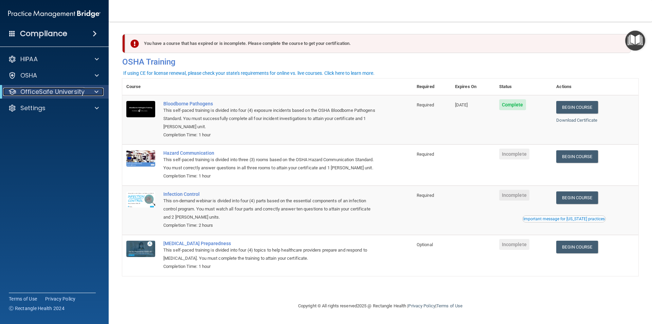
click at [57, 90] on p "OfficeSafe University" at bounding box center [52, 92] width 64 height 8
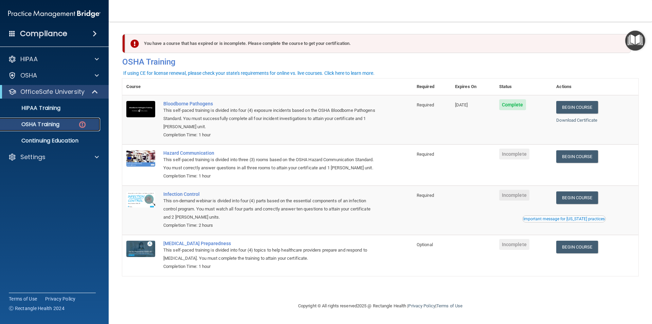
click at [51, 122] on p "OSHA Training" at bounding box center [31, 124] width 55 height 7
click at [578, 158] on link "Begin Course" at bounding box center [576, 156] width 41 height 13
click at [567, 158] on link "Begin Course" at bounding box center [576, 156] width 41 height 13
click at [69, 121] on link "OSHA Training" at bounding box center [46, 125] width 107 height 14
click at [584, 159] on link "Begin Course" at bounding box center [576, 156] width 41 height 13
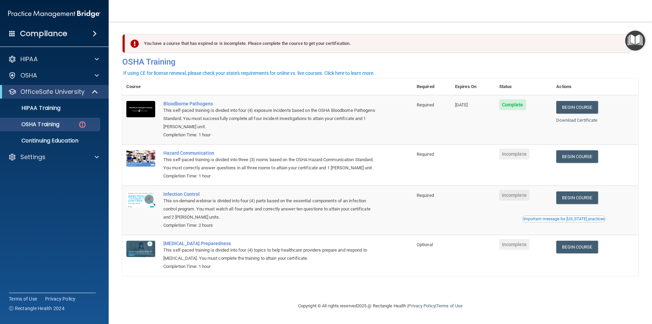
click at [49, 29] on h4 "Compliance" at bounding box center [43, 34] width 47 height 10
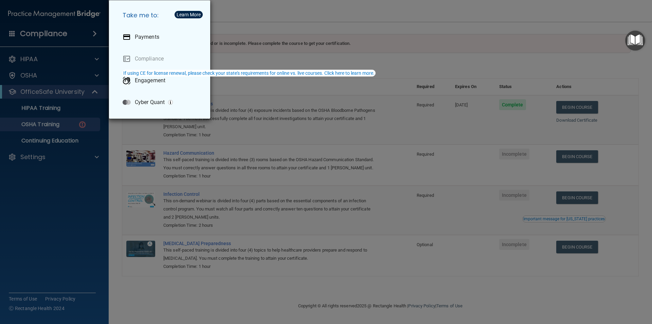
click at [53, 70] on div "Take me to: Payments Compliance Engagement Cyber Quant" at bounding box center [326, 162] width 652 height 324
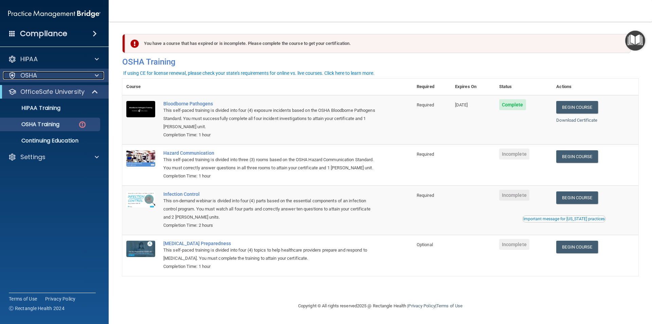
click at [24, 78] on p "OSHA" at bounding box center [28, 75] width 17 height 8
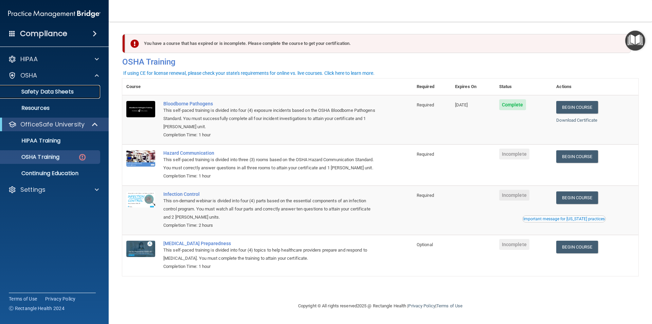
click at [30, 91] on p "Safety Data Sheets" at bounding box center [50, 91] width 93 height 7
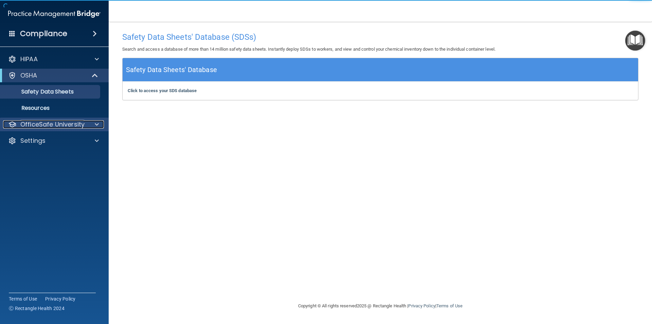
click at [60, 126] on p "OfficeSafe University" at bounding box center [52, 124] width 64 height 8
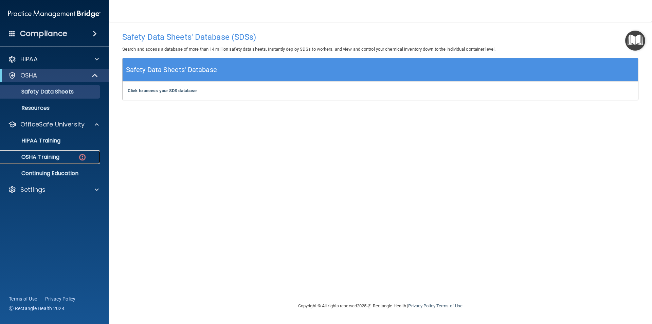
click at [50, 155] on p "OSHA Training" at bounding box center [31, 157] width 55 height 7
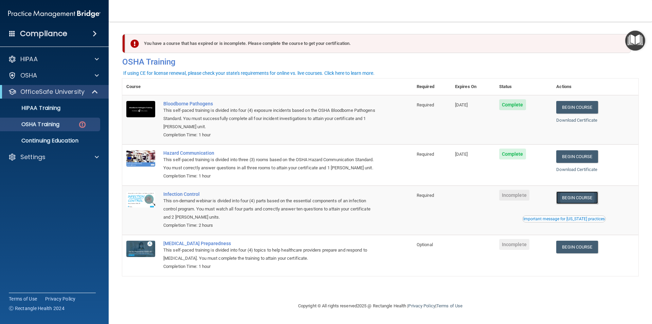
click at [570, 201] on link "Begin Course" at bounding box center [576, 197] width 41 height 13
click at [60, 56] on div "HIPAA" at bounding box center [45, 59] width 84 height 8
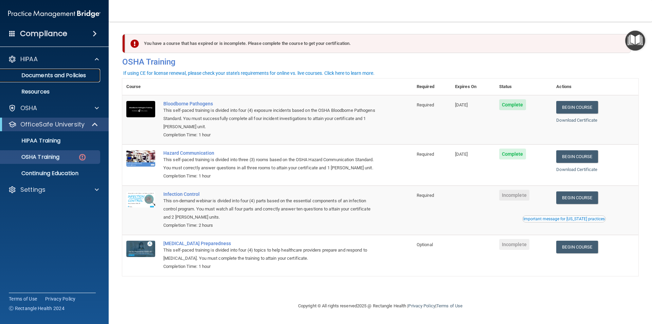
click at [53, 72] on p "Documents and Policies" at bounding box center [50, 75] width 93 height 7
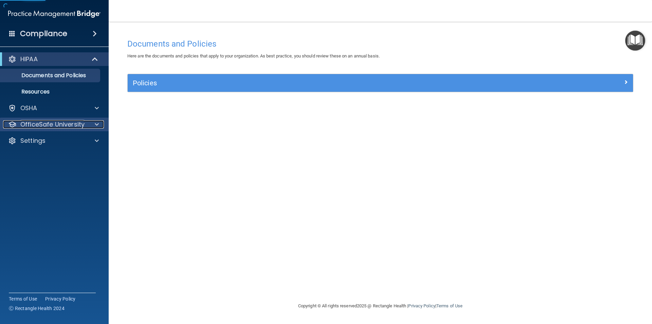
click at [60, 122] on p "OfficeSafe University" at bounding box center [52, 124] width 64 height 8
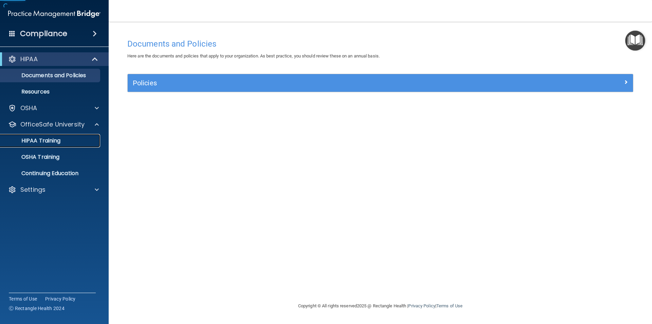
click at [61, 141] on div "HIPAA Training" at bounding box center [50, 140] width 93 height 7
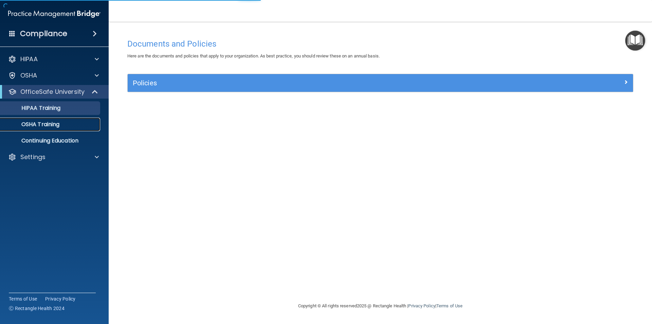
click at [51, 126] on p "OSHA Training" at bounding box center [31, 124] width 55 height 7
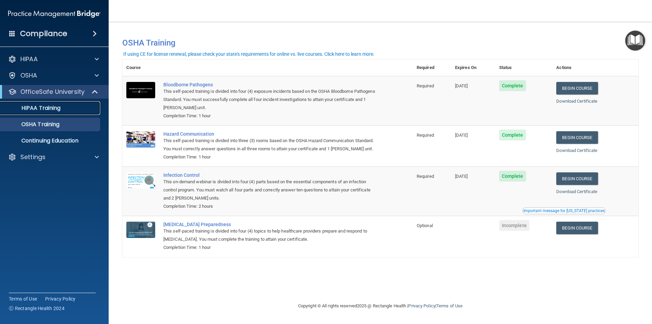
click at [71, 107] on div "HIPAA Training" at bounding box center [50, 108] width 93 height 7
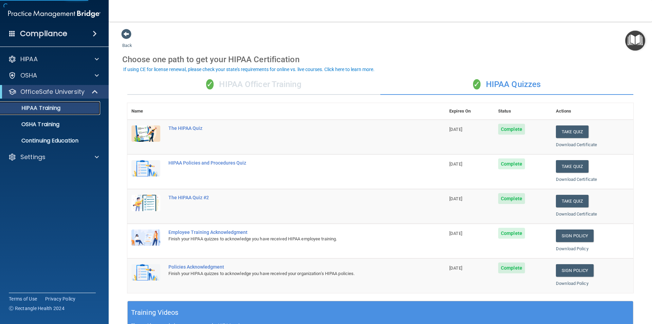
scroll to position [188, 0]
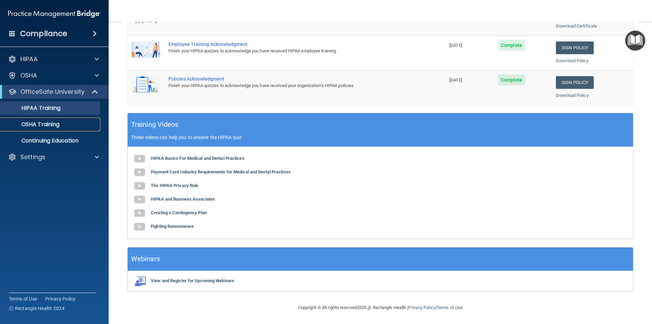
click at [54, 126] on p "OSHA Training" at bounding box center [31, 124] width 55 height 7
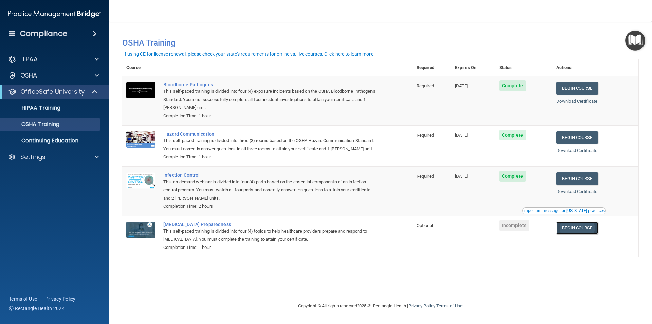
click at [587, 229] on link "Begin Course" at bounding box center [576, 227] width 41 height 13
click at [35, 59] on p "HIPAA" at bounding box center [28, 59] width 17 height 8
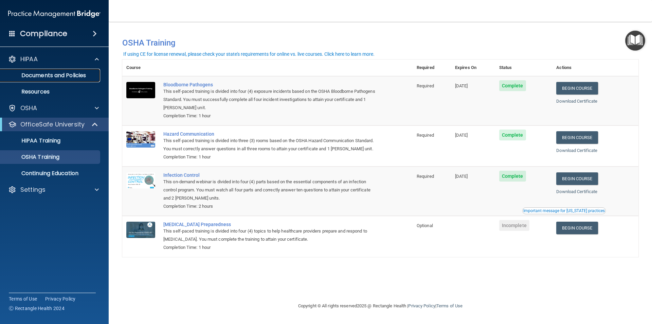
click at [35, 75] on p "Documents and Policies" at bounding box center [50, 75] width 93 height 7
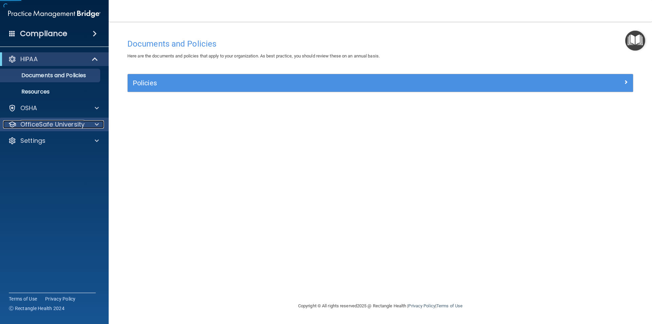
click at [79, 125] on p "OfficeSafe University" at bounding box center [52, 124] width 64 height 8
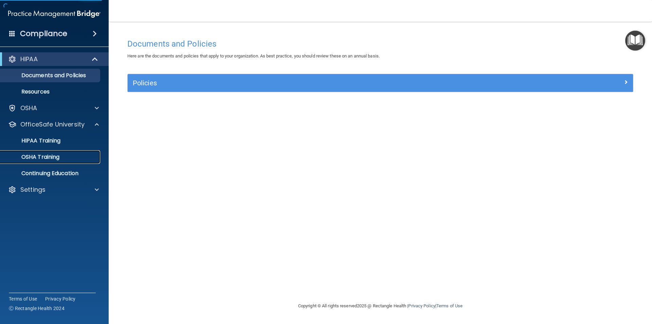
click at [54, 155] on p "OSHA Training" at bounding box center [31, 157] width 55 height 7
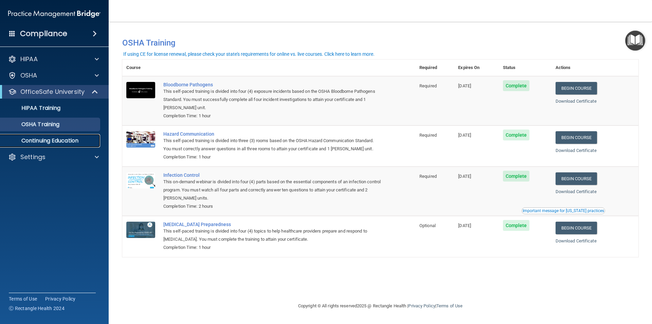
click at [48, 140] on p "Continuing Education" at bounding box center [50, 140] width 93 height 7
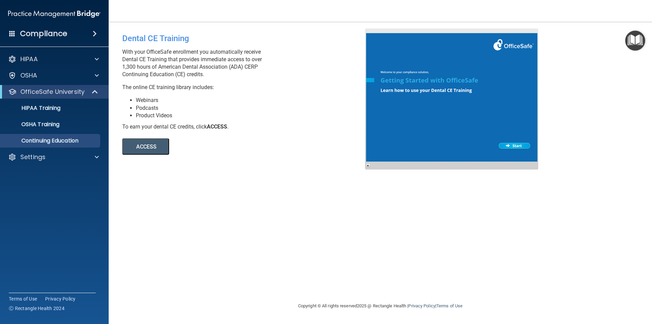
click at [12, 36] on span at bounding box center [12, 33] width 6 height 6
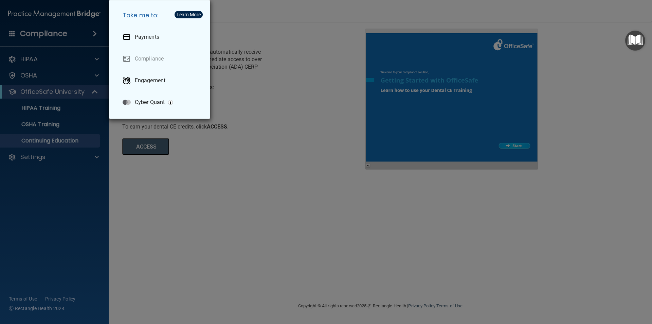
click at [73, 153] on div "Take me to: Payments Compliance Engagement Cyber Quant" at bounding box center [326, 162] width 652 height 324
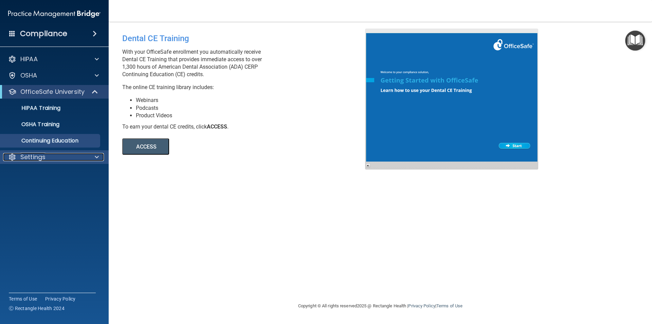
click at [97, 157] on span at bounding box center [97, 157] width 4 height 8
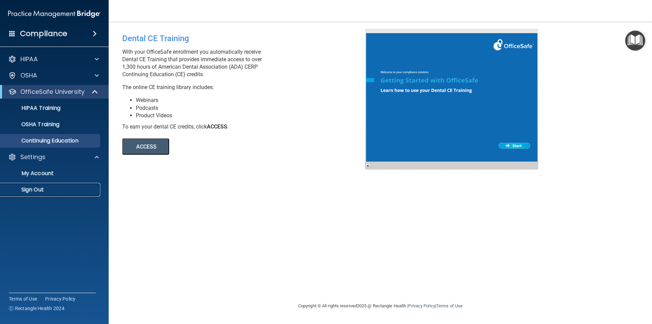
click at [40, 190] on p "Sign Out" at bounding box center [50, 189] width 93 height 7
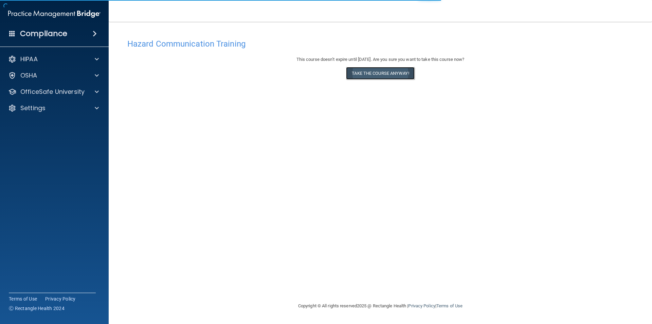
click at [368, 73] on button "Take the course anyway!" at bounding box center [380, 73] width 68 height 13
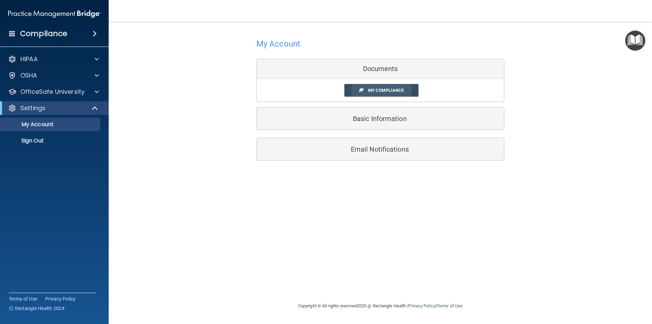
click at [381, 90] on span "My Compliance" at bounding box center [386, 90] width 36 height 5
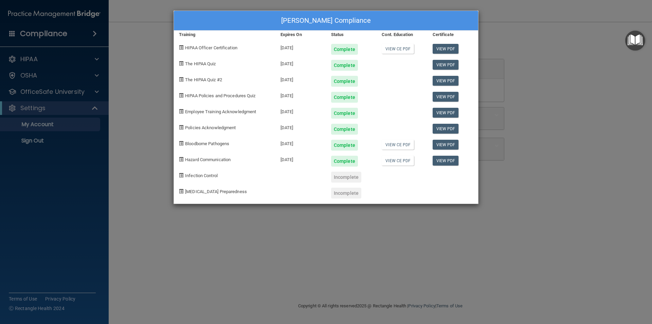
click at [529, 71] on div "Molly Anderson's Compliance Training Expires On Status Cont. Education Certific…" at bounding box center [326, 162] width 652 height 324
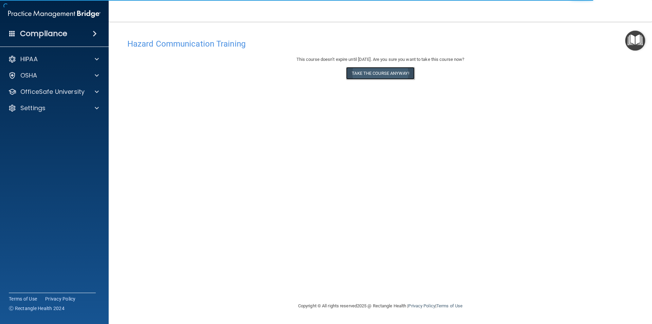
click at [375, 76] on button "Take the course anyway!" at bounding box center [380, 73] width 68 height 13
click at [378, 74] on button "Take the course anyway!" at bounding box center [380, 73] width 68 height 13
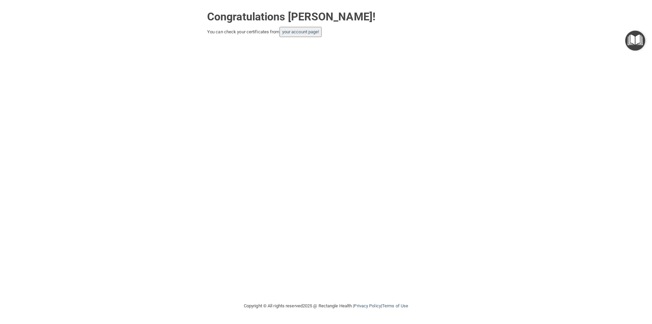
click at [310, 29] on button "your account page!" at bounding box center [301, 32] width 42 height 10
click at [301, 30] on link "your account page!" at bounding box center [300, 31] width 37 height 5
